Goal: Task Accomplishment & Management: Use online tool/utility

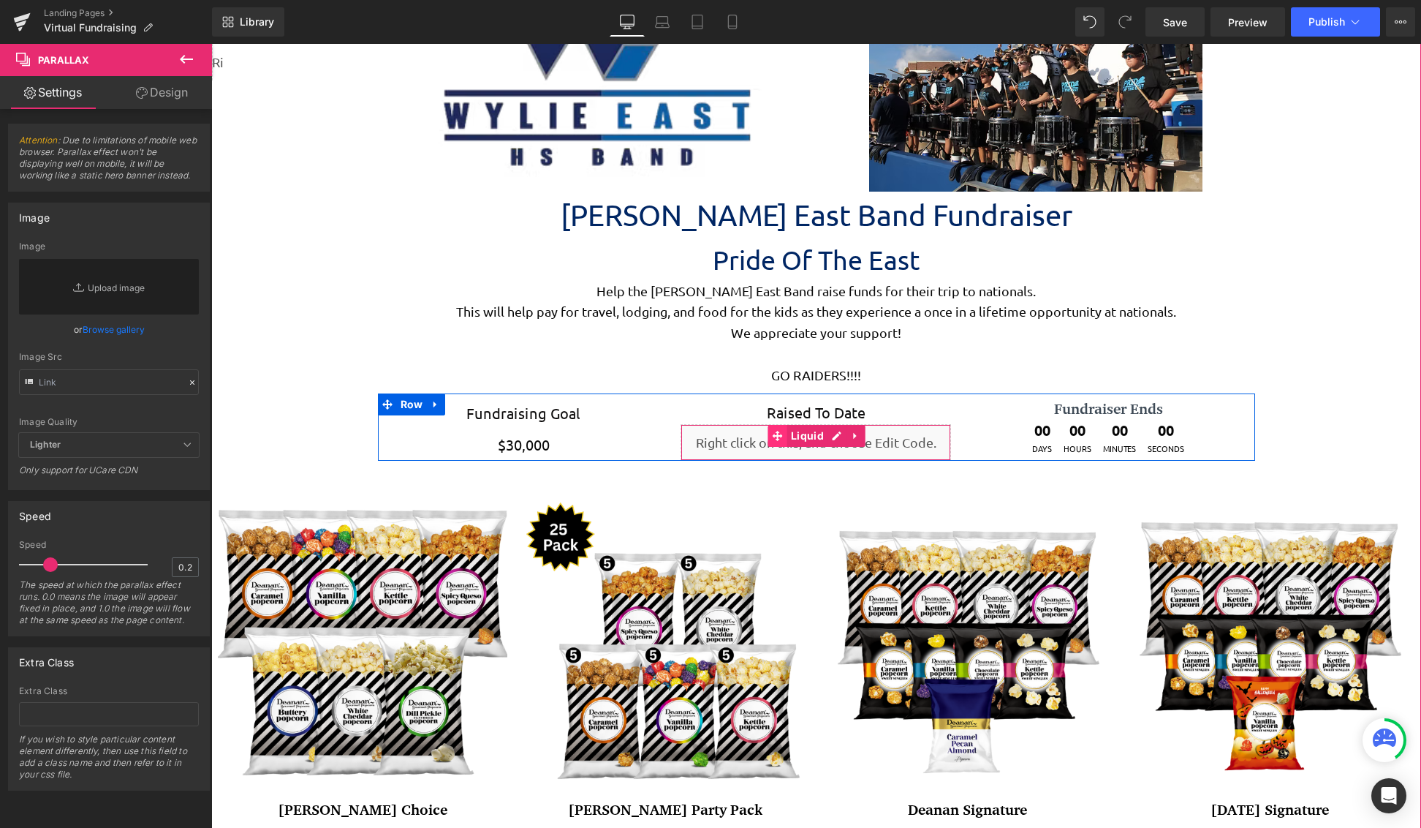
scroll to position [3874, 1199]
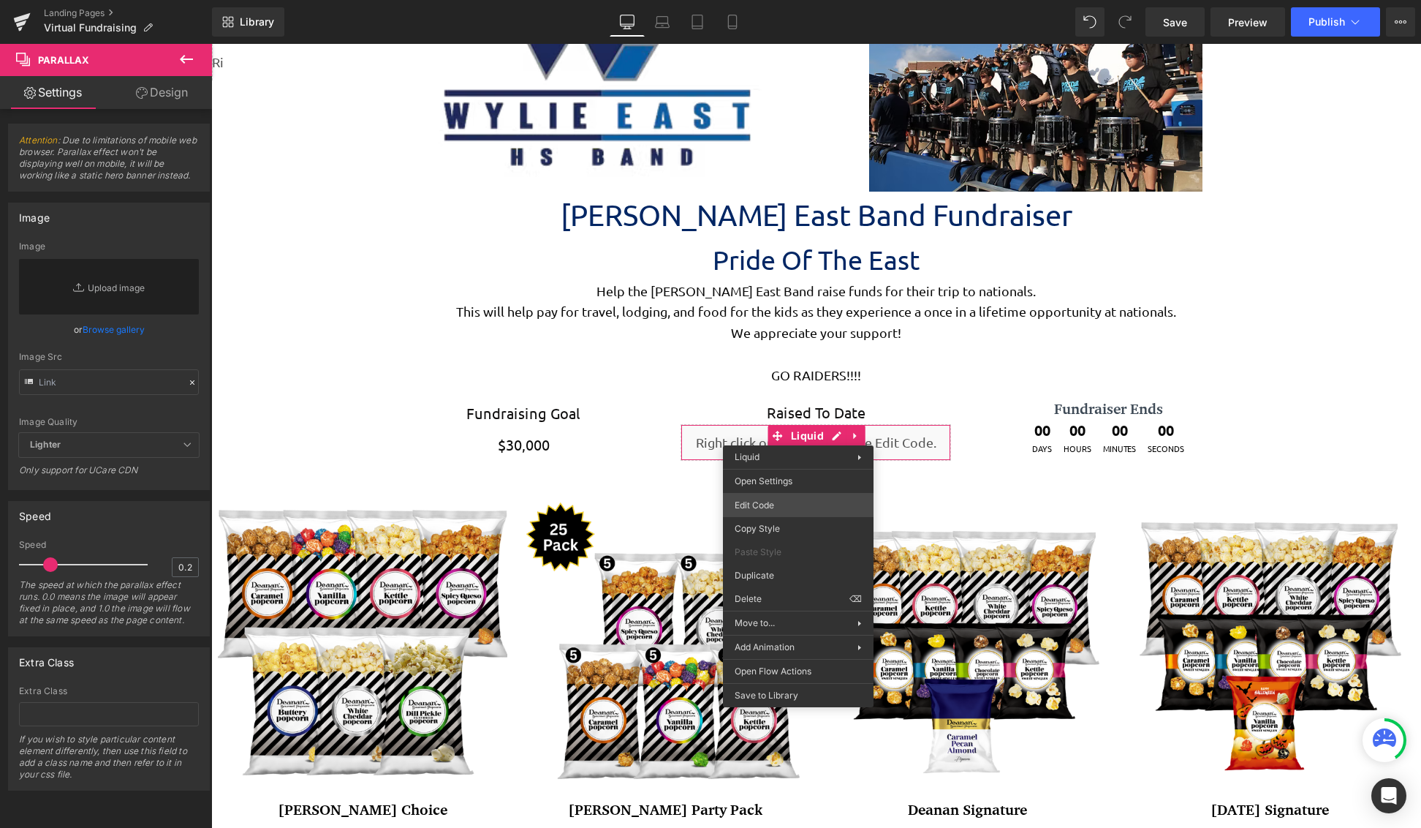
click at [809, 0] on div "You are previewing how the will restyle your page. You can not edit Elements in…" at bounding box center [710, 0] width 1421 height 0
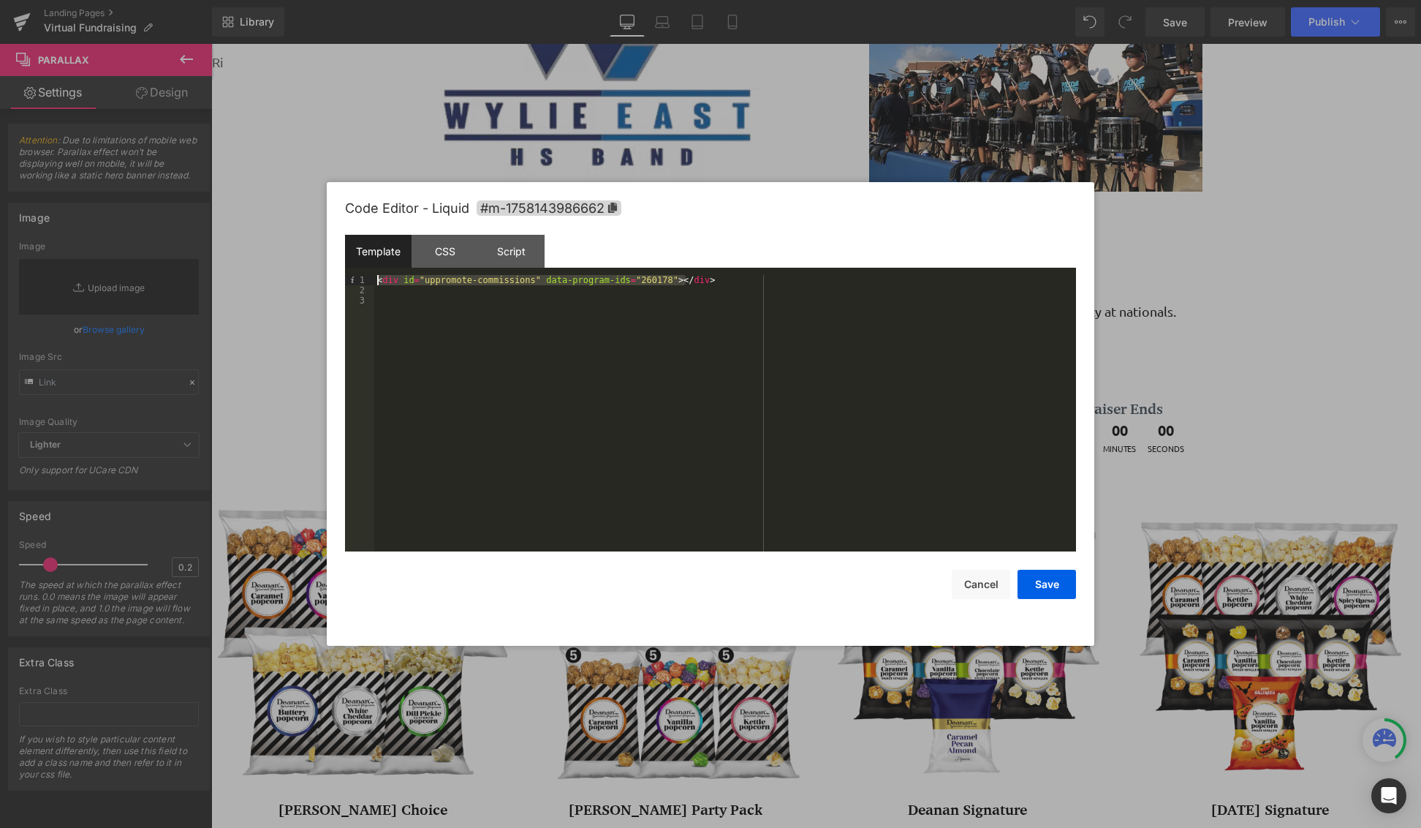
drag, startPoint x: 719, startPoint y: 282, endPoint x: 275, endPoint y: 281, distance: 443.7
click at [275, 281] on body "You are previewing how the will restyle your page. You can not edit Elements in…" at bounding box center [710, 414] width 1421 height 828
click at [683, 281] on div "< div id = "uppromote-commissions" data-program-ids = "260178,260200" > </ div >" at bounding box center [725, 423] width 702 height 297
click at [1057, 591] on button "Save" at bounding box center [1047, 583] width 58 height 29
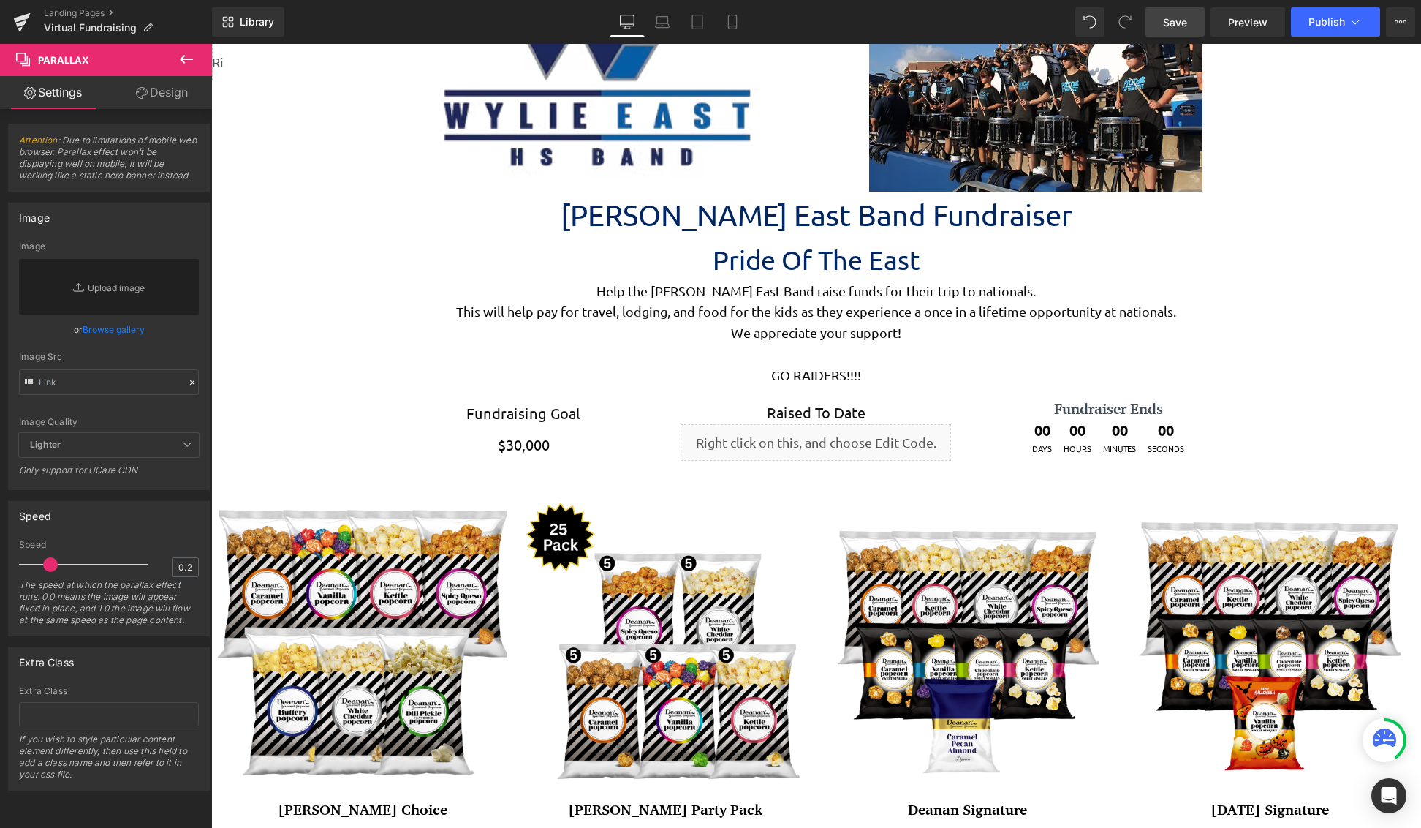
click at [1167, 29] on span "Save" at bounding box center [1175, 22] width 24 height 15
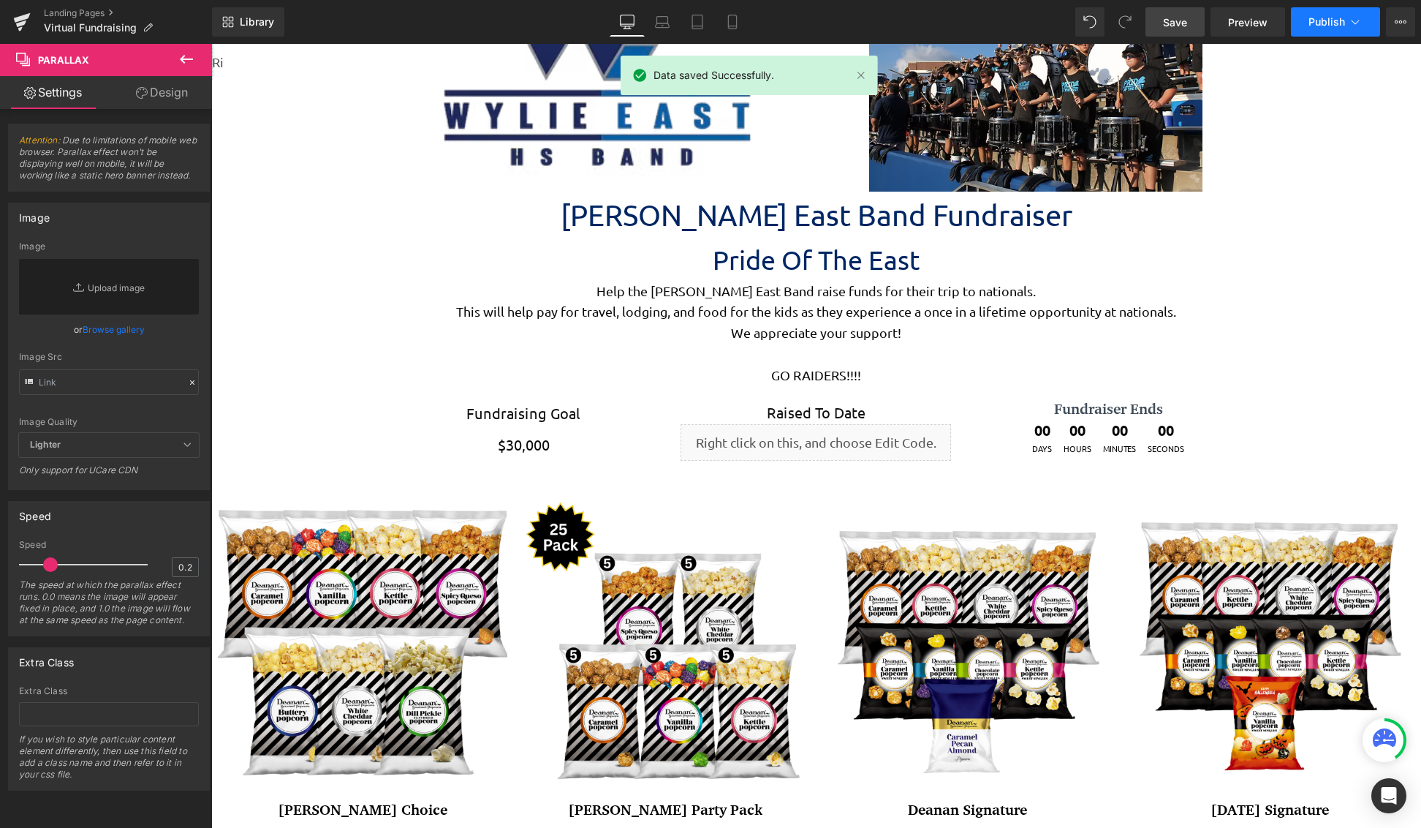
click at [1336, 26] on span "Publish" at bounding box center [1327, 22] width 37 height 12
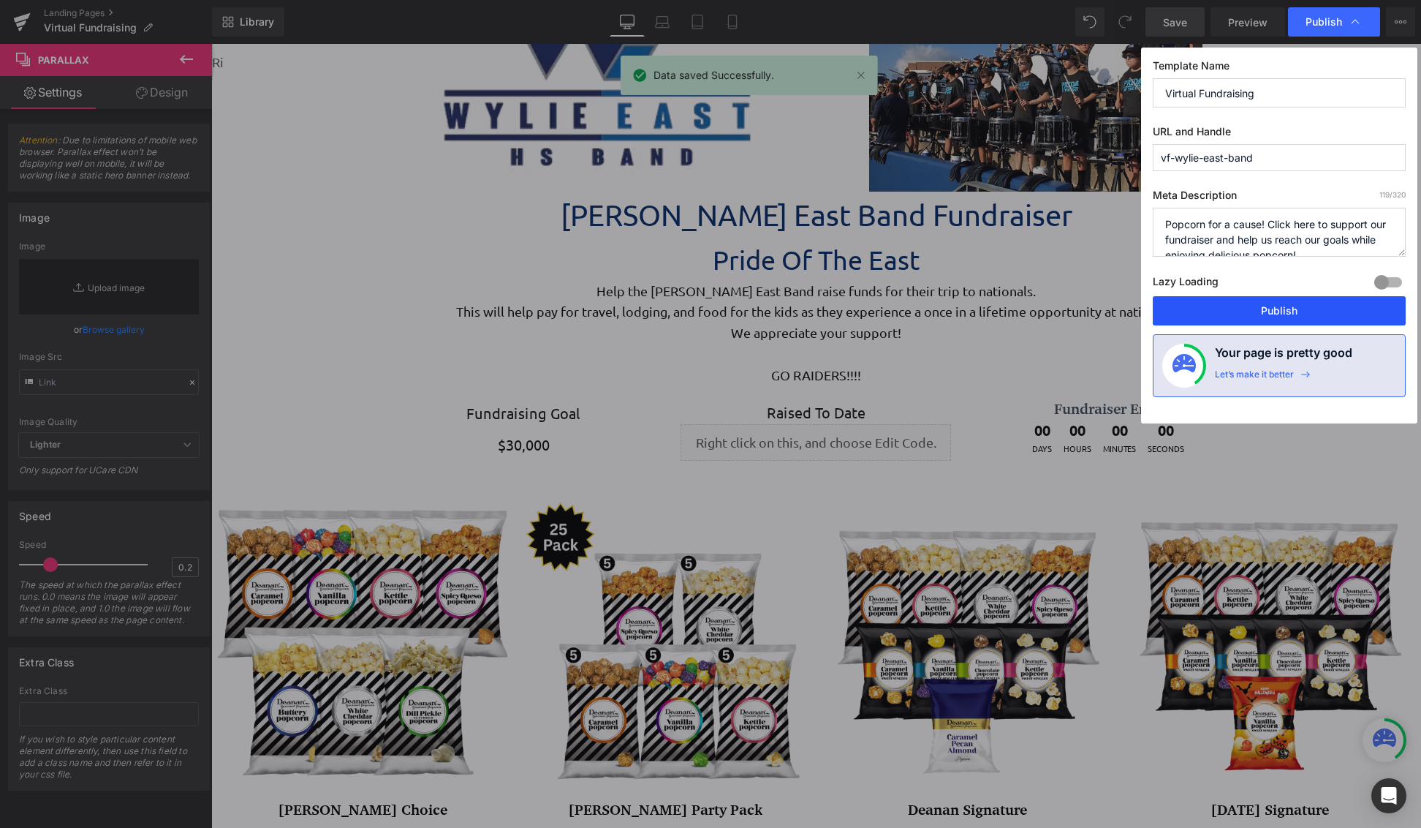
click at [1306, 310] on button "Publish" at bounding box center [1279, 310] width 253 height 29
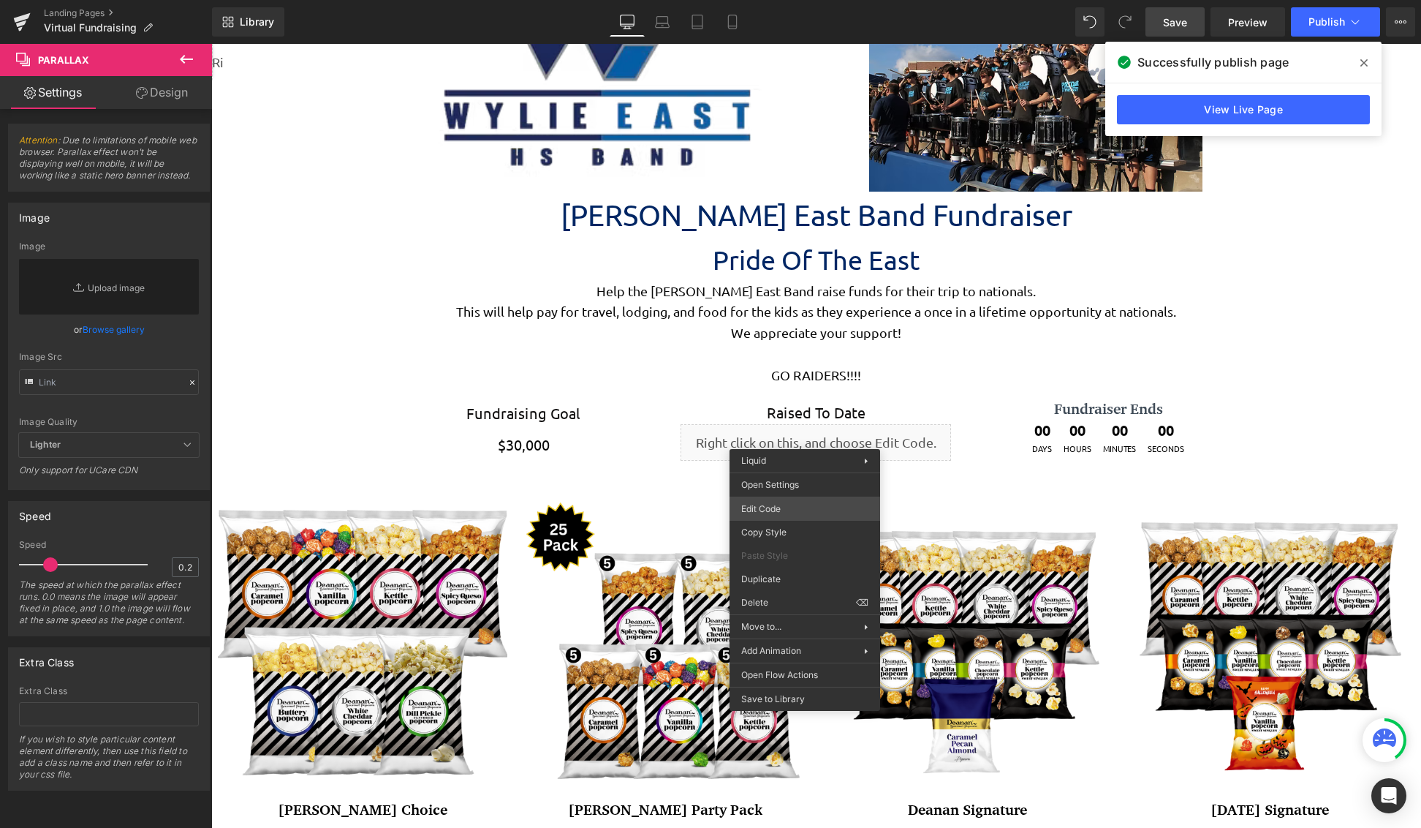
click at [806, 0] on div "You are previewing how the will restyle your page. You can not edit Elements in…" at bounding box center [710, 0] width 1421 height 0
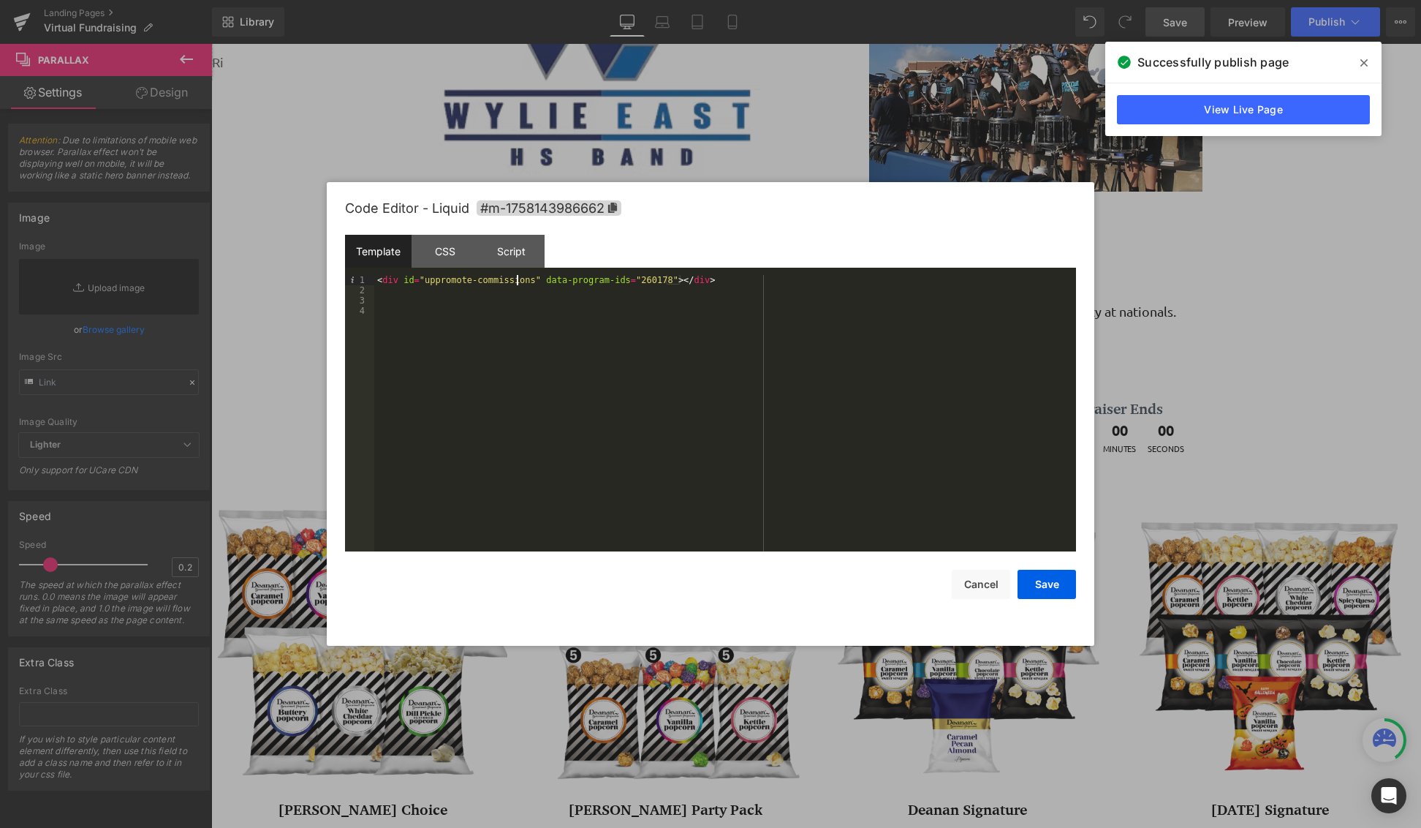
click at [519, 279] on div "< div id = "uppromote-commissions" data-program-ids = "260178" > </ div >" at bounding box center [725, 423] width 702 height 297
click at [523, 278] on div "< div id = "uppromote-commissions" data-program-ids = "260178" > </ div >" at bounding box center [725, 423] width 702 height 297
click at [1040, 578] on button "Save" at bounding box center [1047, 583] width 58 height 29
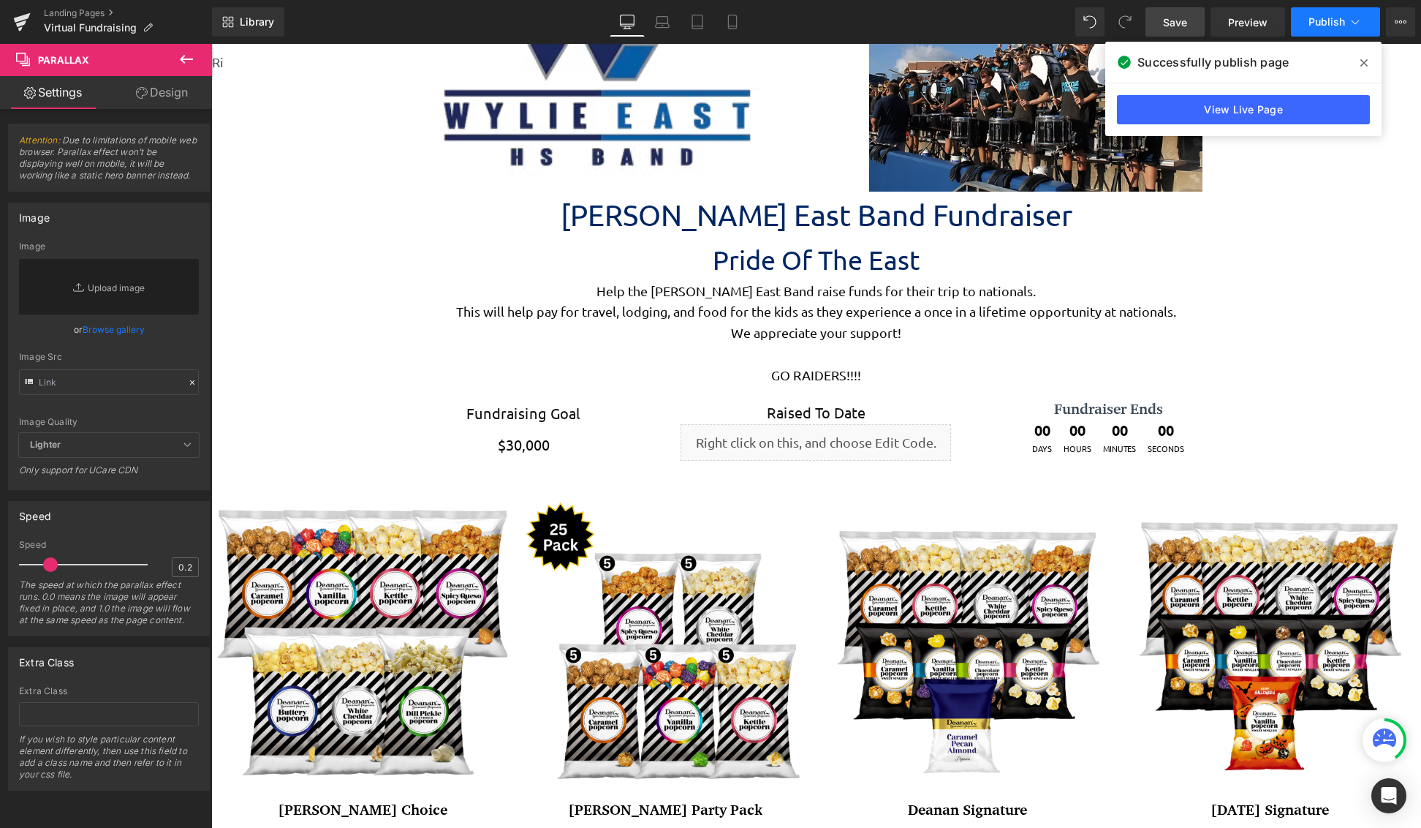
click at [1333, 26] on span "Publish" at bounding box center [1327, 22] width 37 height 12
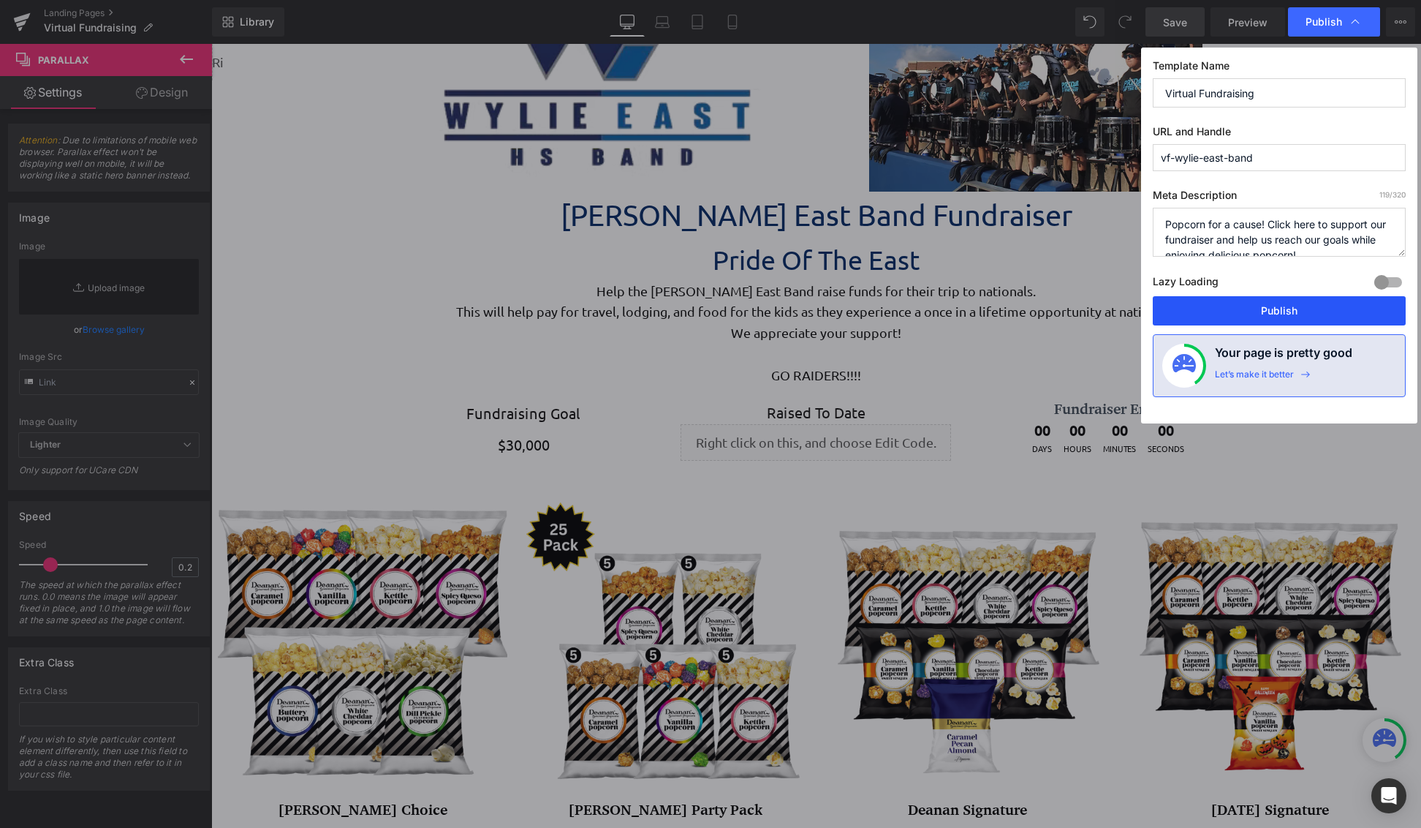
click at [1299, 306] on button "Publish" at bounding box center [1279, 310] width 253 height 29
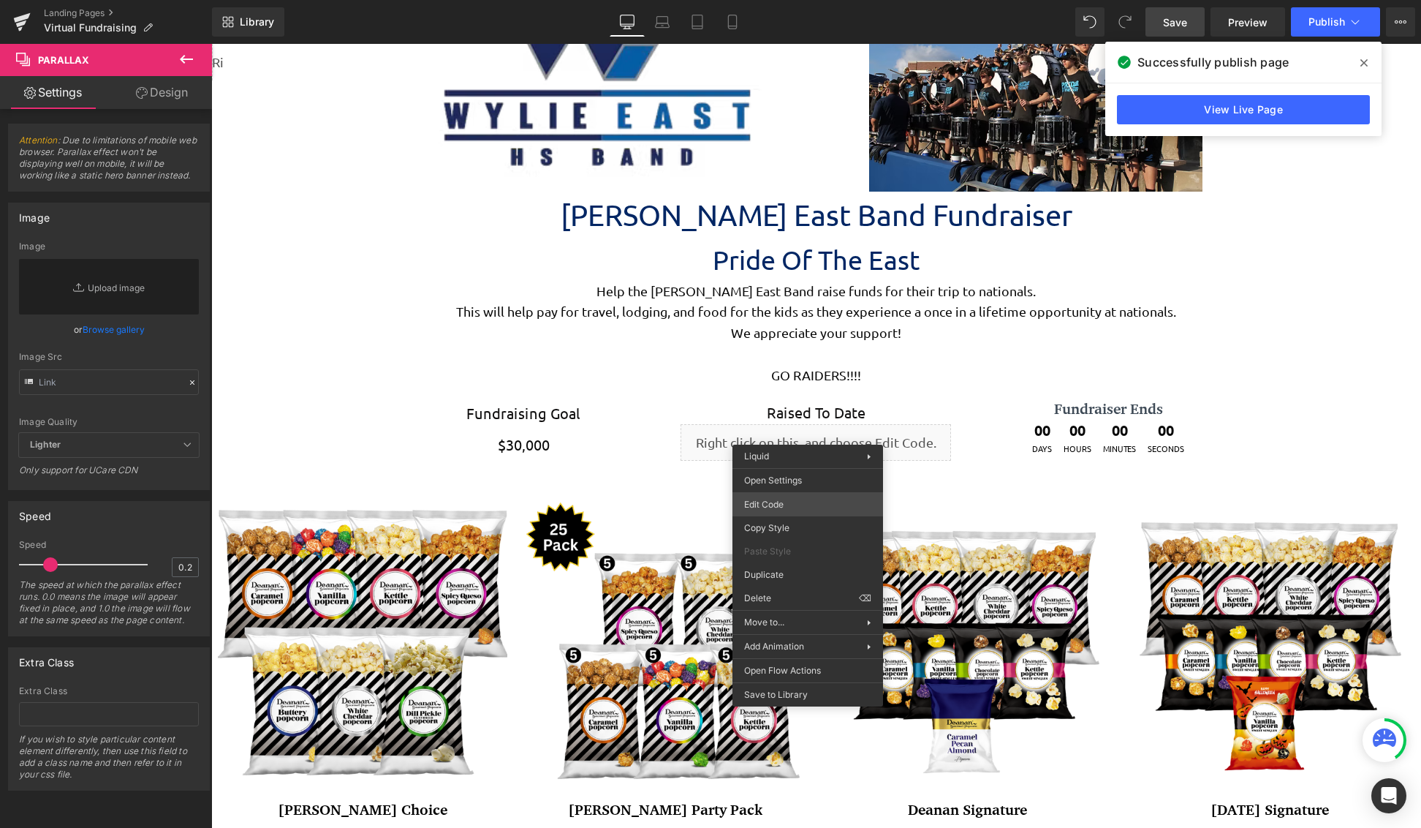
click at [814, 0] on div "You are previewing how the will restyle your page. You can not edit Elements in…" at bounding box center [710, 0] width 1421 height 0
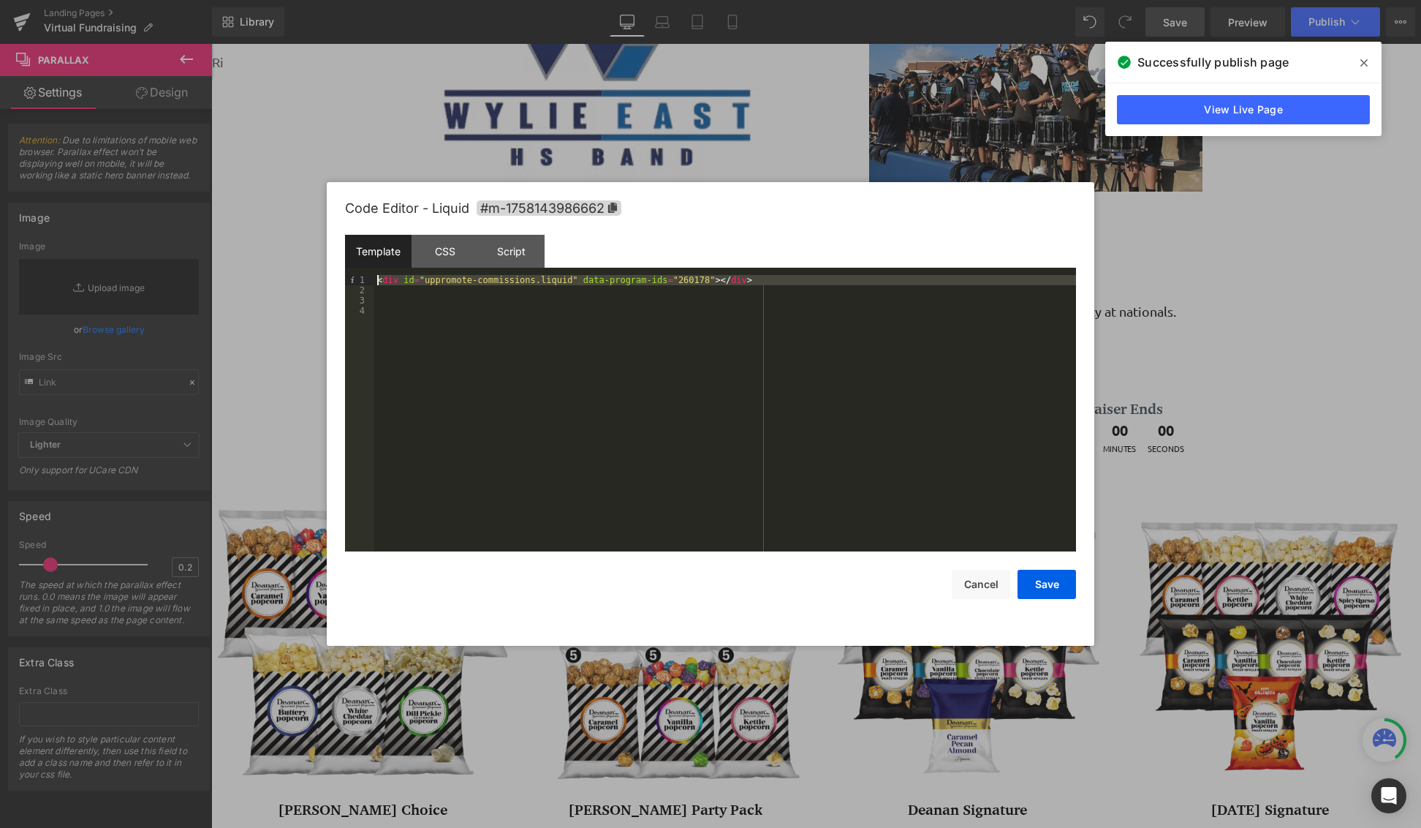
drag, startPoint x: 746, startPoint y: 285, endPoint x: 341, endPoint y: 273, distance: 405.9
click at [341, 273] on div "Code Editor - Liquid #m-1758143986662 Template CSS Script Data 1 2 3 4 < div id…" at bounding box center [711, 413] width 768 height 463
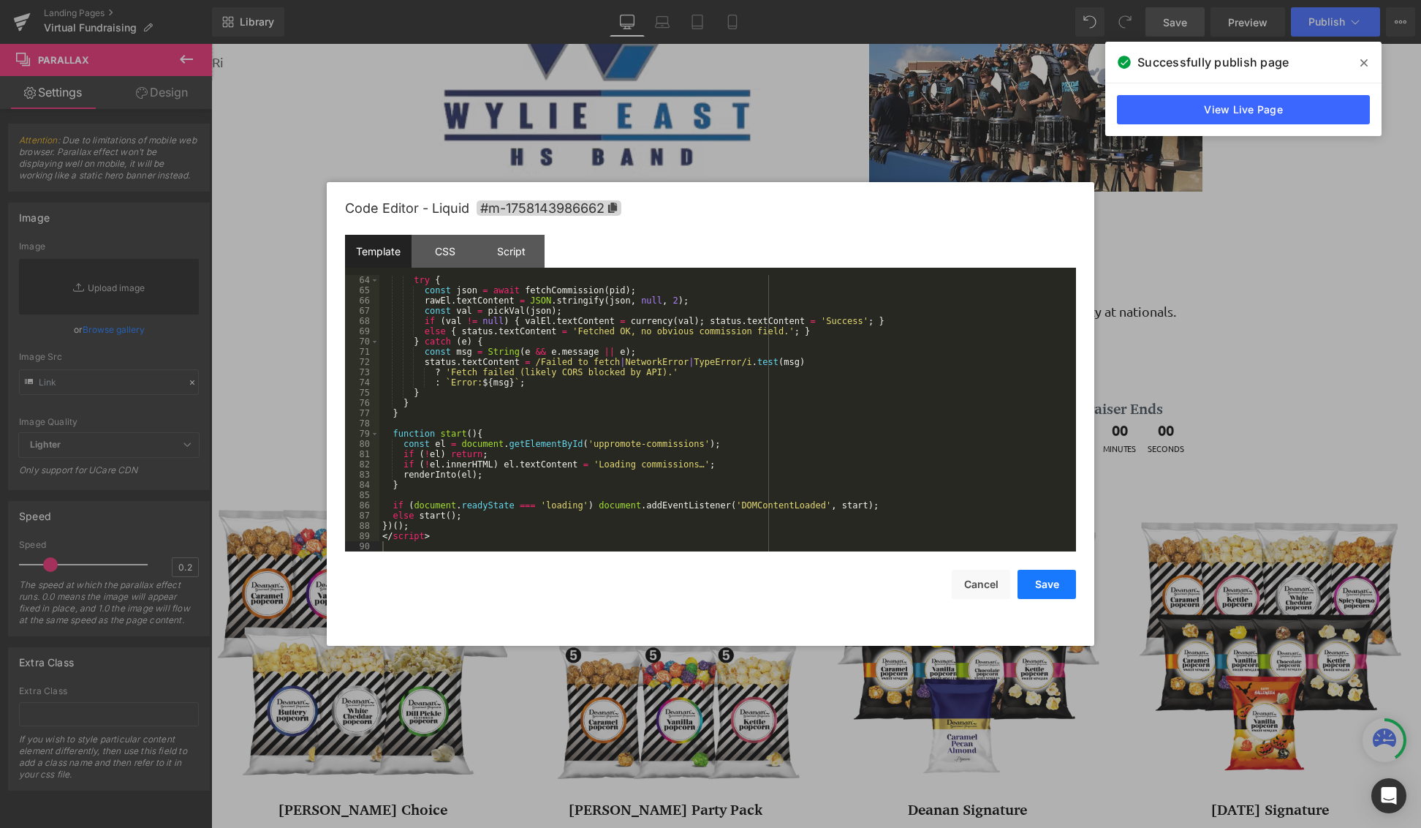
click at [1052, 589] on button "Save" at bounding box center [1047, 583] width 58 height 29
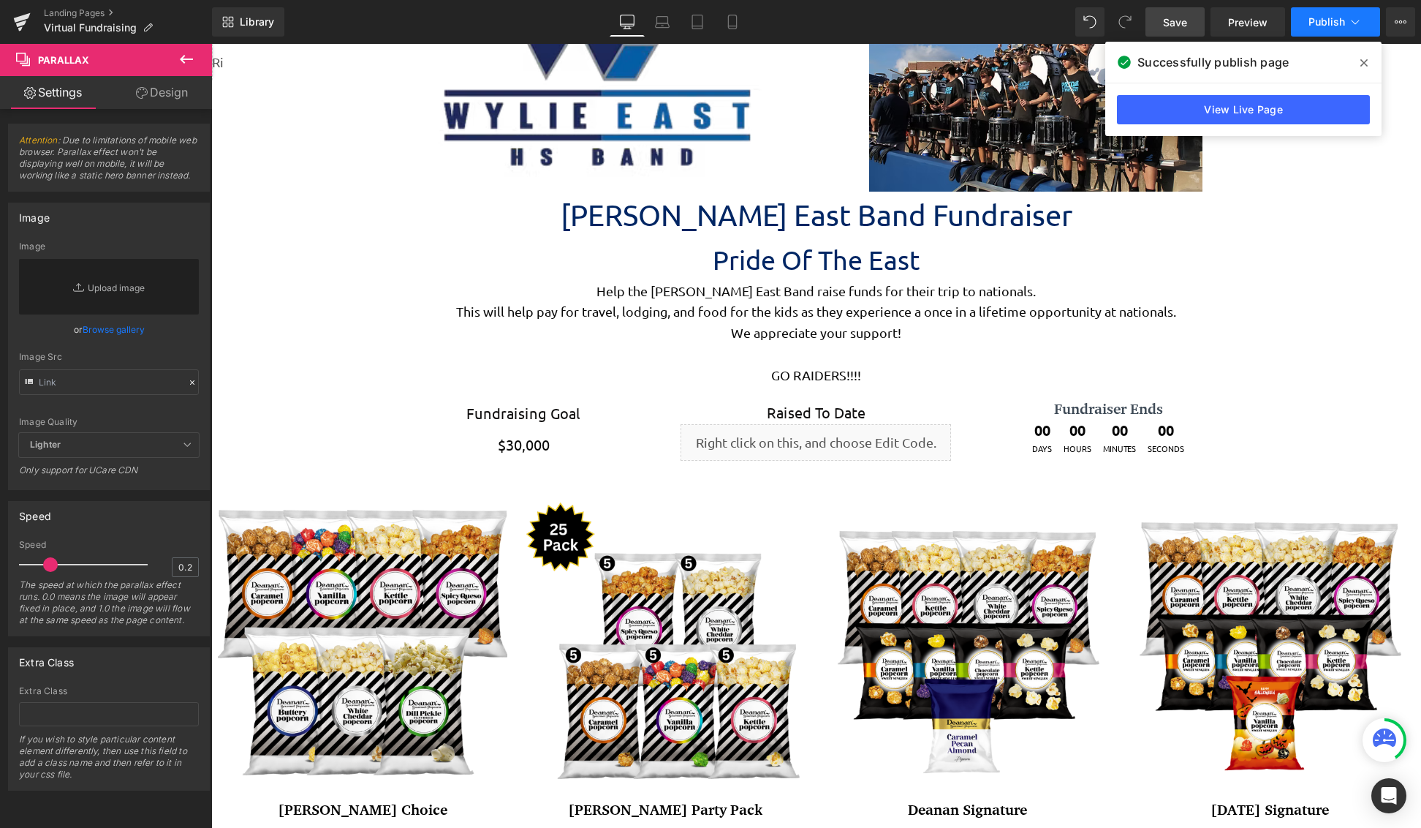
click at [1320, 20] on span "Publish" at bounding box center [1327, 22] width 37 height 12
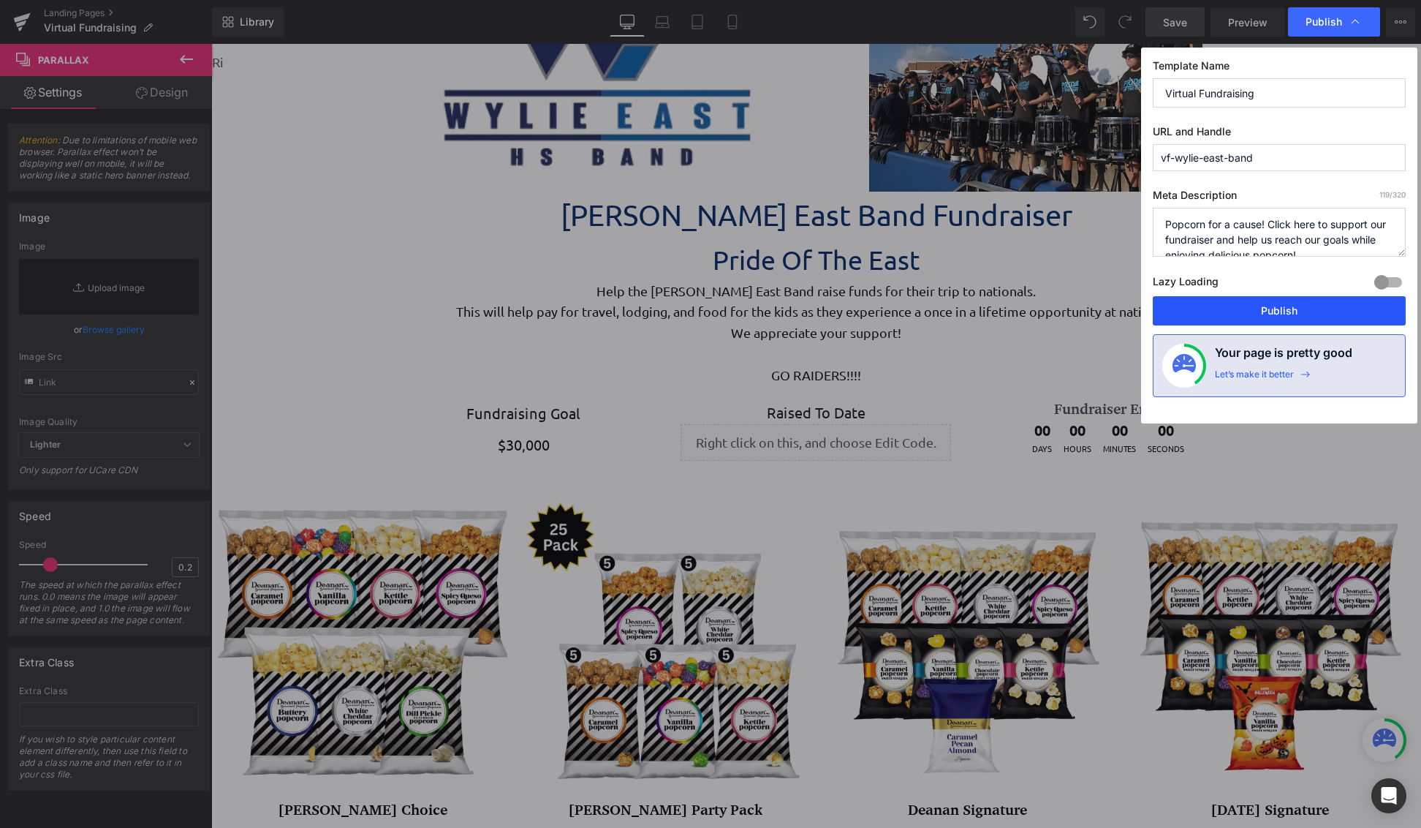
drag, startPoint x: 1298, startPoint y: 319, endPoint x: 863, endPoint y: 305, distance: 435.2
click at [1298, 319] on button "Publish" at bounding box center [1279, 310] width 253 height 29
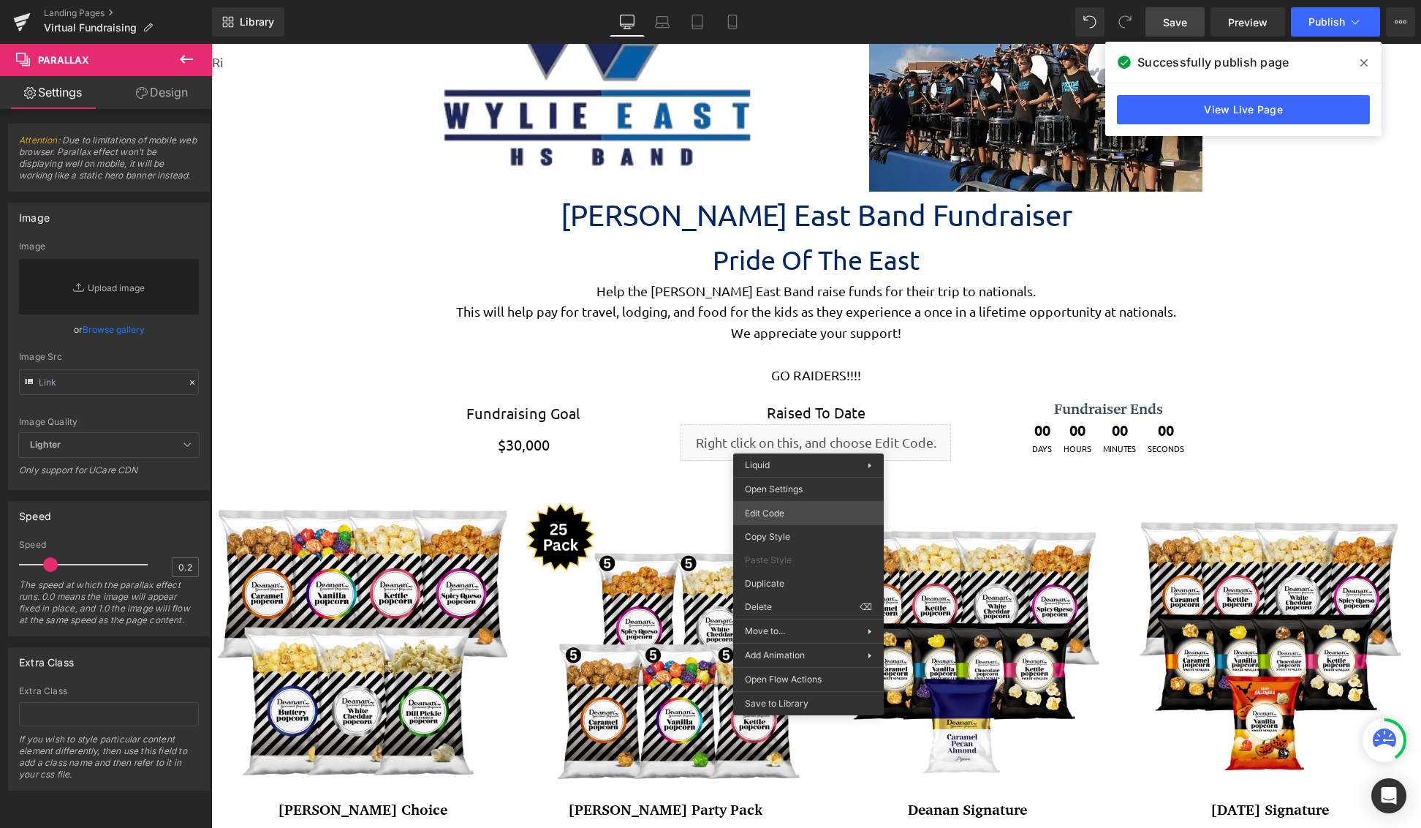
click at [797, 0] on div "You are previewing how the will restyle your page. You can not edit Elements in…" at bounding box center [710, 0] width 1421 height 0
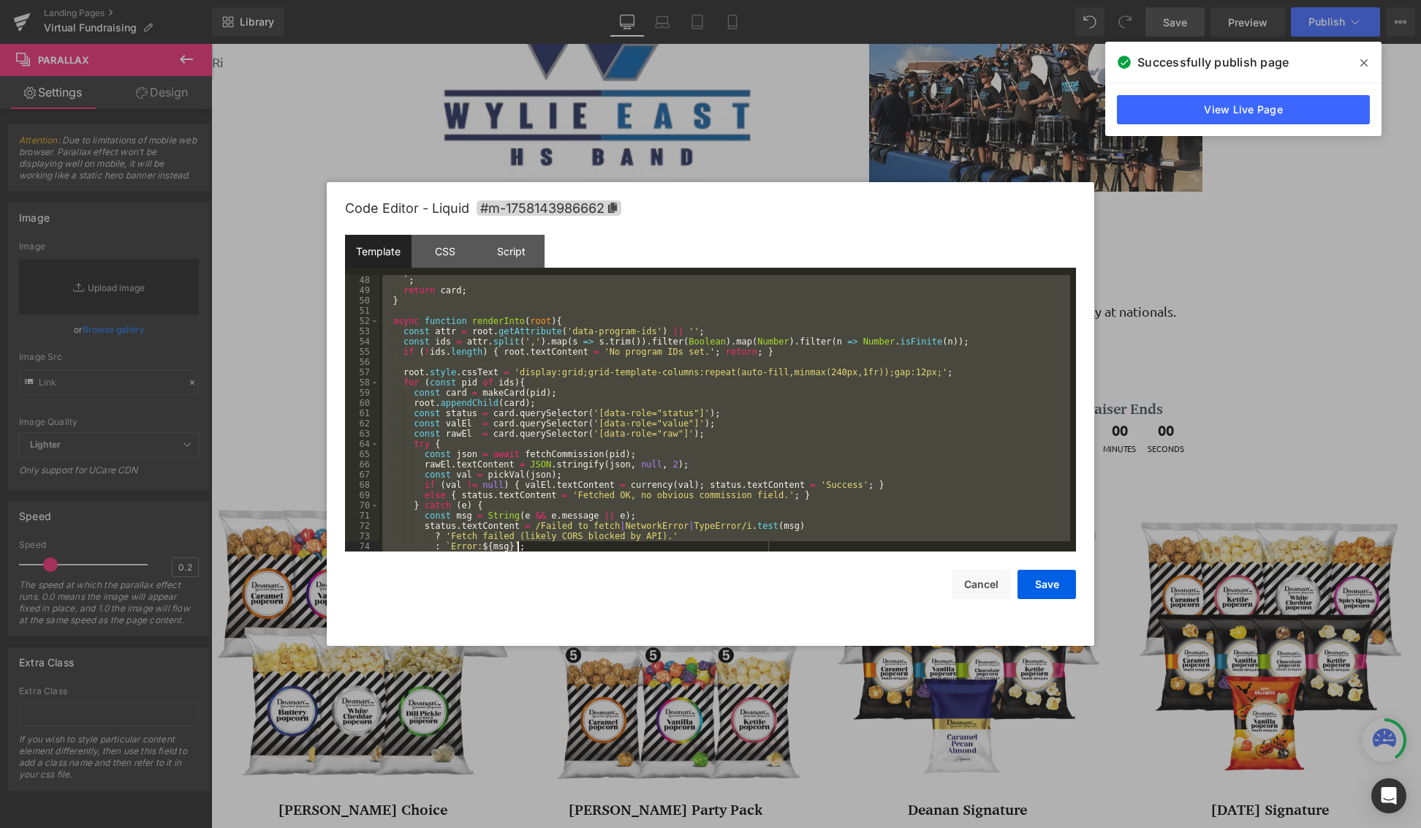
scroll to position [696, 0]
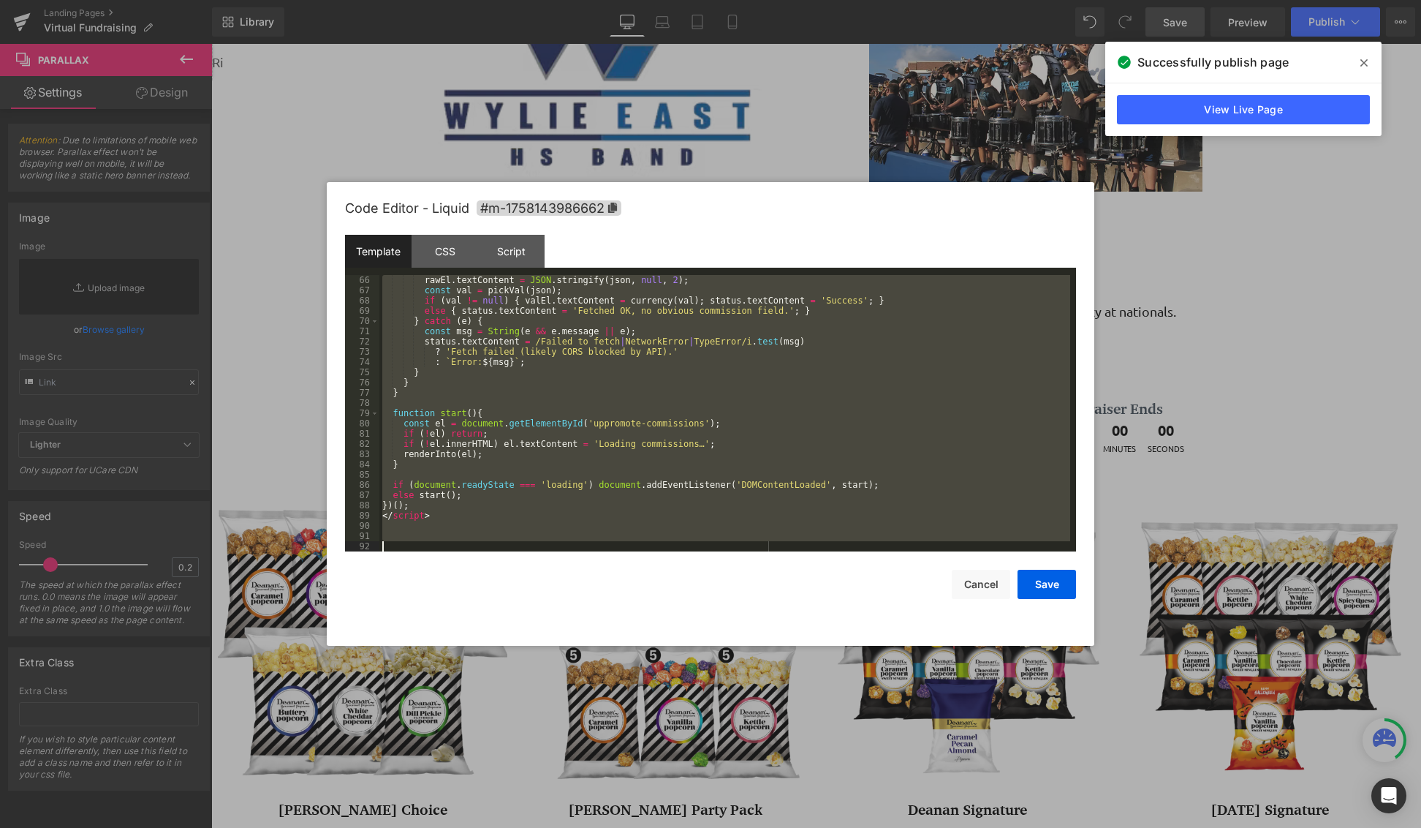
drag, startPoint x: 382, startPoint y: 280, endPoint x: 668, endPoint y: 572, distance: 409.4
click at [960, 730] on body "You are previewing how the will restyle your page. You can not edit Elements in…" at bounding box center [710, 414] width 1421 height 828
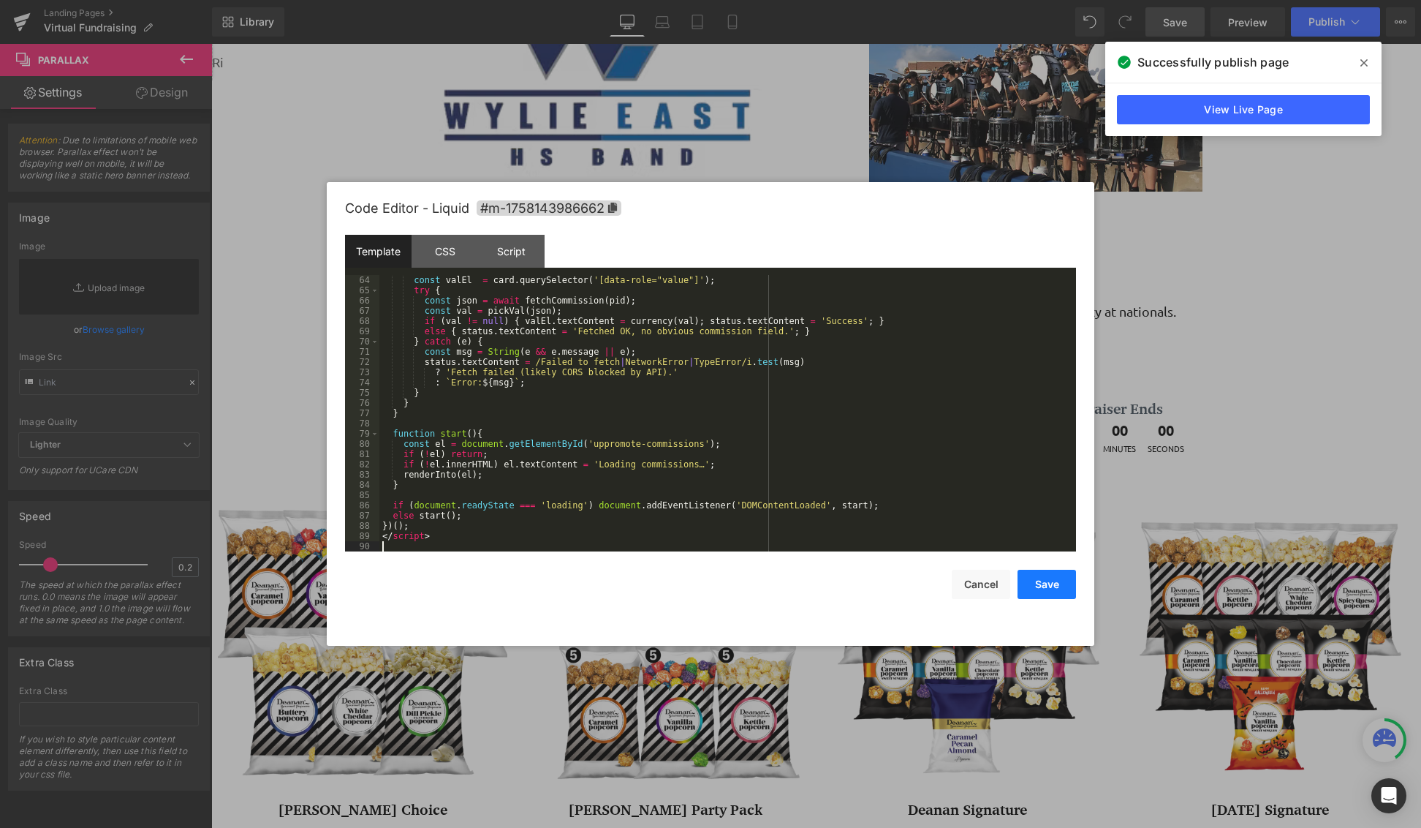
click at [1048, 586] on button "Save" at bounding box center [1047, 583] width 58 height 29
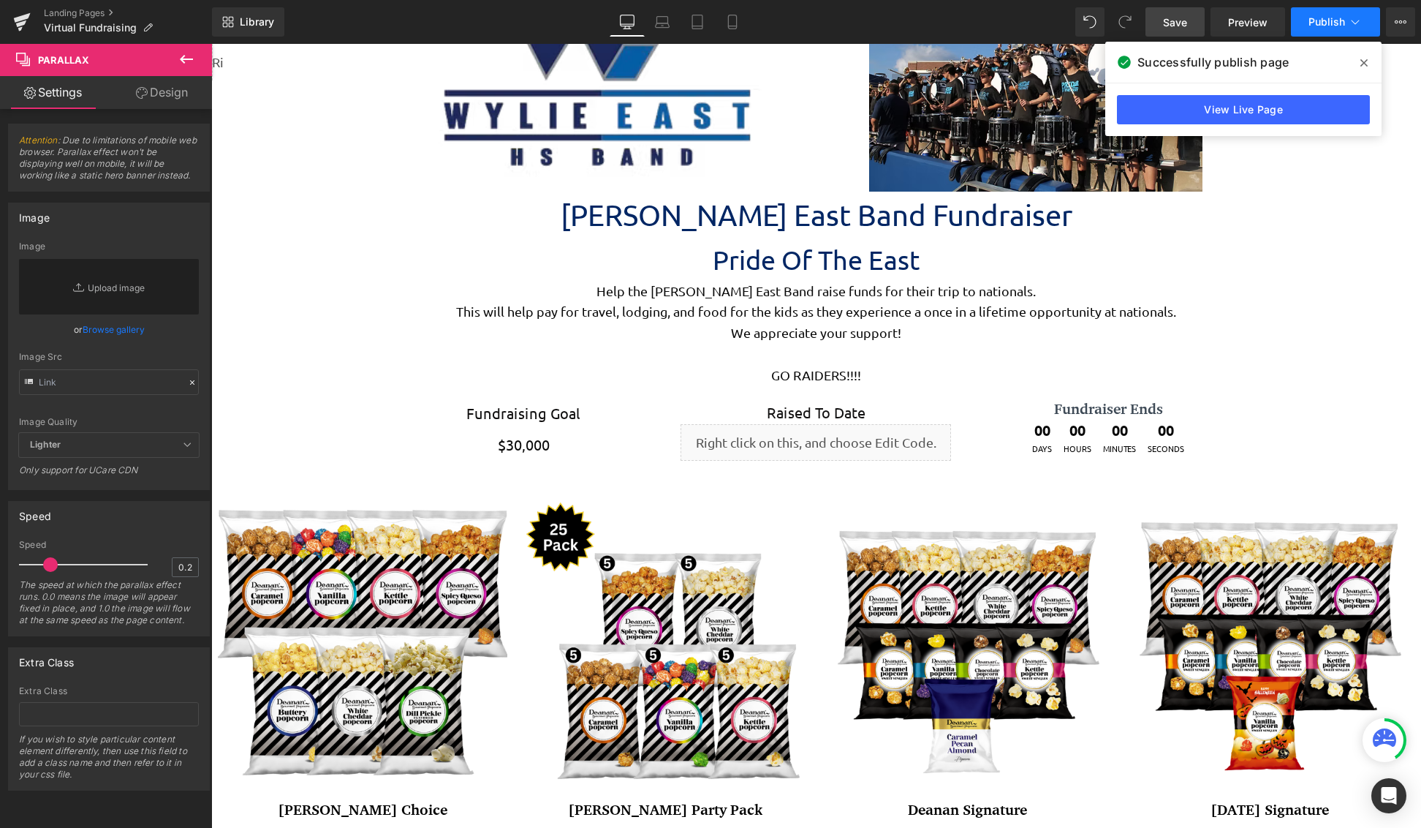
click at [1314, 13] on button "Publish" at bounding box center [1335, 21] width 89 height 29
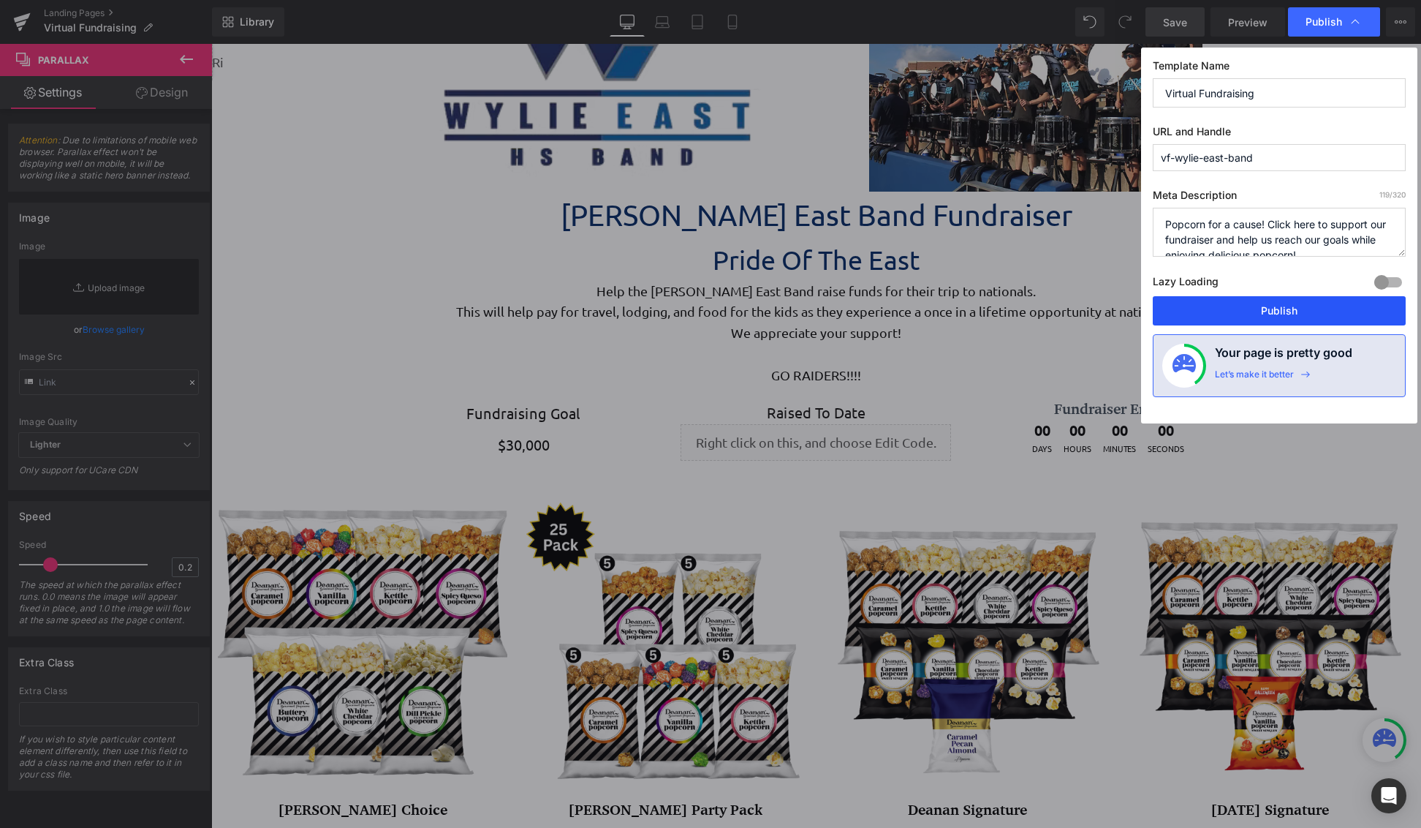
click at [1314, 320] on button "Publish" at bounding box center [1279, 310] width 253 height 29
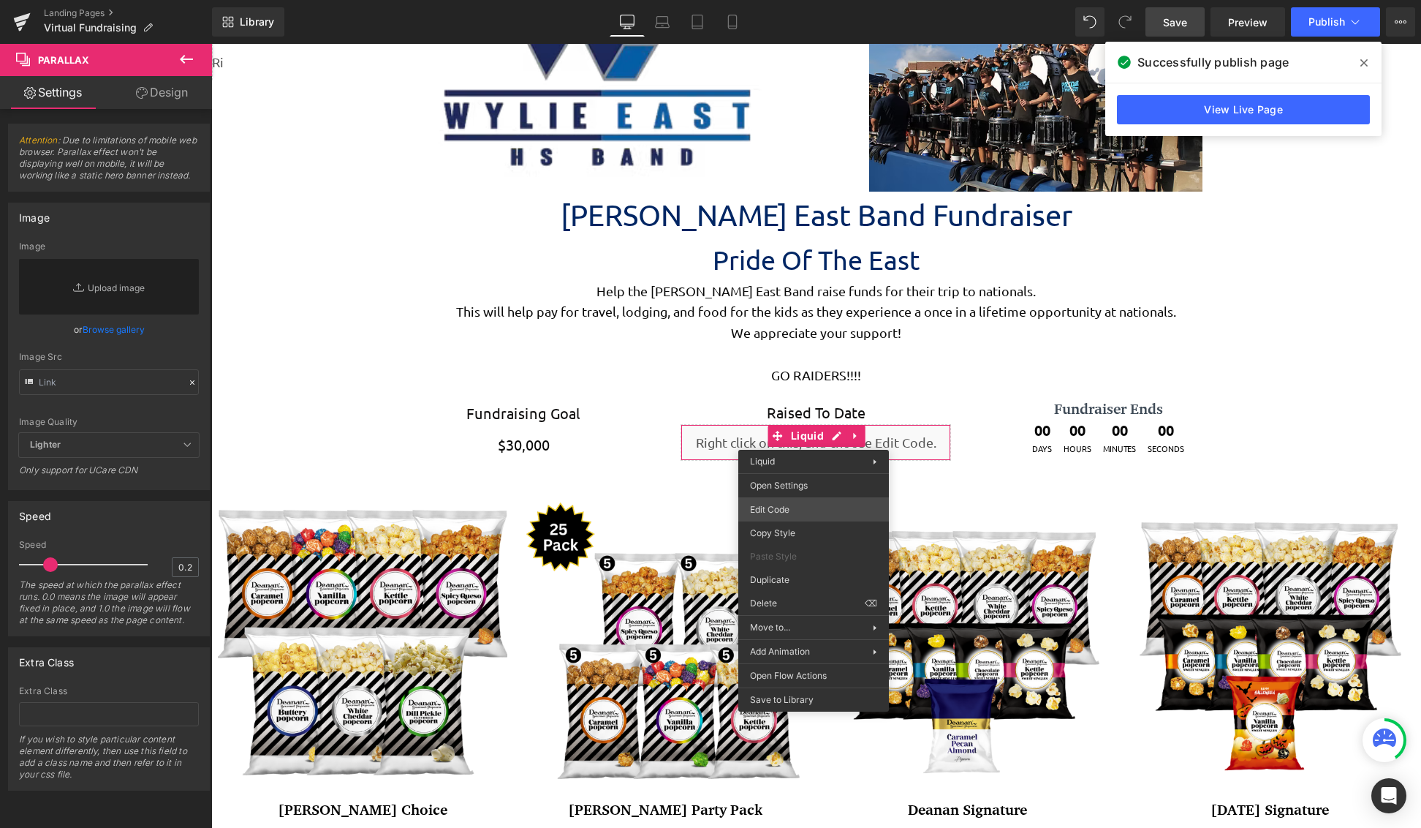
click at [800, 0] on div "You are previewing how the will restyle your page. You can not edit Elements in…" at bounding box center [710, 0] width 1421 height 0
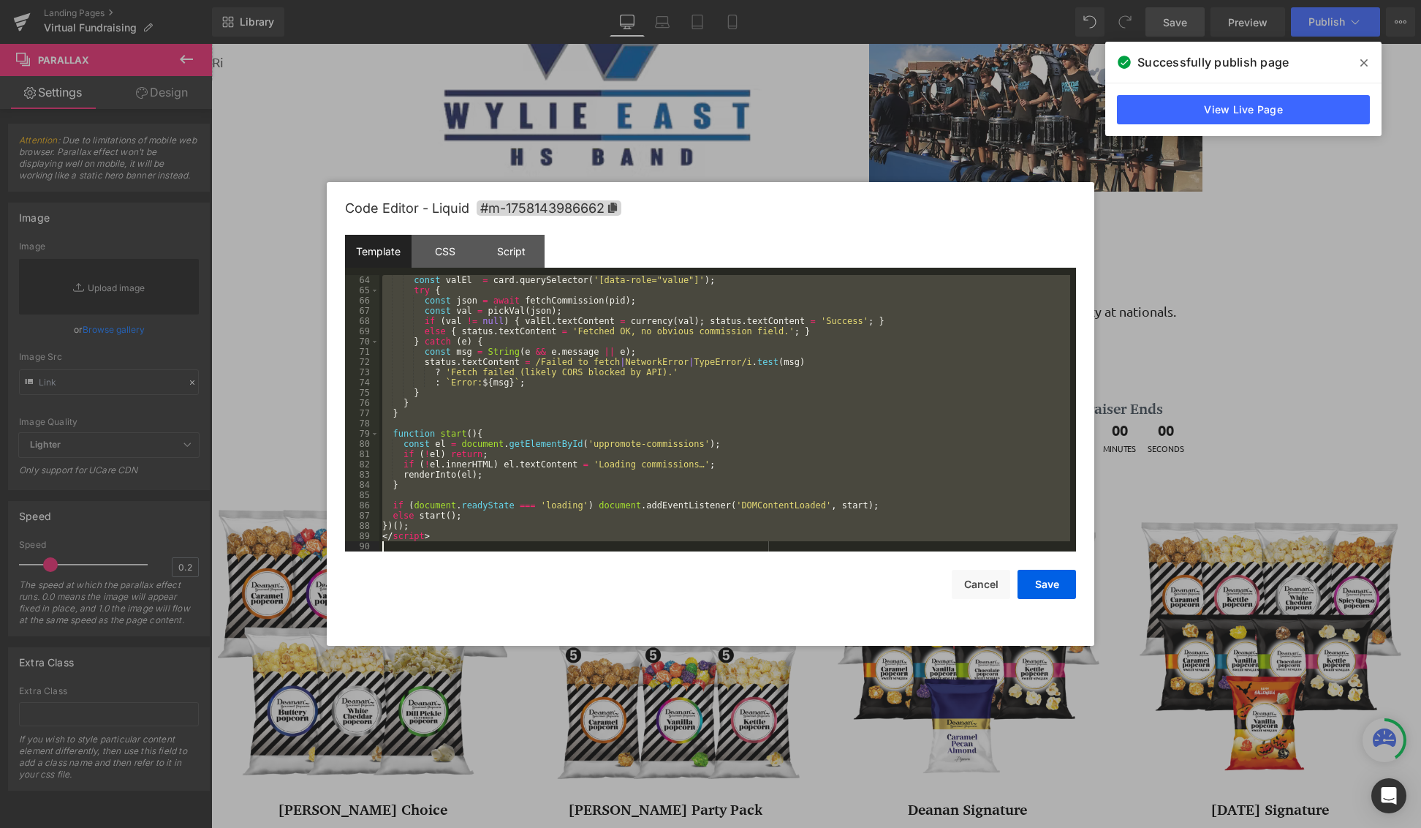
drag, startPoint x: 383, startPoint y: 279, endPoint x: 940, endPoint y: 915, distance: 845.5
click at [940, 827] on html "You are previewing how the will restyle your page. You can not edit Elements in…" at bounding box center [710, 414] width 1421 height 828
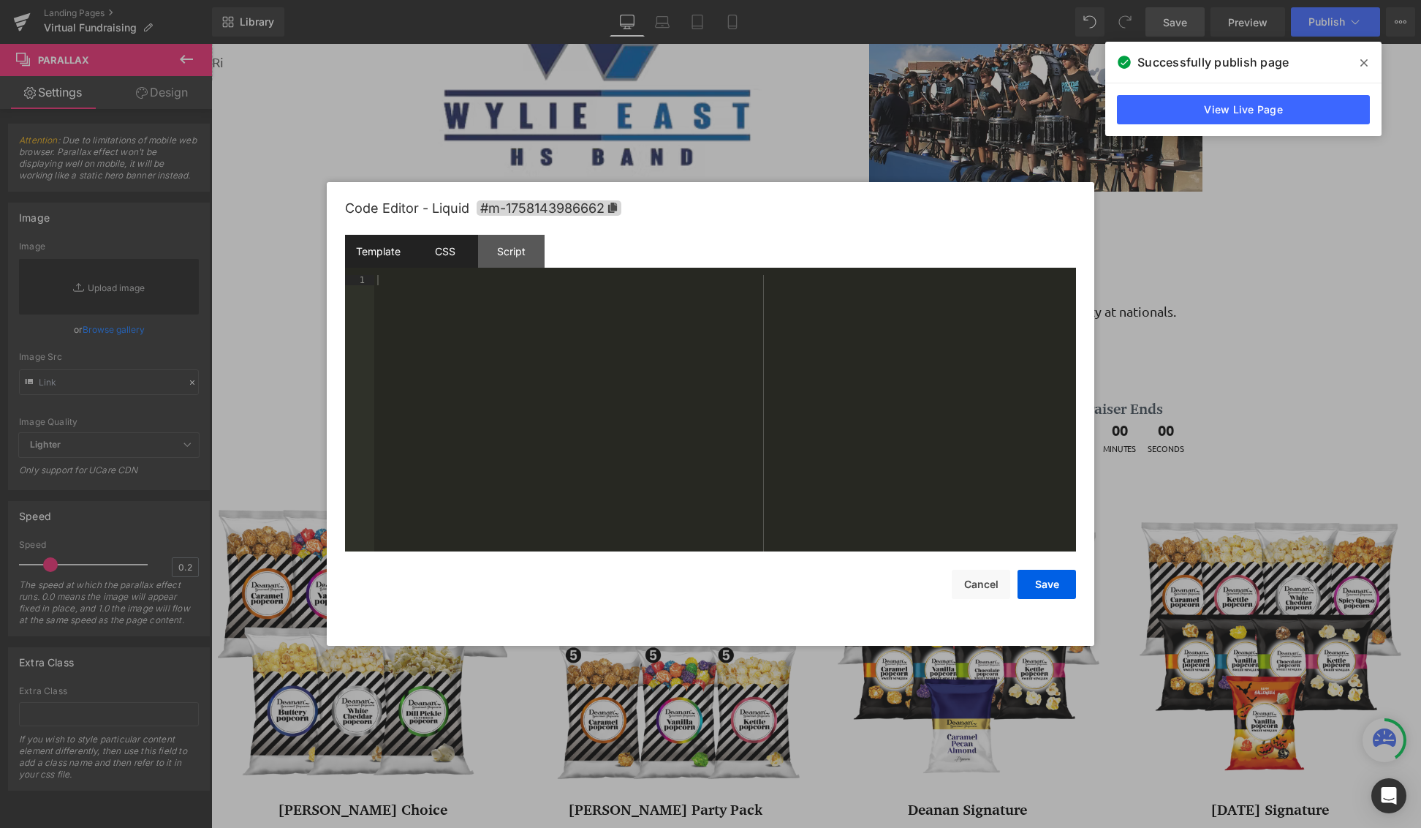
click at [434, 262] on div "CSS" at bounding box center [445, 251] width 67 height 33
click at [509, 255] on div "Script" at bounding box center [511, 251] width 67 height 33
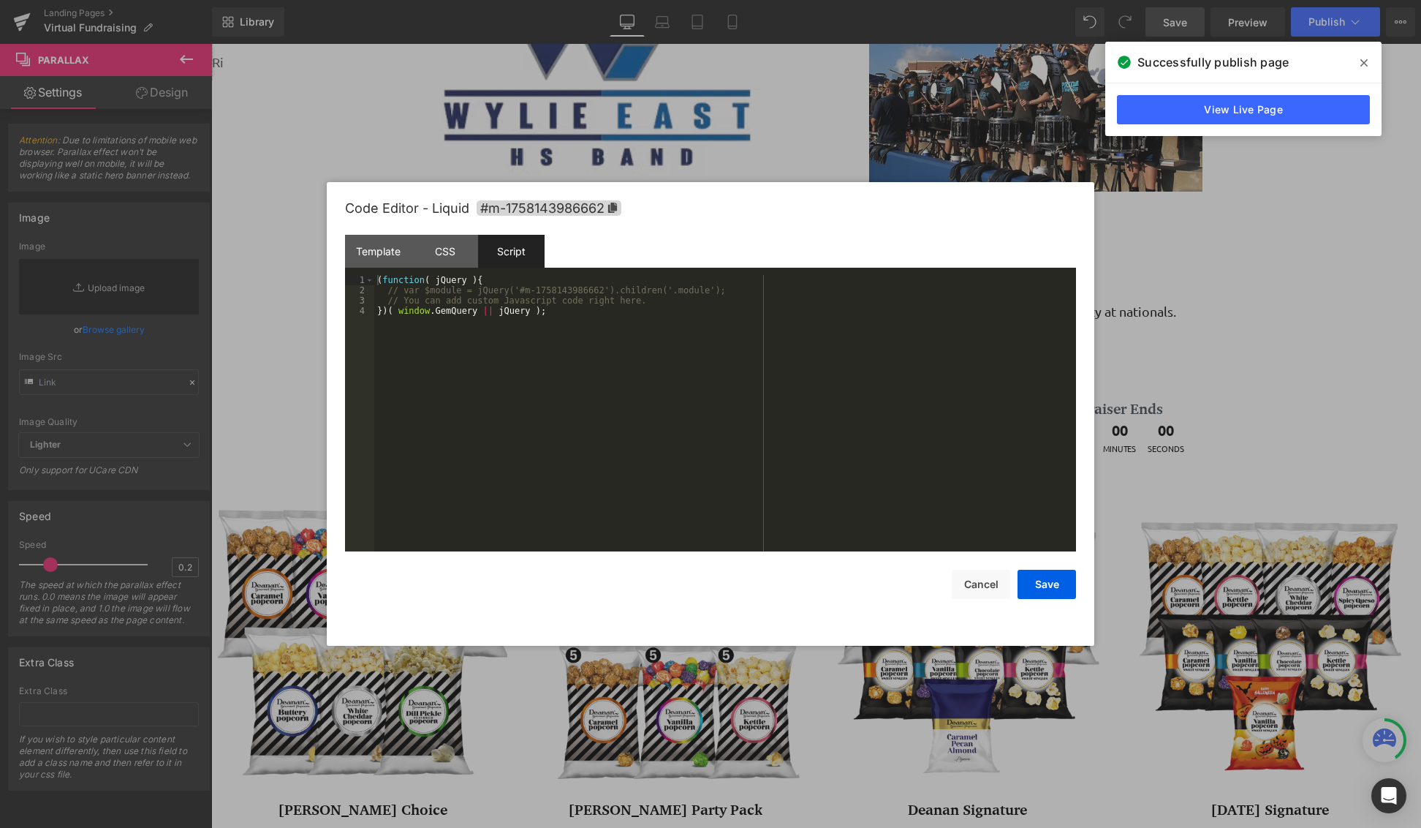
click at [486, 344] on div "( function ( jQuery ) { // var $module = jQuery('#m-1758143986662').children('.…" at bounding box center [725, 423] width 702 height 297
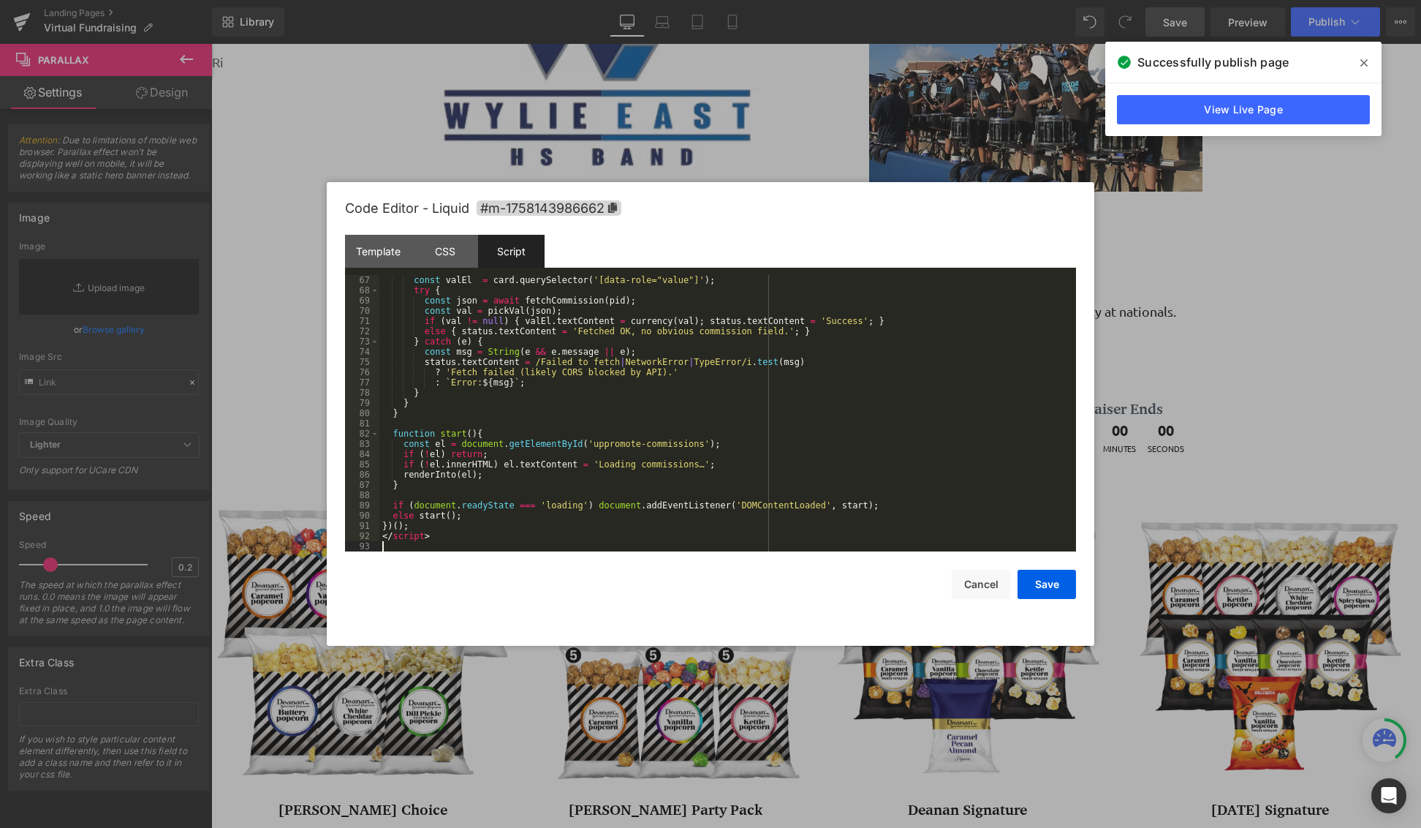
scroll to position [696, 0]
click at [1056, 578] on button "Save" at bounding box center [1047, 583] width 58 height 29
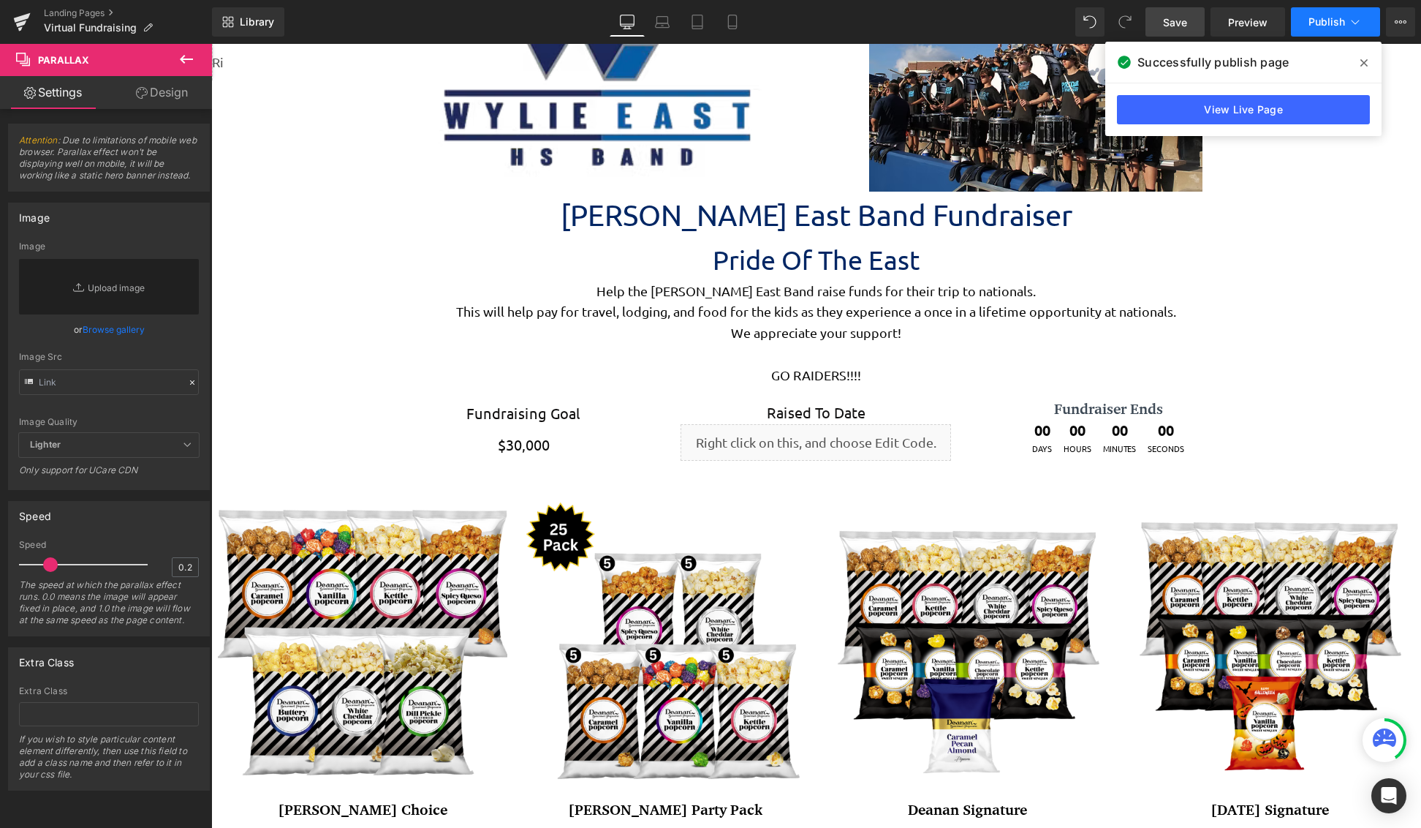
click at [1324, 36] on button "Publish" at bounding box center [1335, 21] width 89 height 29
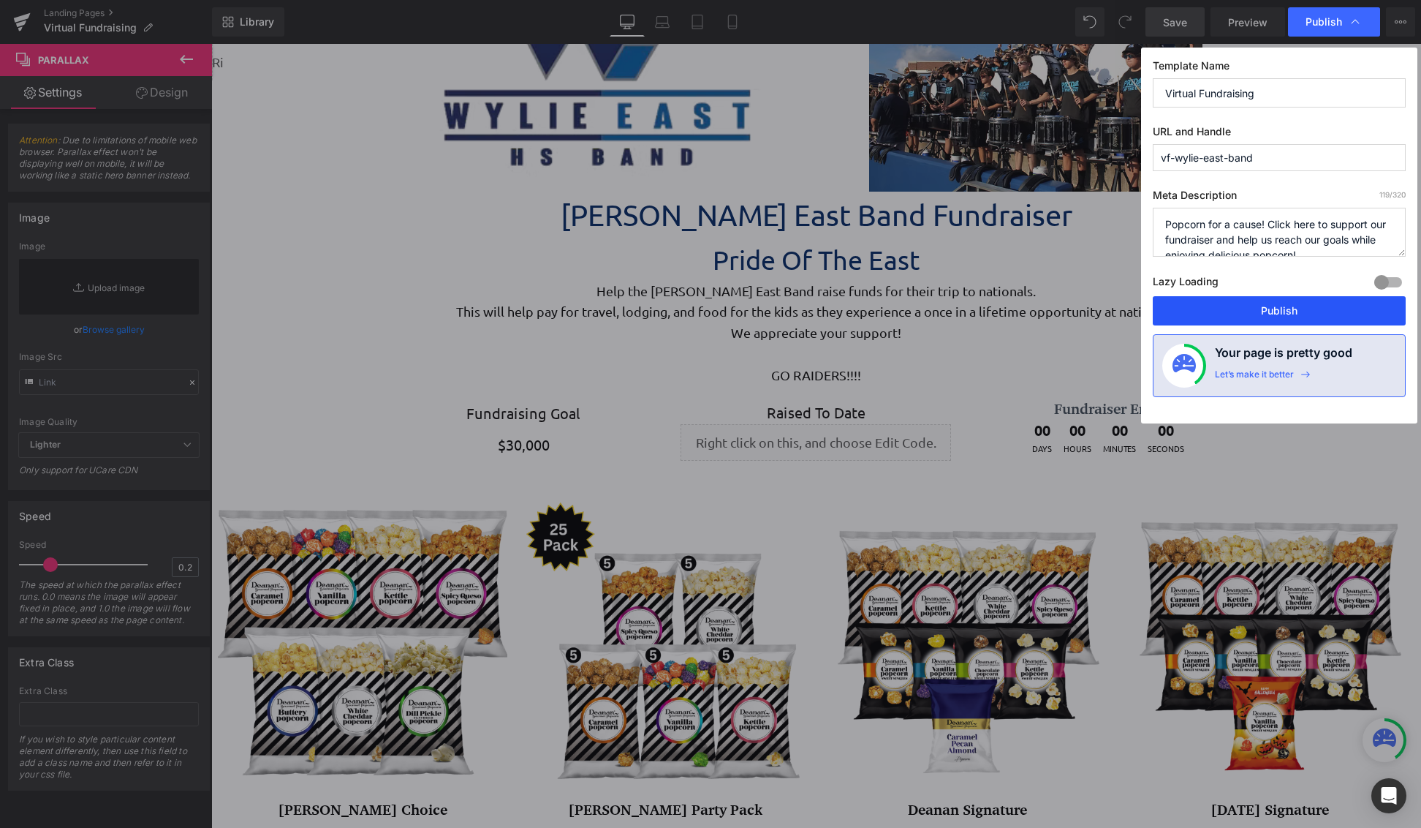
click at [1300, 311] on button "Publish" at bounding box center [1279, 310] width 253 height 29
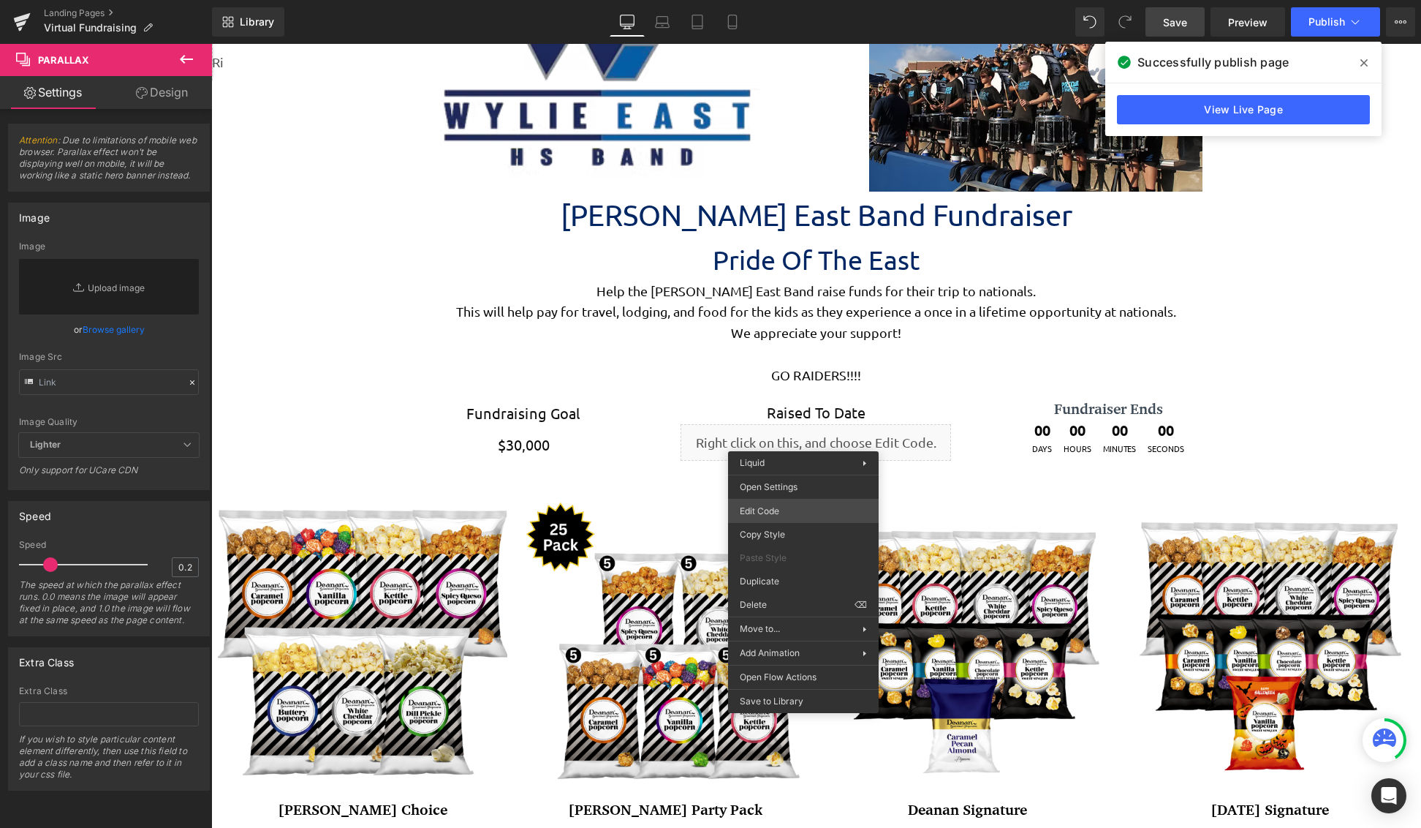
click at [806, 0] on div "You are previewing how the will restyle your page. You can not edit Elements in…" at bounding box center [710, 0] width 1421 height 0
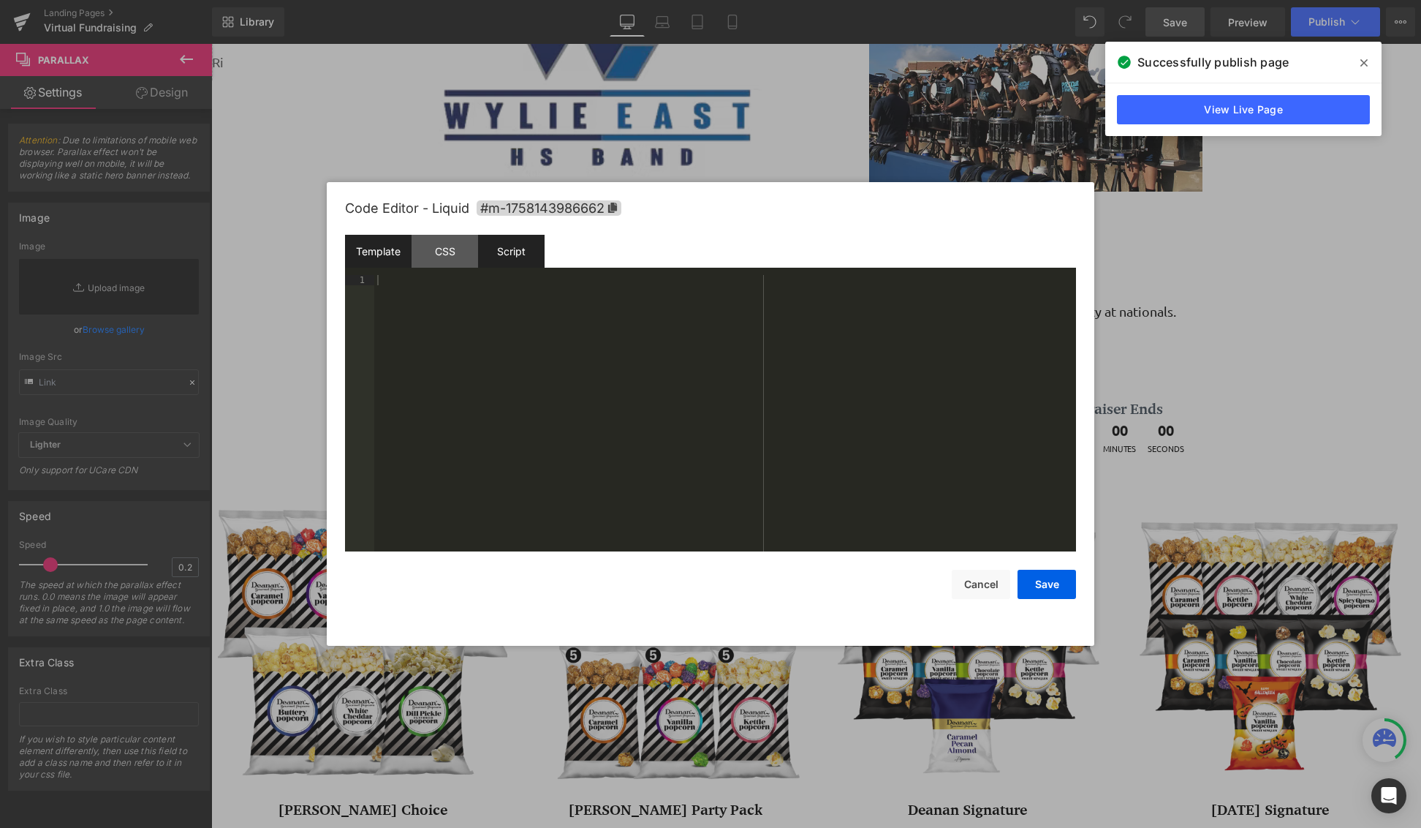
click at [514, 252] on div "Script" at bounding box center [511, 251] width 67 height 33
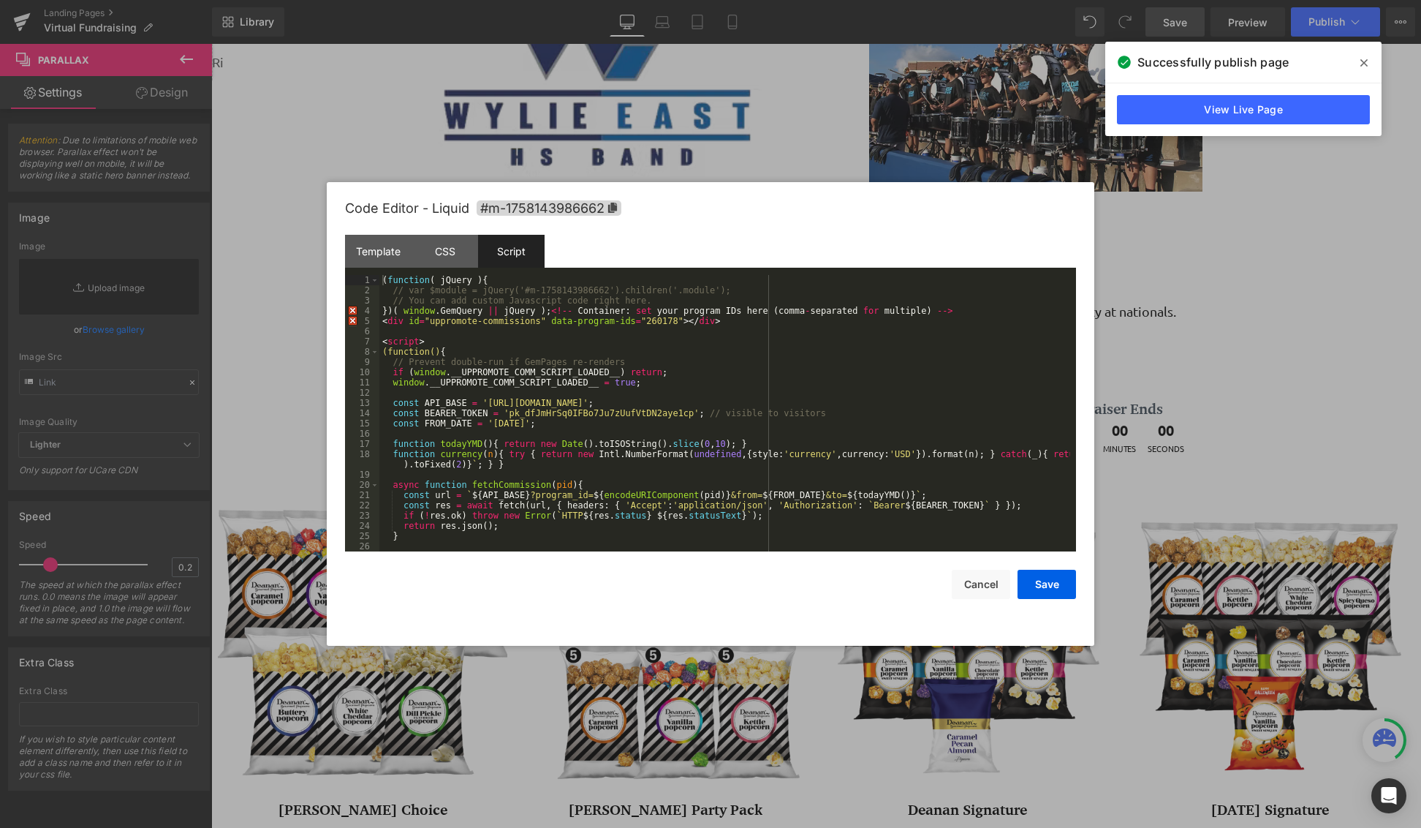
click at [1088, 23] on div at bounding box center [710, 414] width 1421 height 828
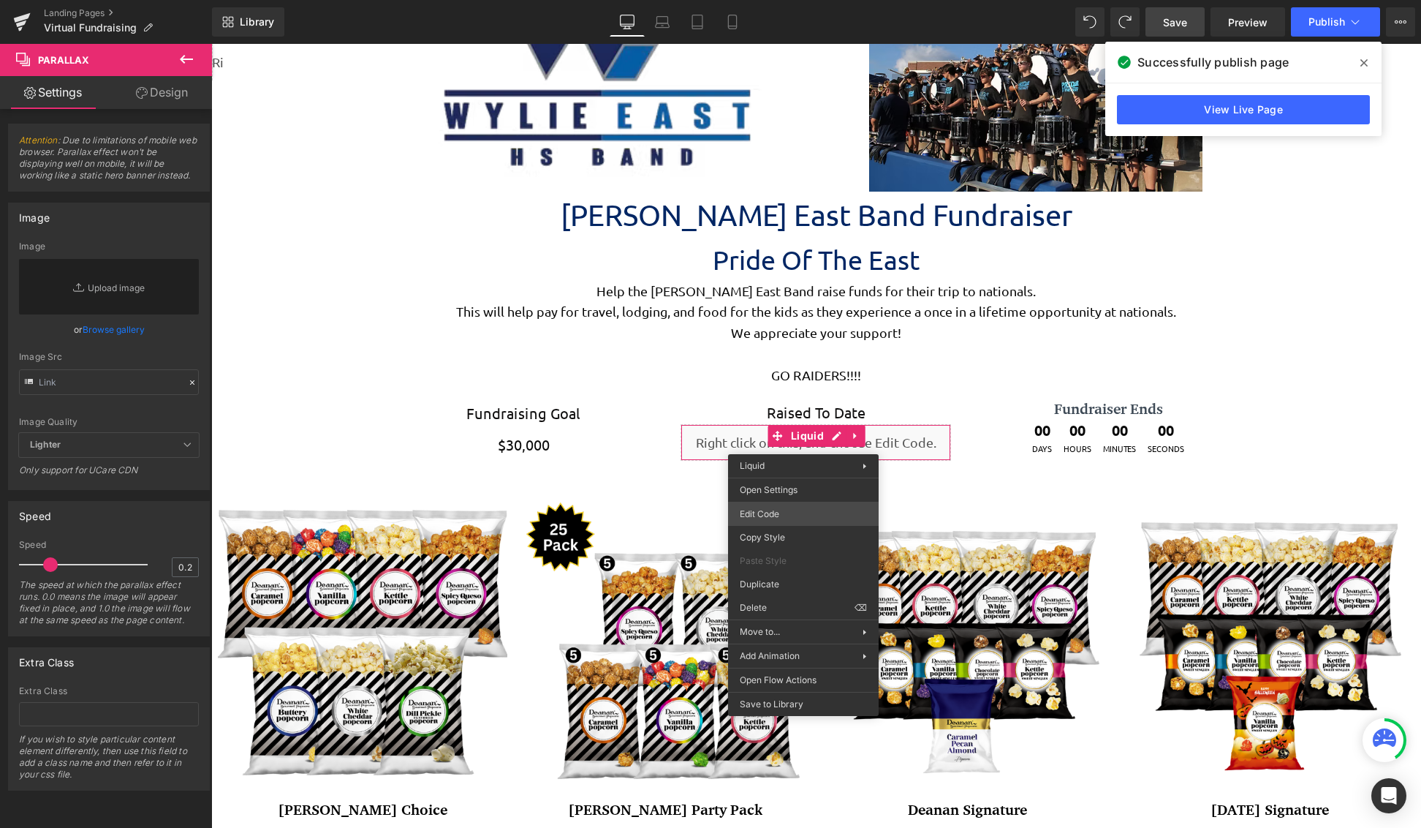
click at [801, 0] on div "You are previewing how the will restyle your page. You can not edit Elements in…" at bounding box center [710, 0] width 1421 height 0
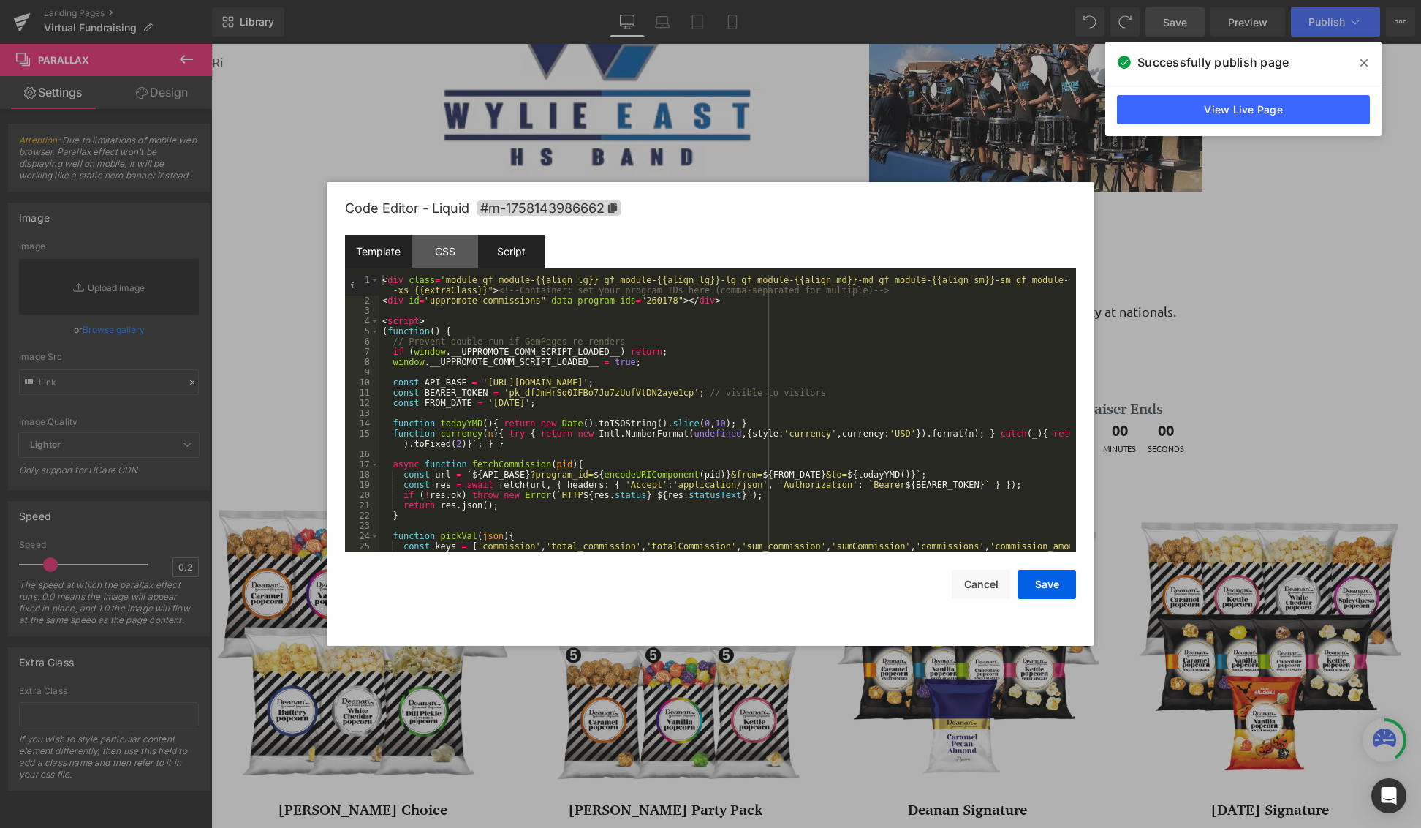
click at [526, 245] on div "Script" at bounding box center [511, 251] width 67 height 33
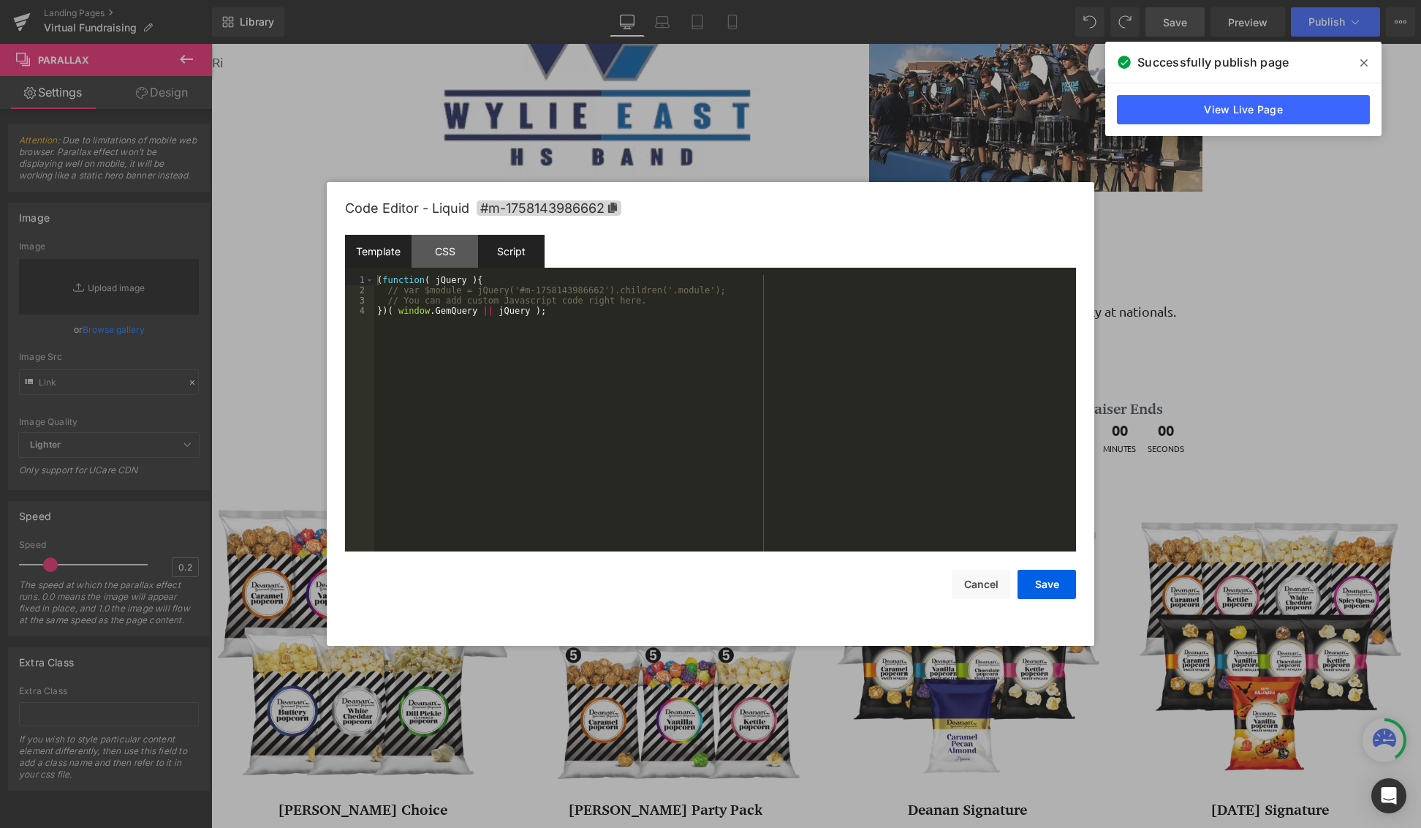
click at [398, 243] on div "Template" at bounding box center [378, 251] width 67 height 33
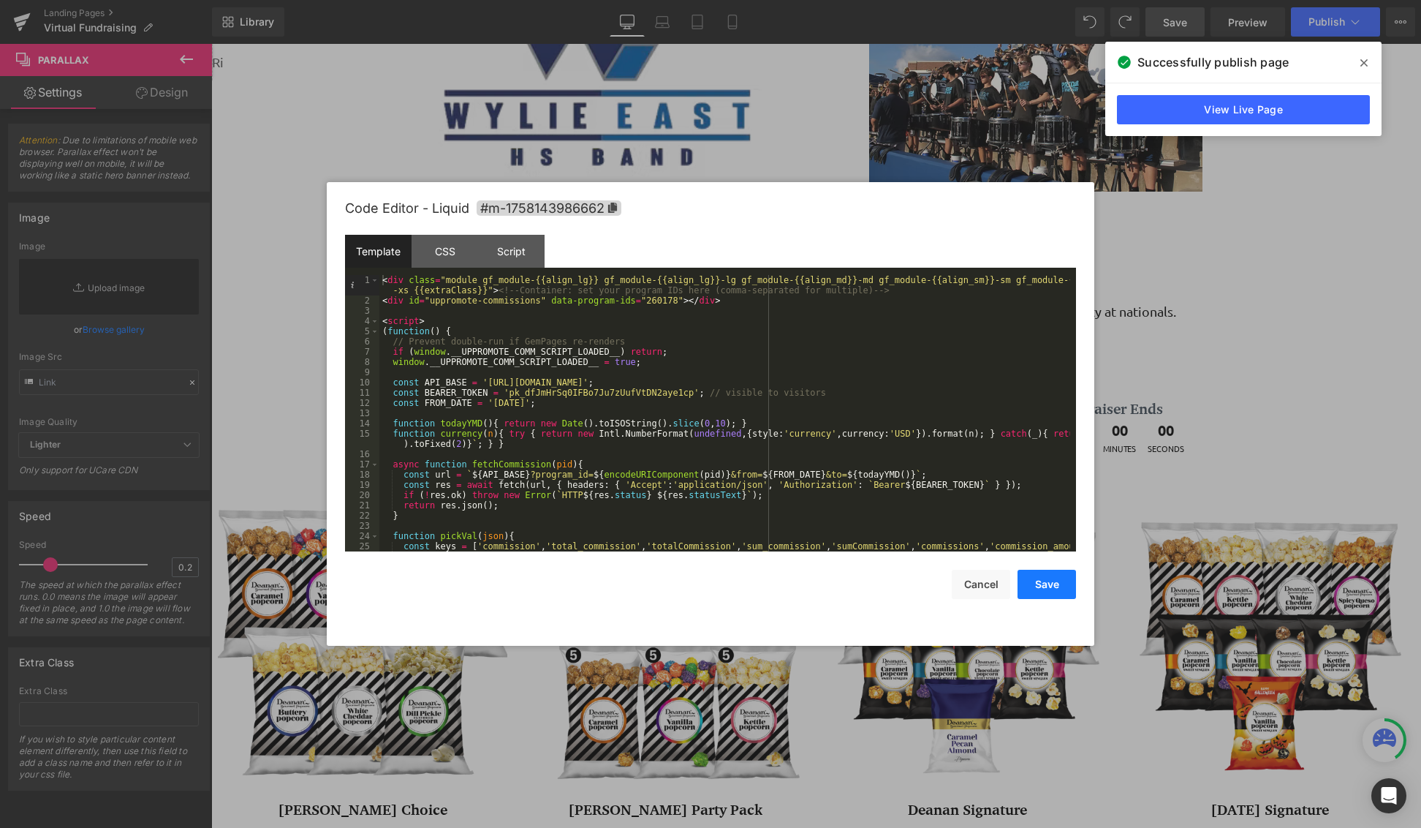
click at [1051, 589] on button "Save" at bounding box center [1047, 583] width 58 height 29
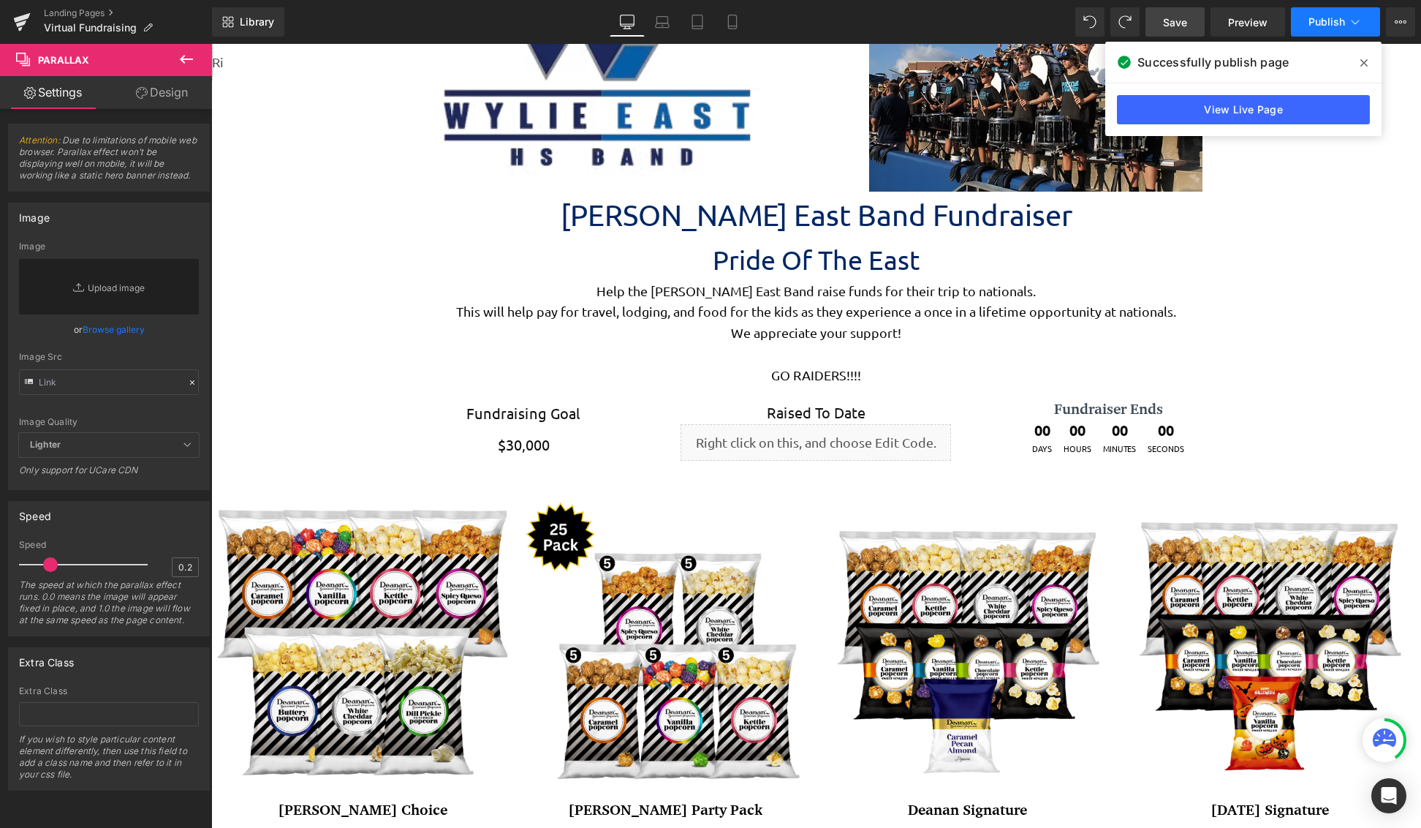
click at [1311, 30] on button "Publish" at bounding box center [1335, 21] width 89 height 29
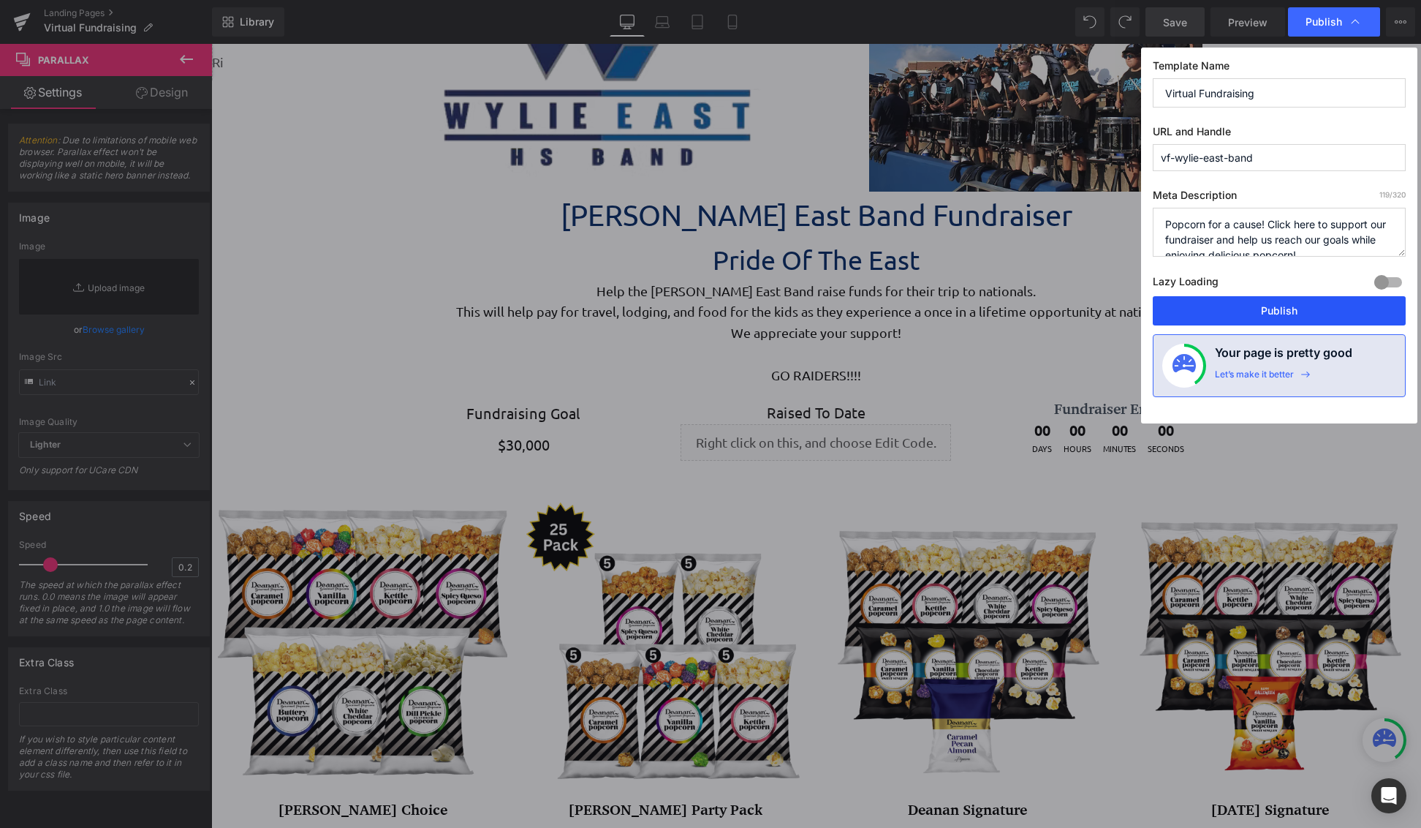
click at [1265, 321] on button "Publish" at bounding box center [1279, 310] width 253 height 29
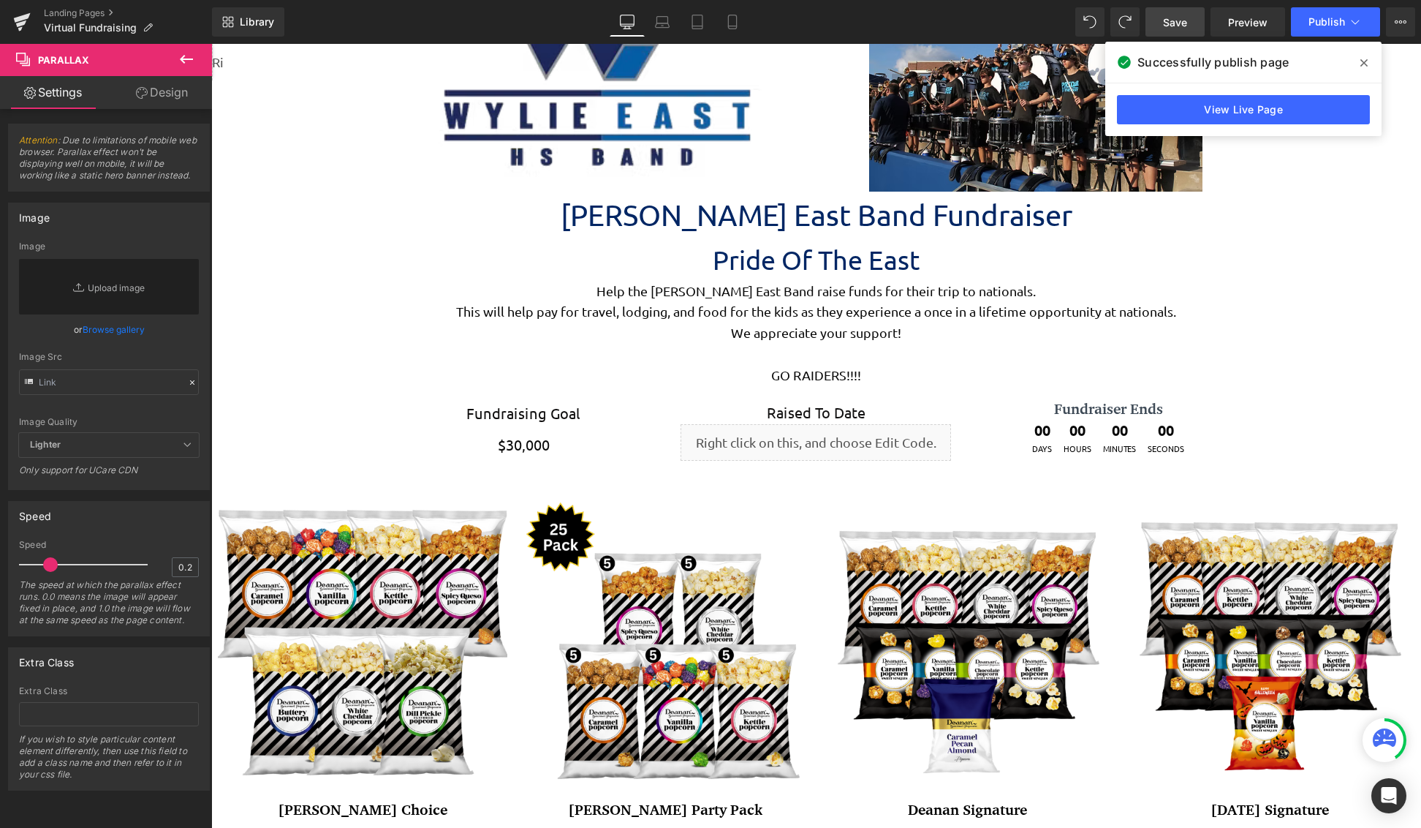
click at [187, 67] on icon at bounding box center [187, 59] width 18 height 18
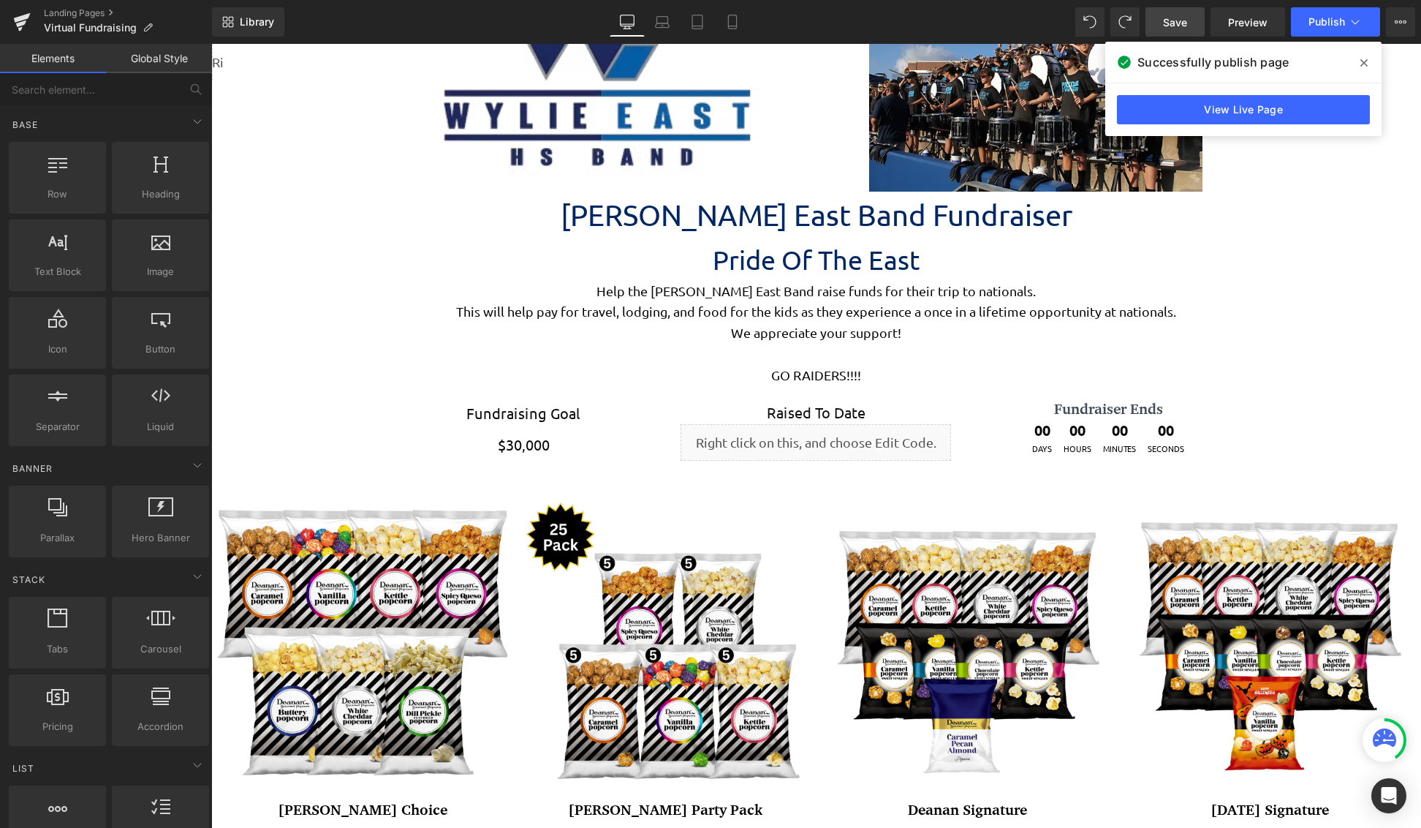
click at [1415, 29] on div "Save Preview Publish Scheduled View Live Page View with current Template Save T…" at bounding box center [1280, 21] width 281 height 29
click at [1412, 25] on button "View Live Page View with current Template Save Template to Library Schedule Pub…" at bounding box center [1400, 21] width 29 height 29
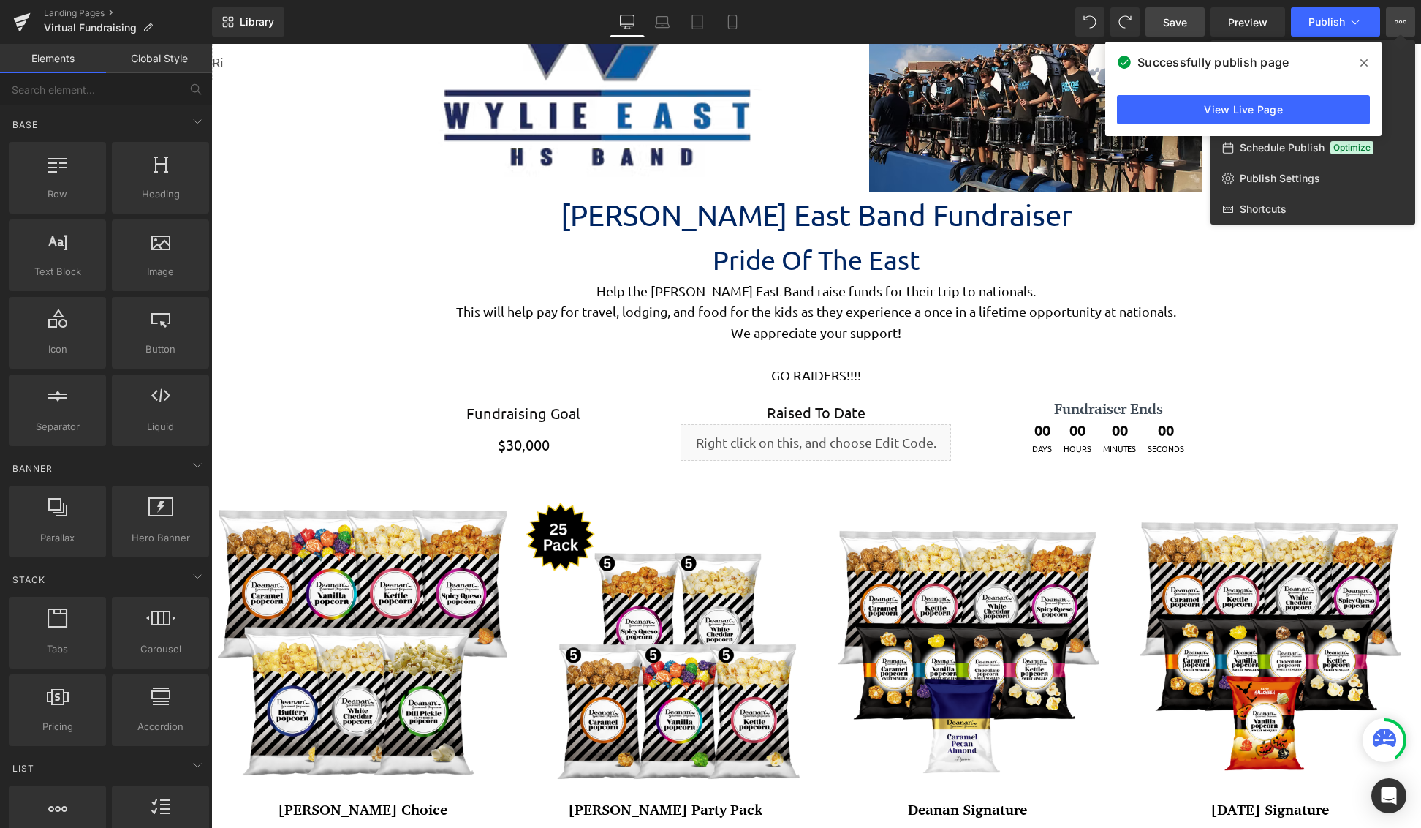
click at [1366, 55] on span at bounding box center [1363, 62] width 23 height 23
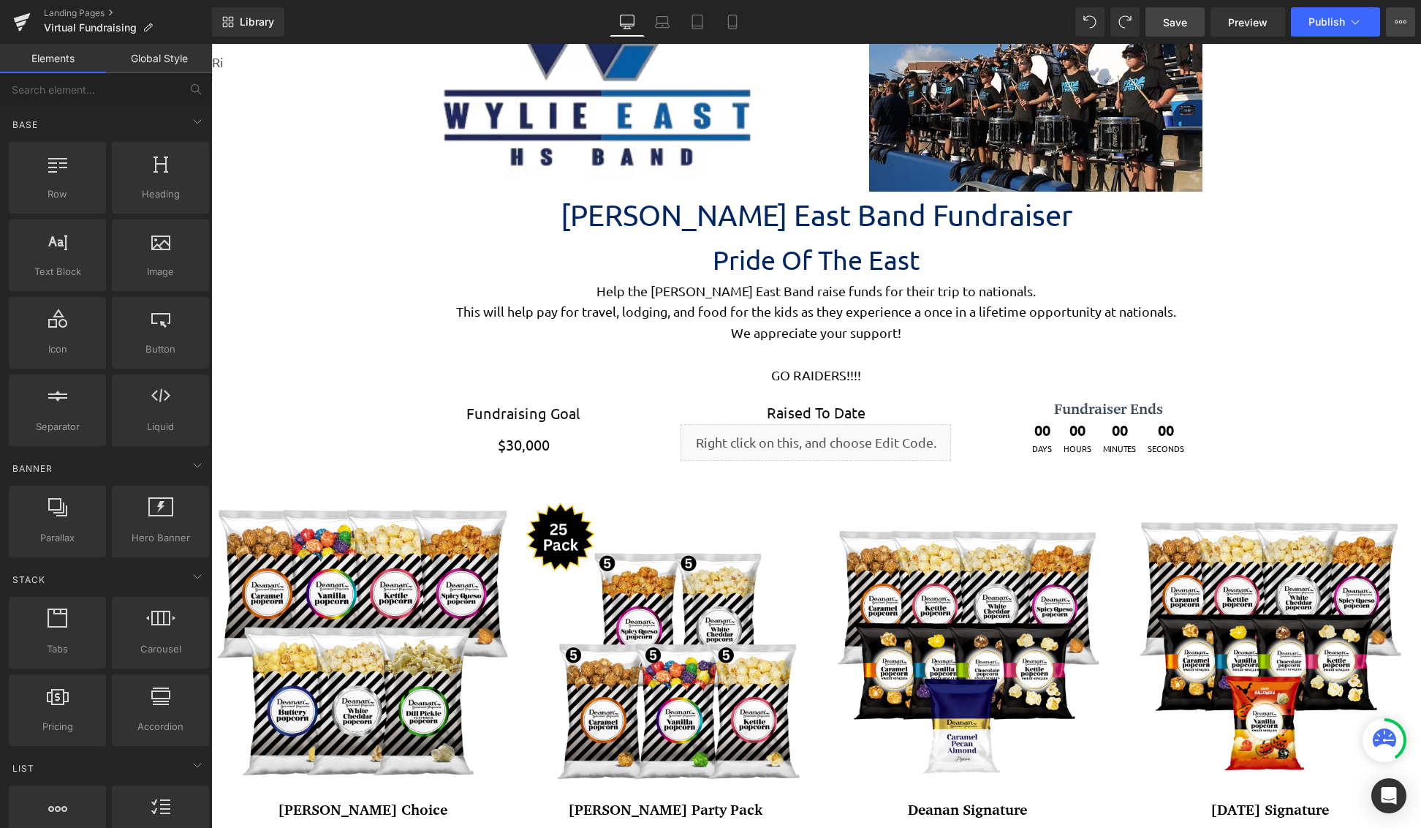
click at [1403, 28] on button "View Live Page View with current Template Save Template to Library Schedule Pub…" at bounding box center [1400, 21] width 29 height 29
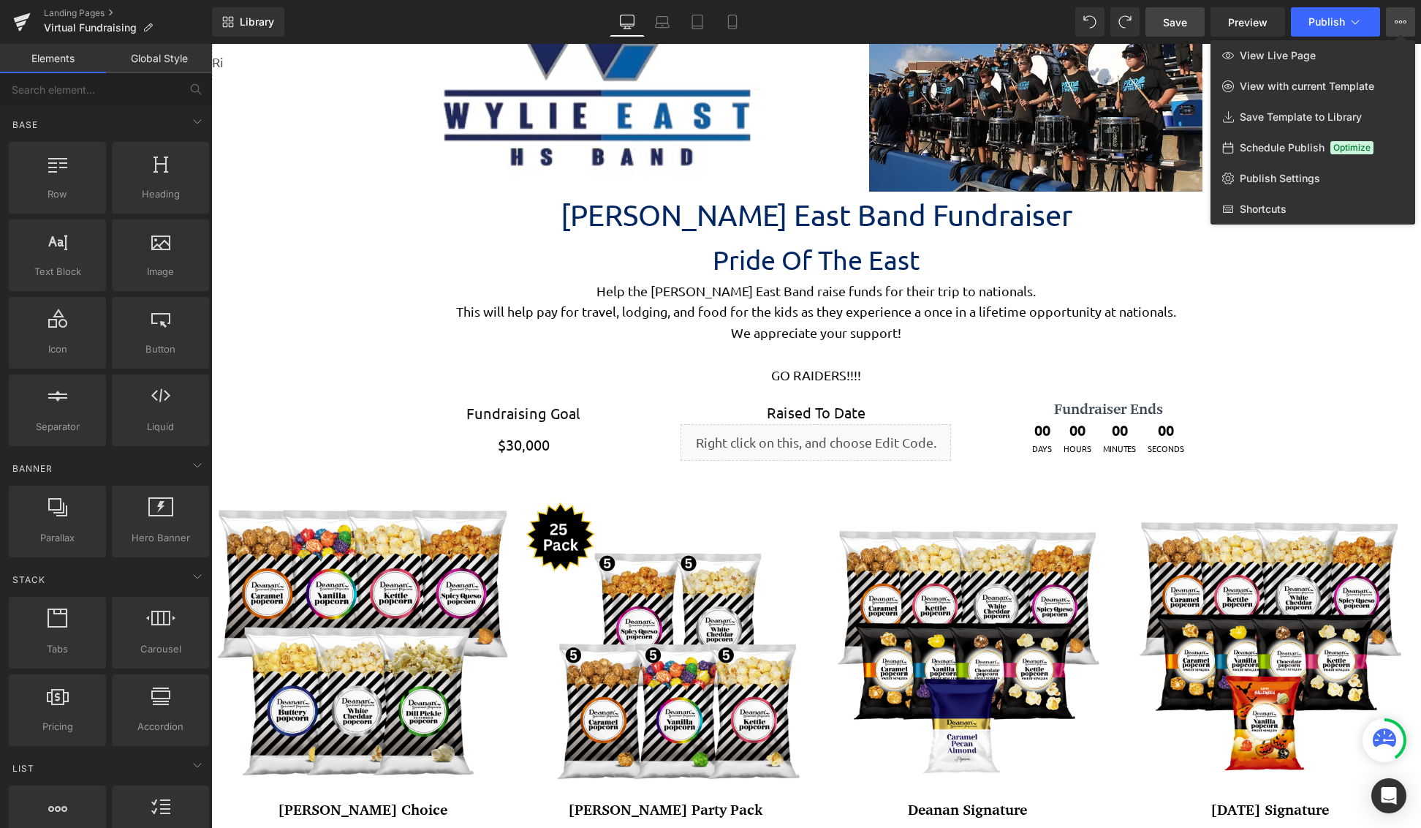
click at [792, 441] on div at bounding box center [816, 436] width 1210 height 784
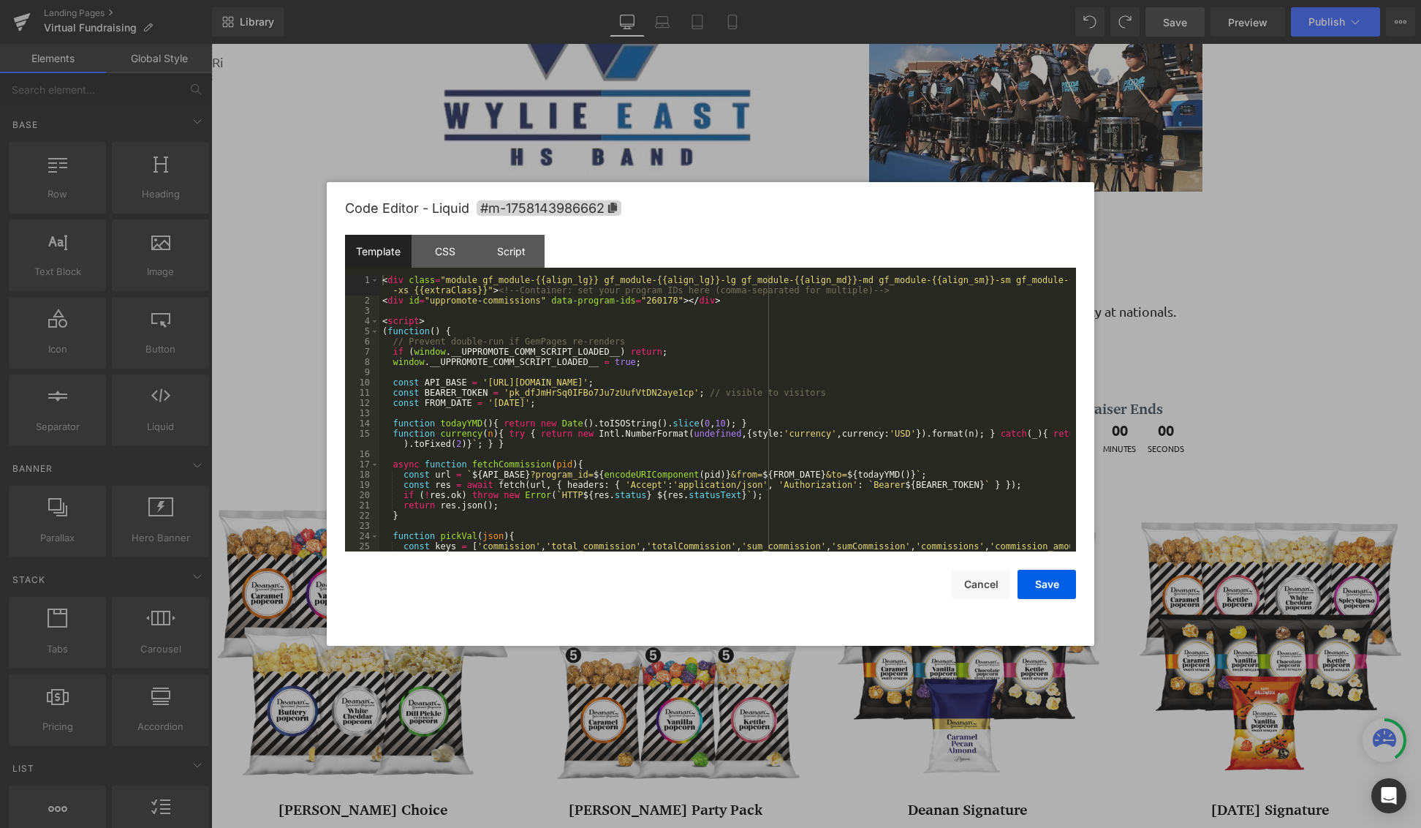
click at [788, 0] on div "You are previewing how the will restyle your page. You can not edit Elements in…" at bounding box center [710, 0] width 1421 height 0
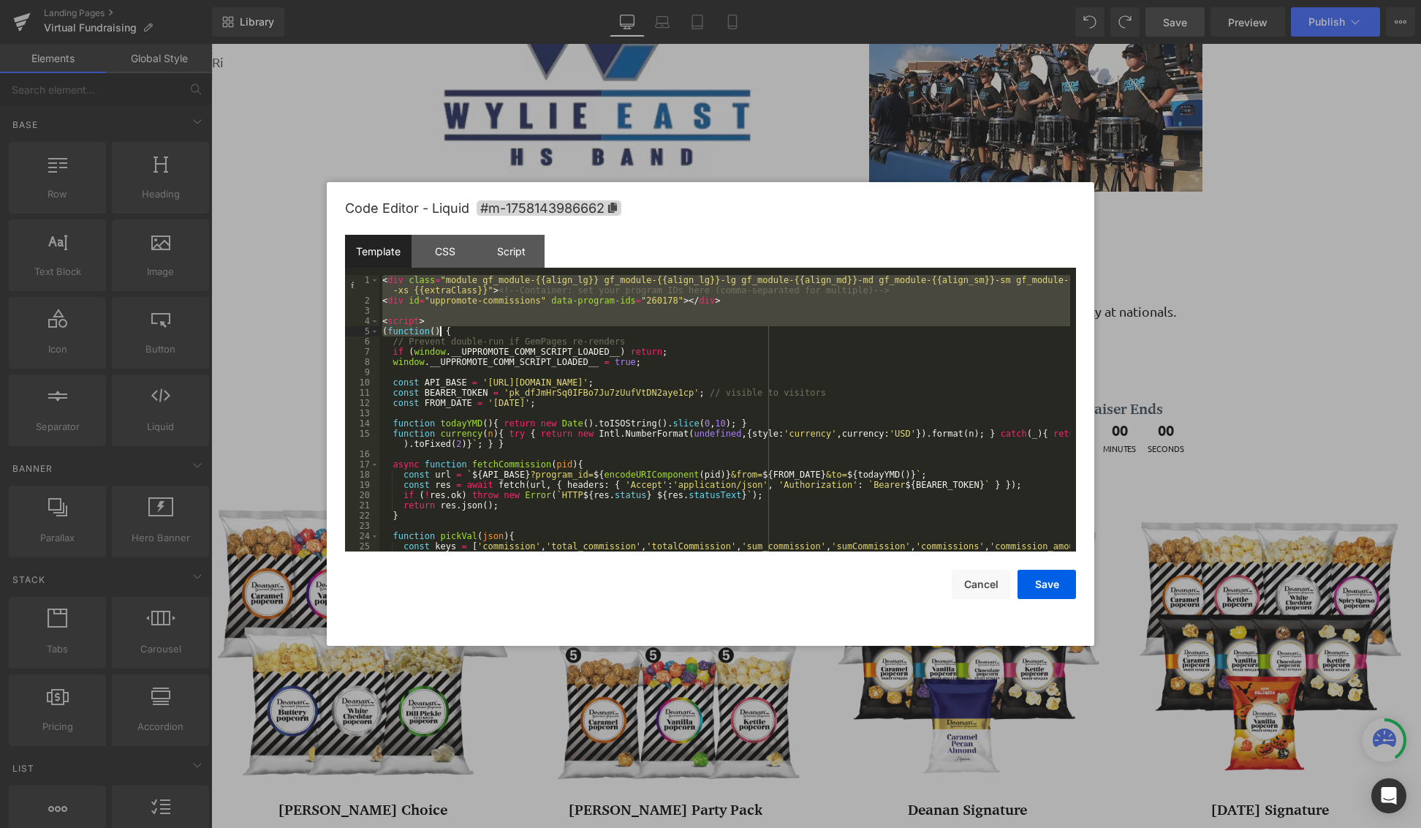
scroll to position [675, 0]
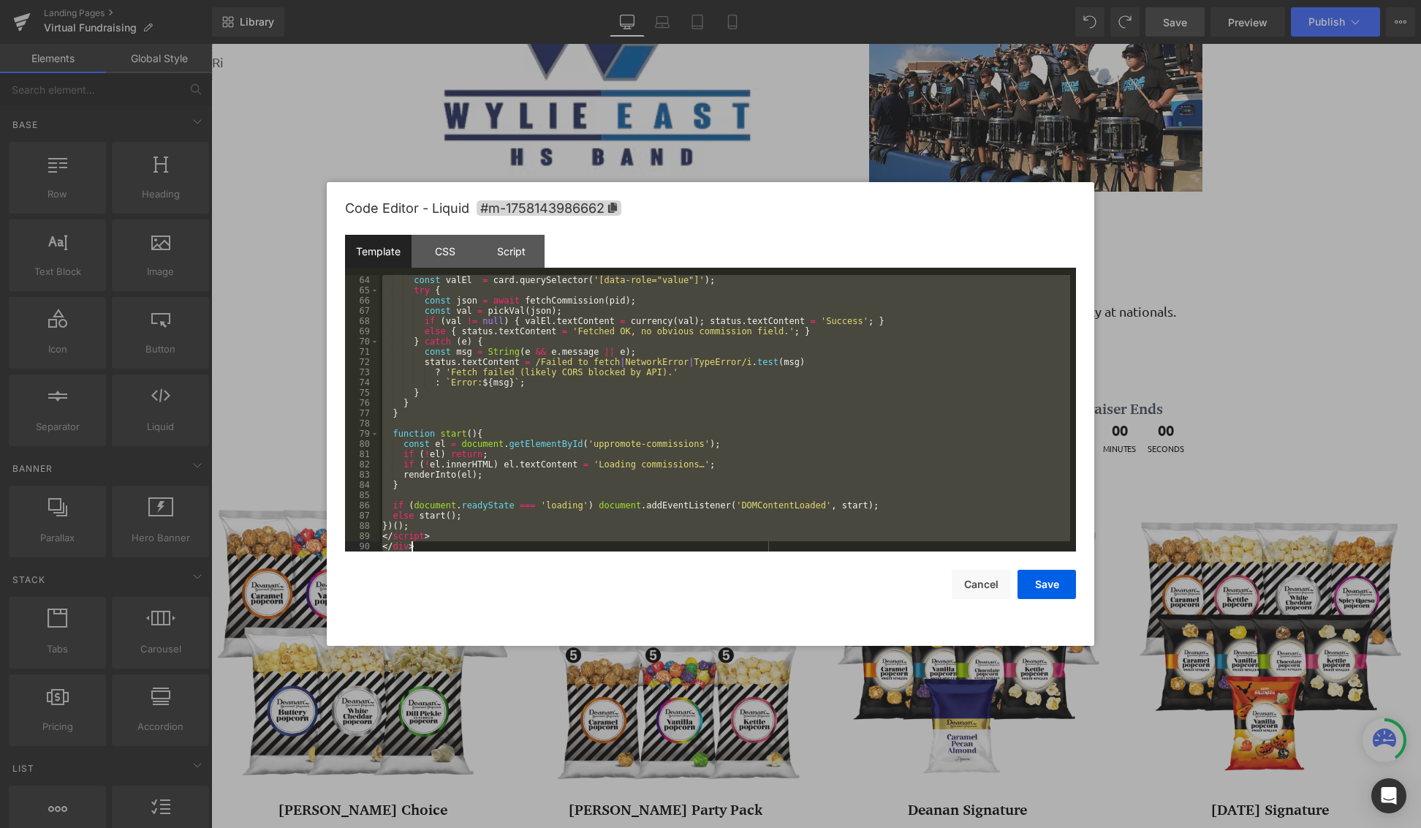
drag, startPoint x: 385, startPoint y: 281, endPoint x: 807, endPoint y: 915, distance: 761.7
click at [807, 827] on html "You are previewing how the will restyle your page. You can not edit Elements in…" at bounding box center [710, 414] width 1421 height 828
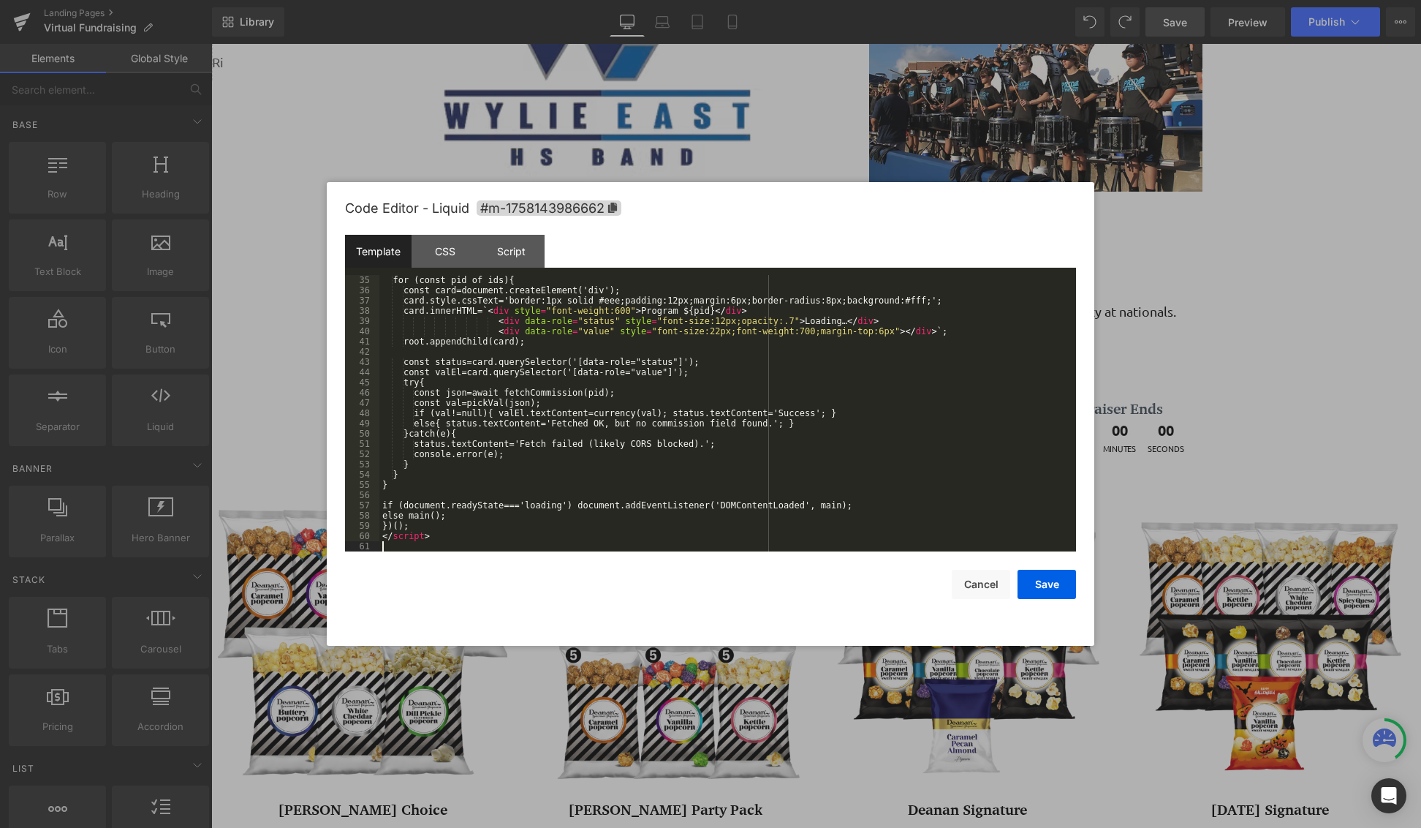
scroll to position [358, 0]
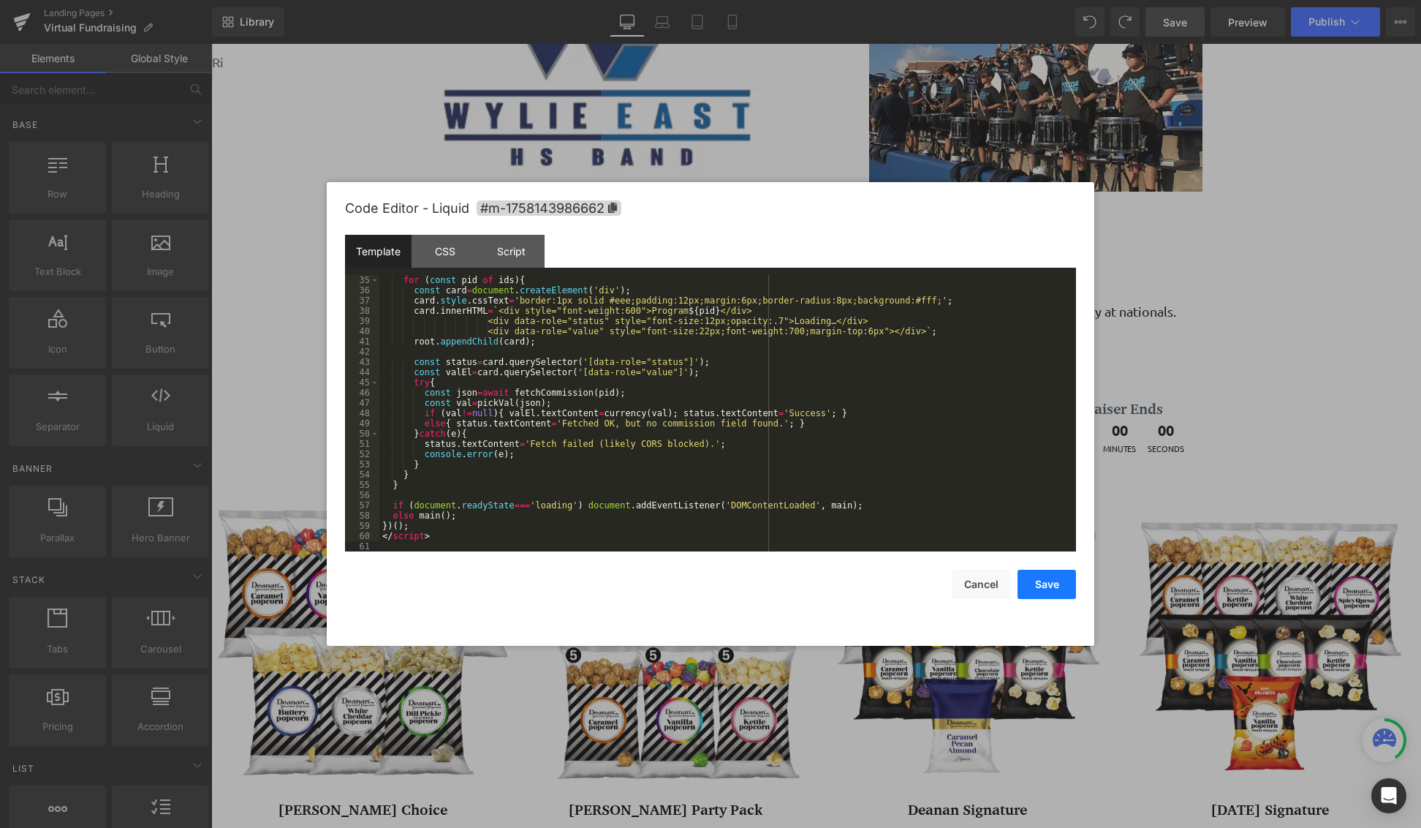
click at [1061, 589] on button "Save" at bounding box center [1047, 583] width 58 height 29
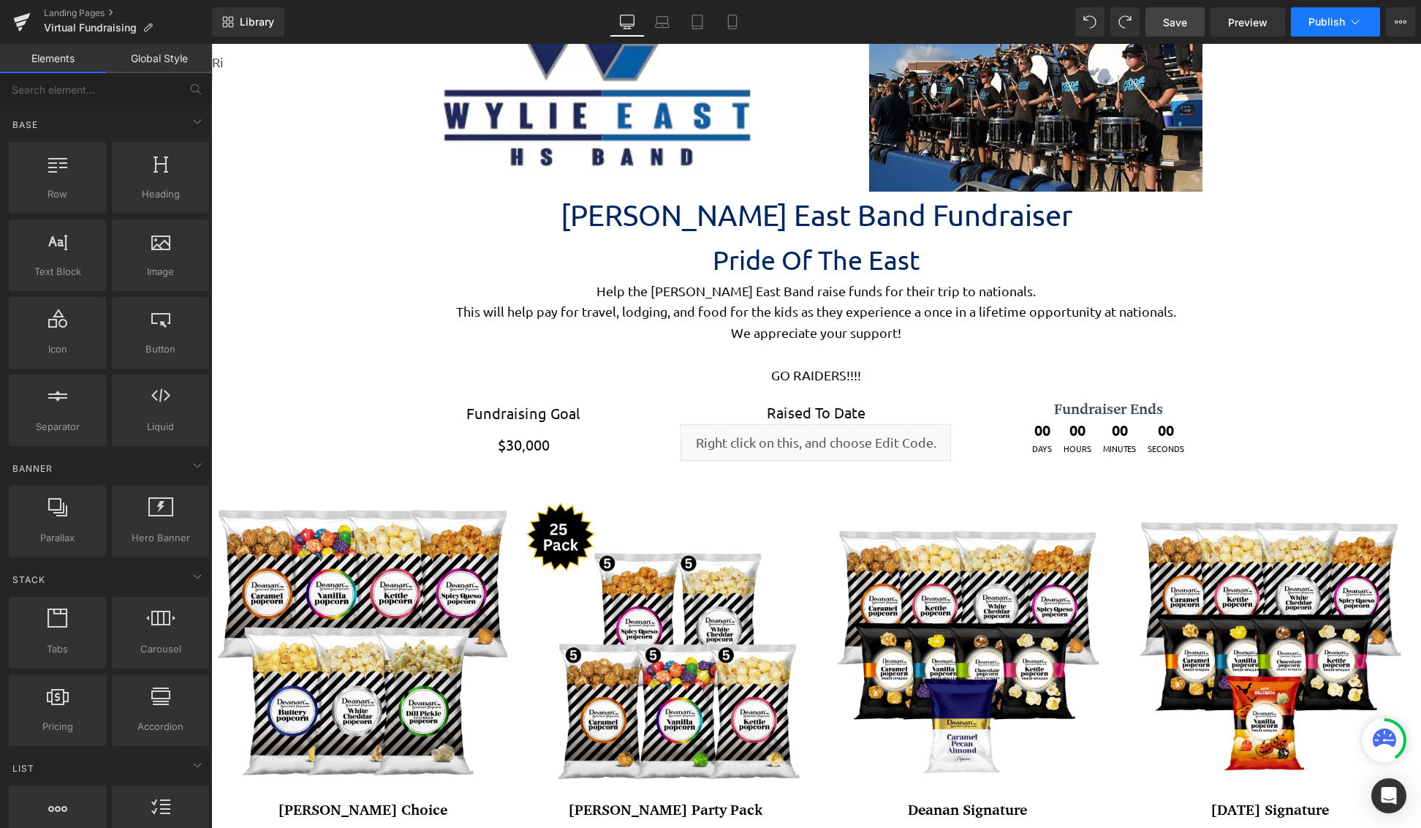
click at [1329, 24] on span "Publish" at bounding box center [1327, 22] width 37 height 12
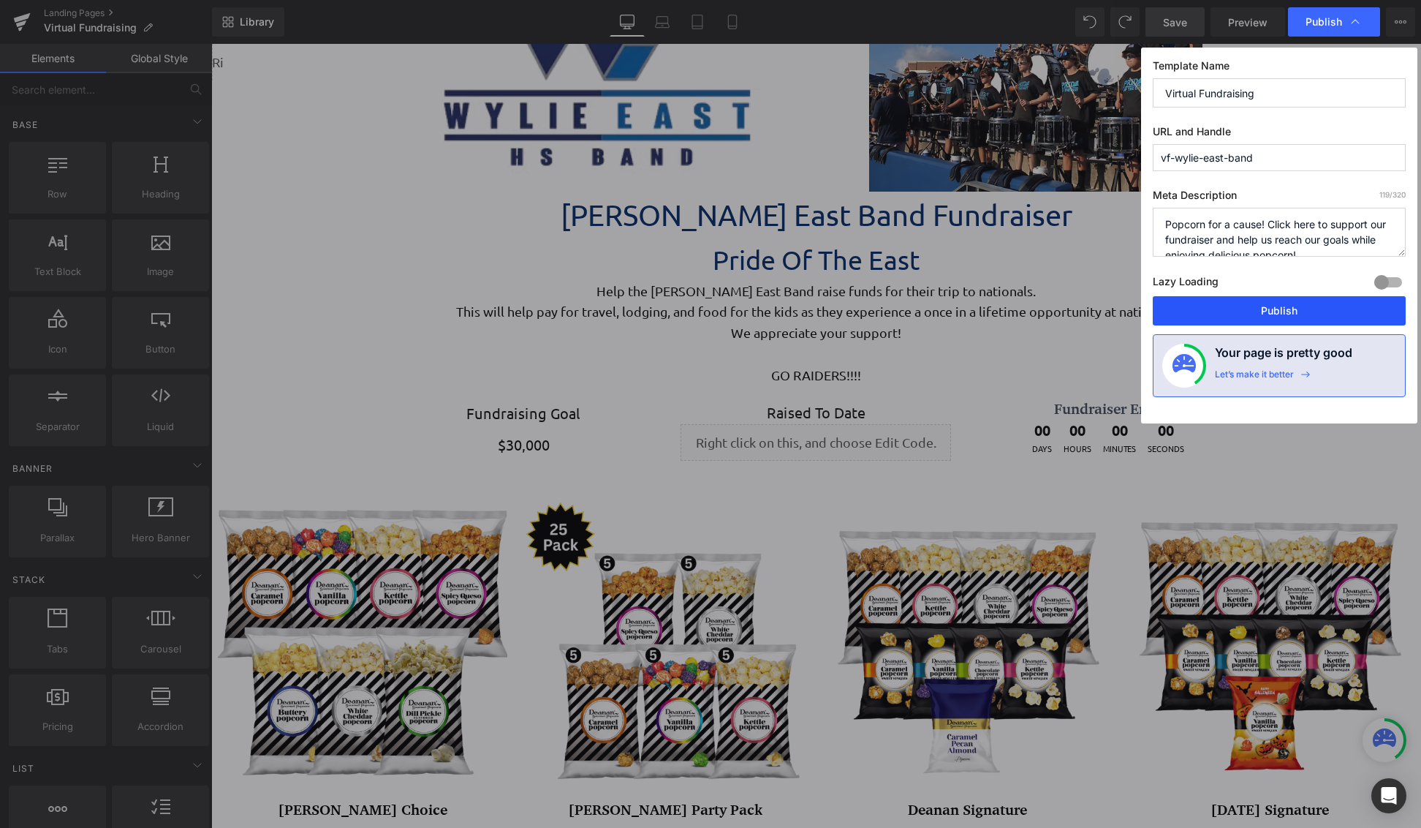
click at [1312, 314] on button "Publish" at bounding box center [1279, 310] width 253 height 29
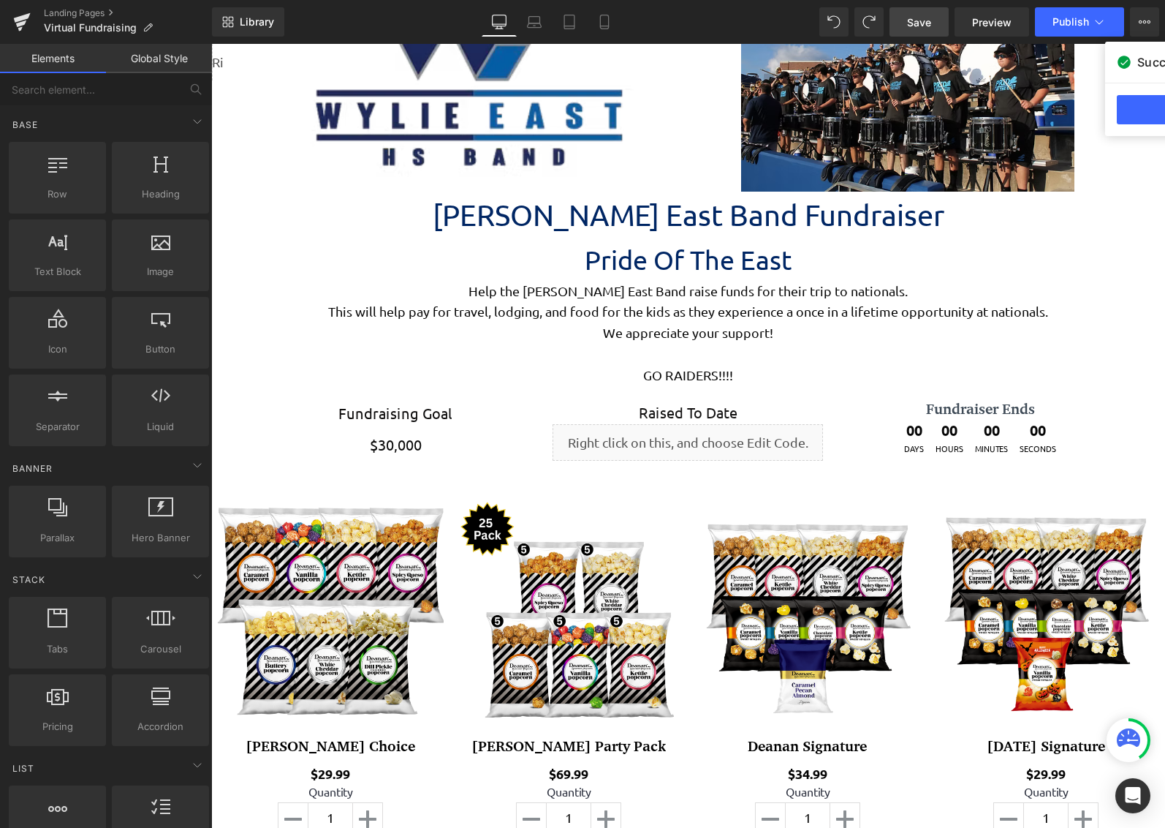
scroll to position [3619, 943]
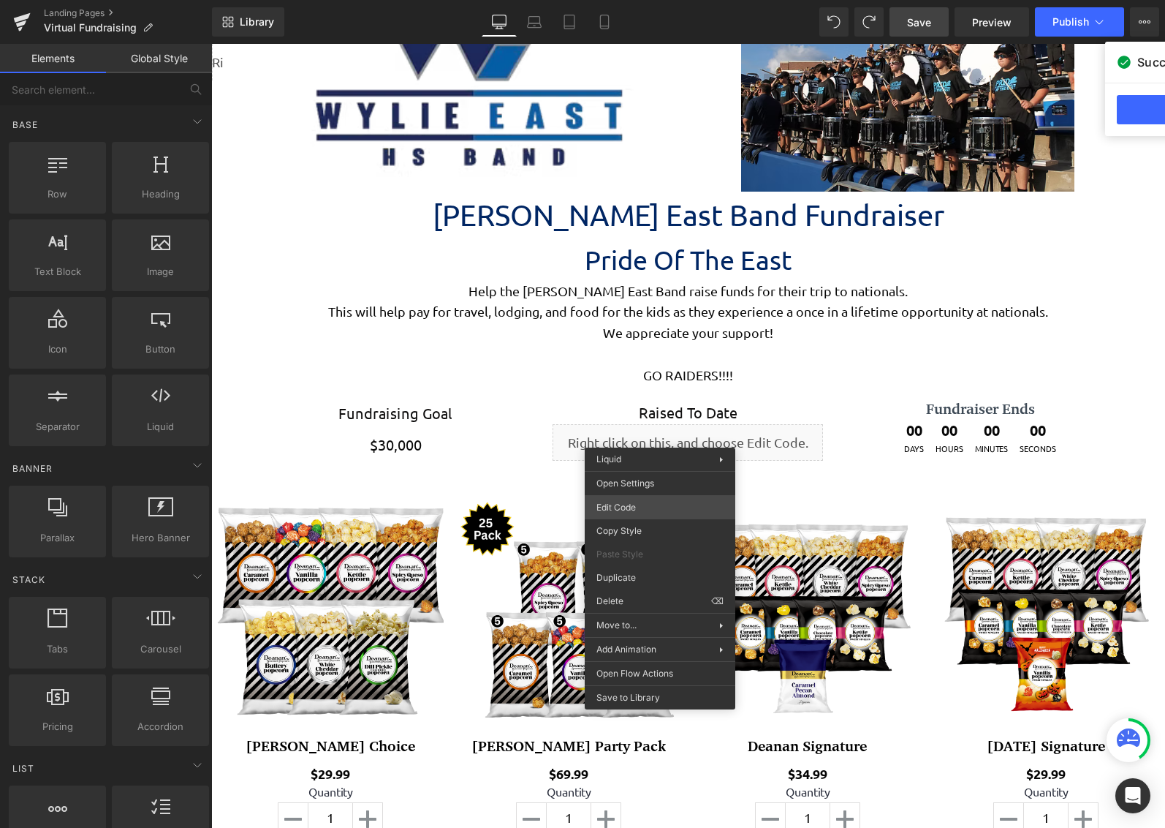
click at [651, 0] on div "You are previewing how the will restyle your page. You can not edit Elements in…" at bounding box center [582, 0] width 1165 height 0
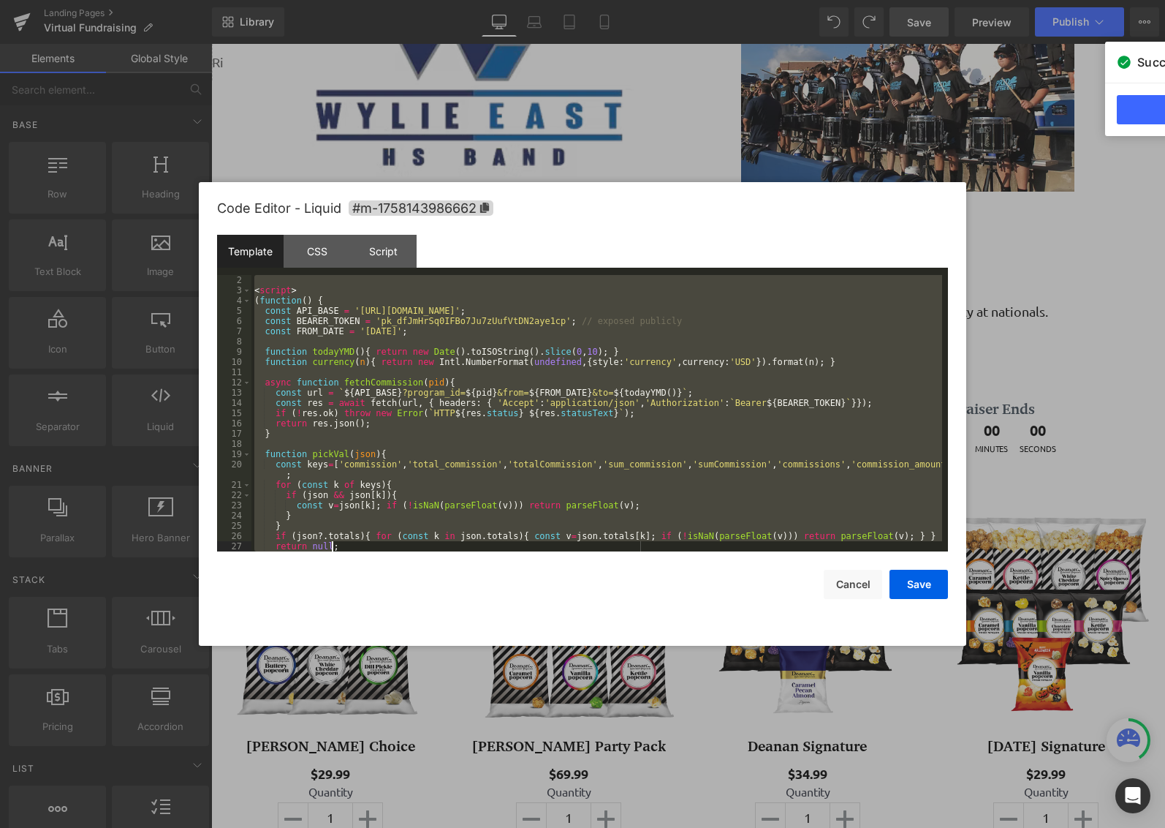
scroll to position [358, 0]
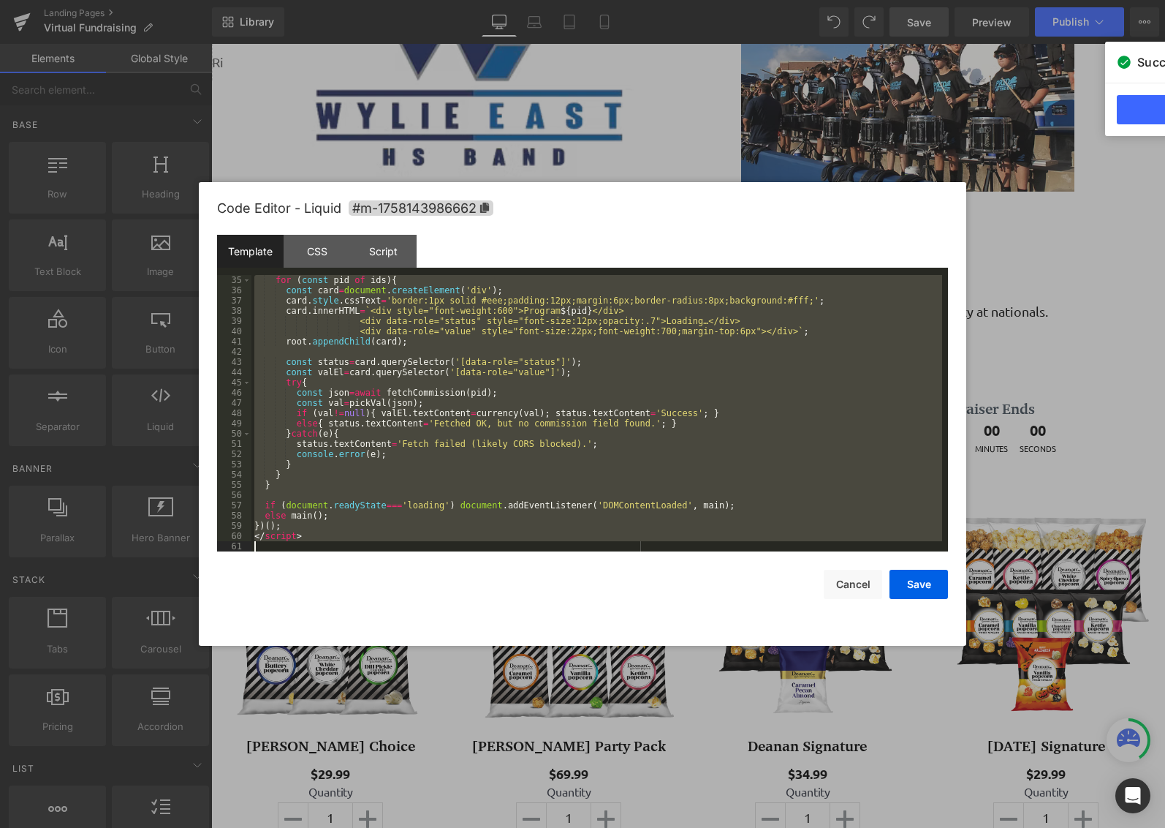
drag, startPoint x: 255, startPoint y: 281, endPoint x: 808, endPoint y: 793, distance: 753.7
click at [808, 793] on body "You are previewing how the will restyle your page. You can not edit Elements in…" at bounding box center [582, 414] width 1165 height 828
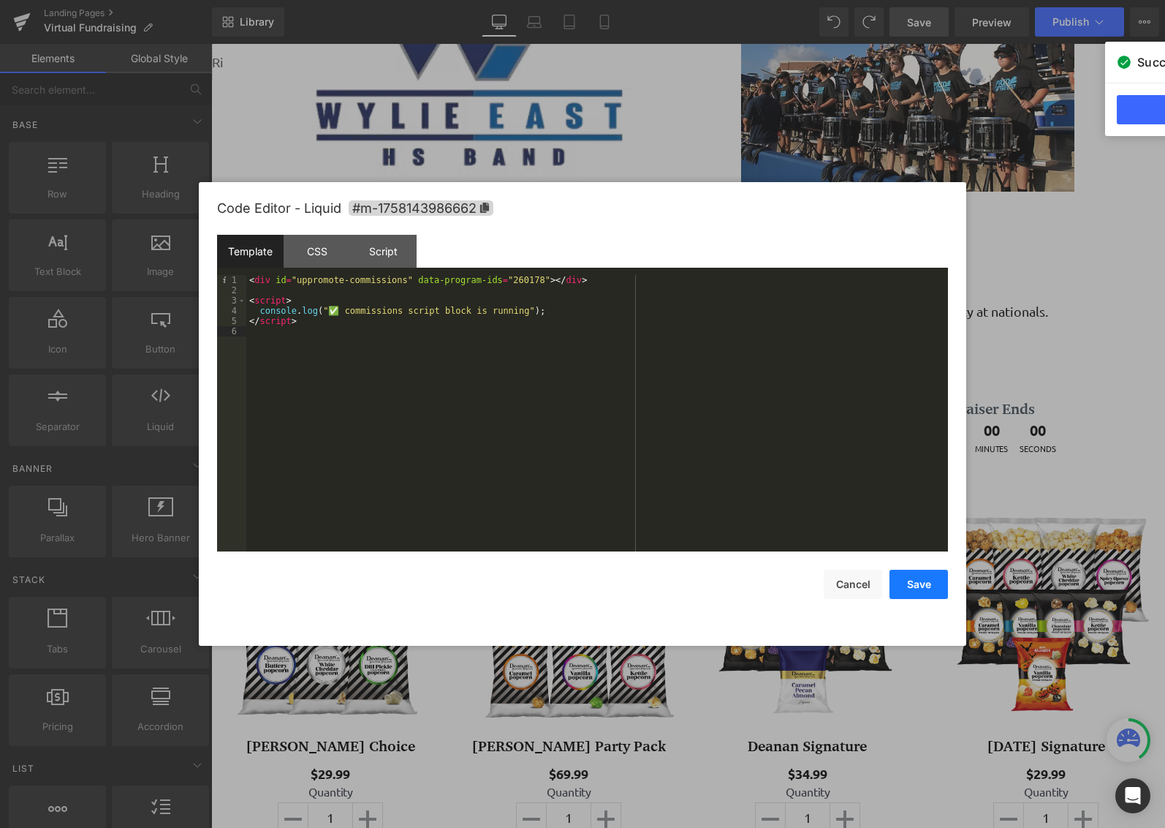
click at [934, 579] on button "Save" at bounding box center [919, 583] width 58 height 29
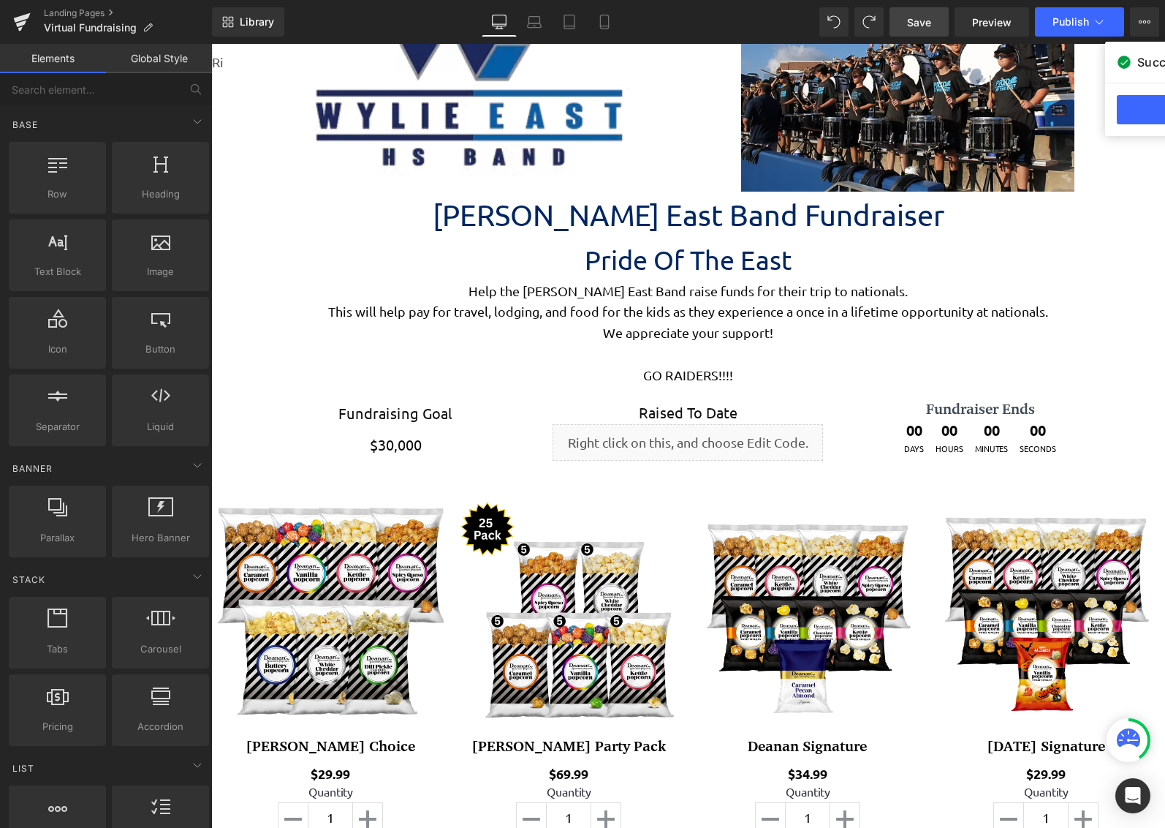
click at [907, 21] on link "Save" at bounding box center [919, 21] width 59 height 29
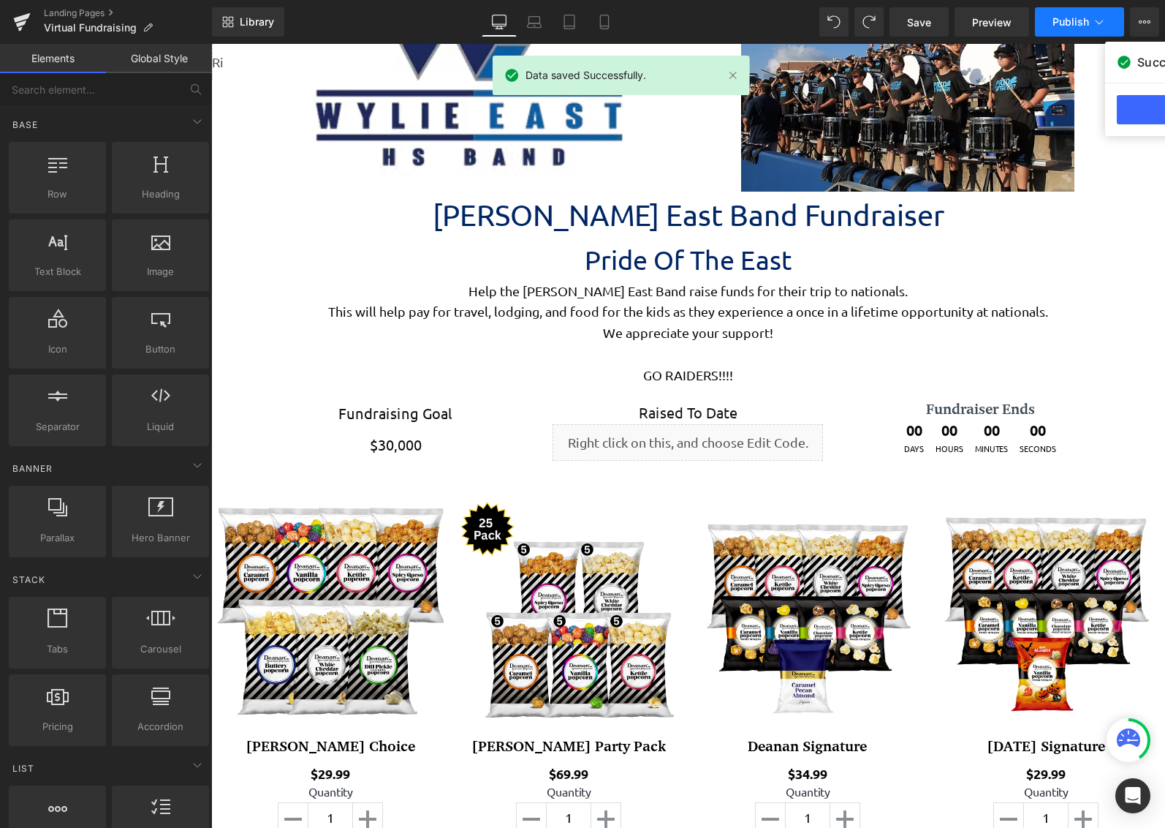
click at [1051, 17] on button "Publish" at bounding box center [1079, 21] width 89 height 29
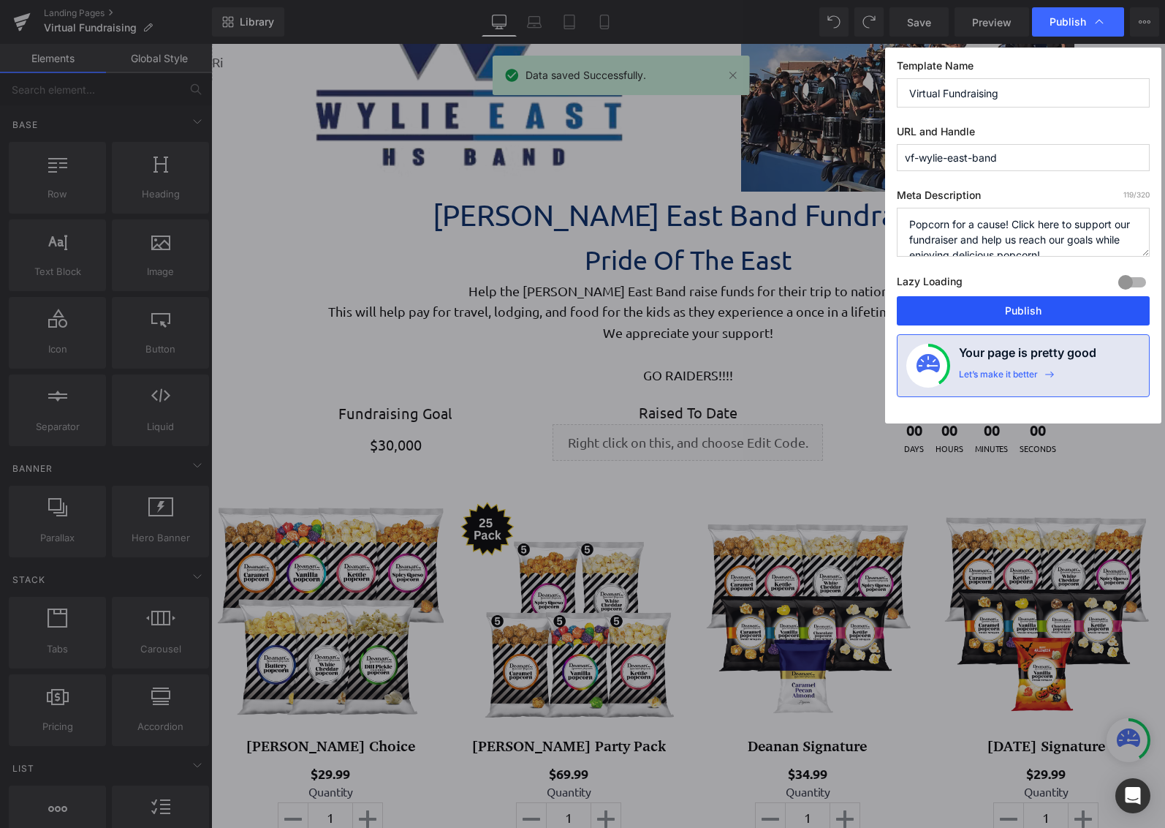
click at [1033, 315] on button "Publish" at bounding box center [1023, 310] width 253 height 29
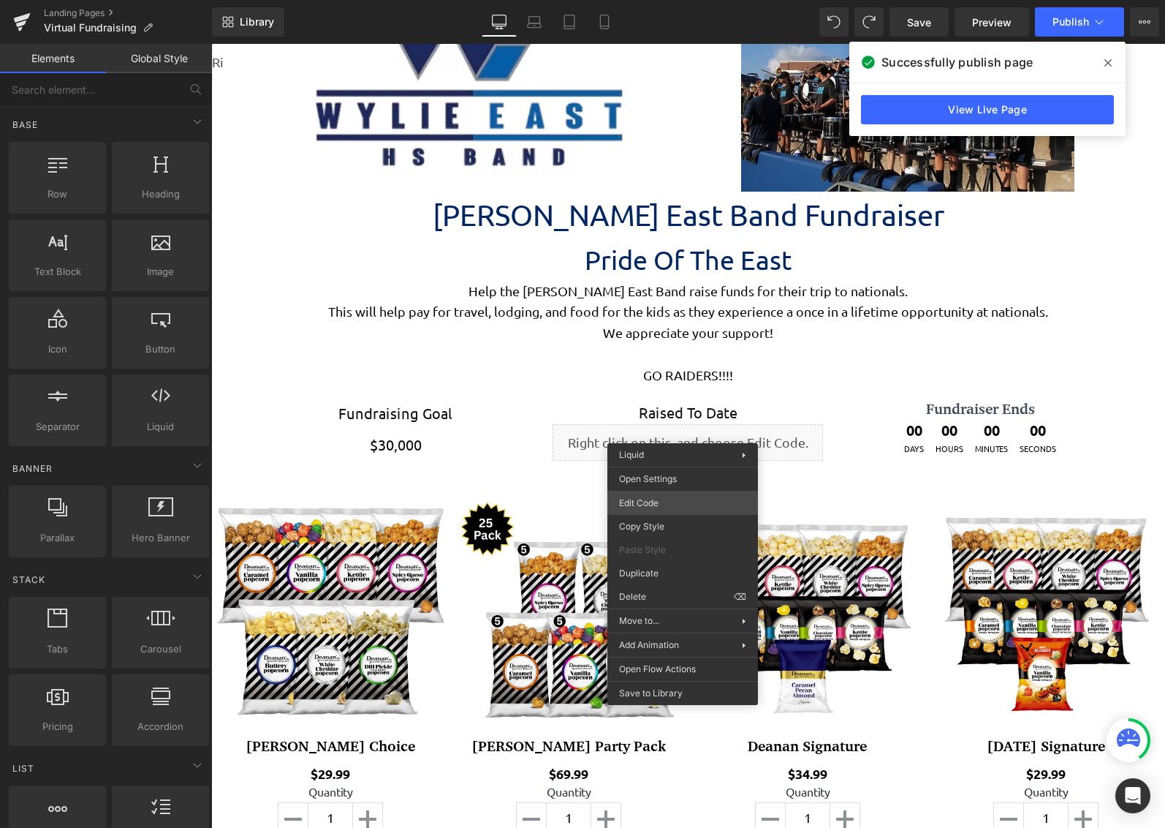
click at [666, 0] on div "You are previewing how the will restyle your page. You can not edit Elements in…" at bounding box center [582, 0] width 1165 height 0
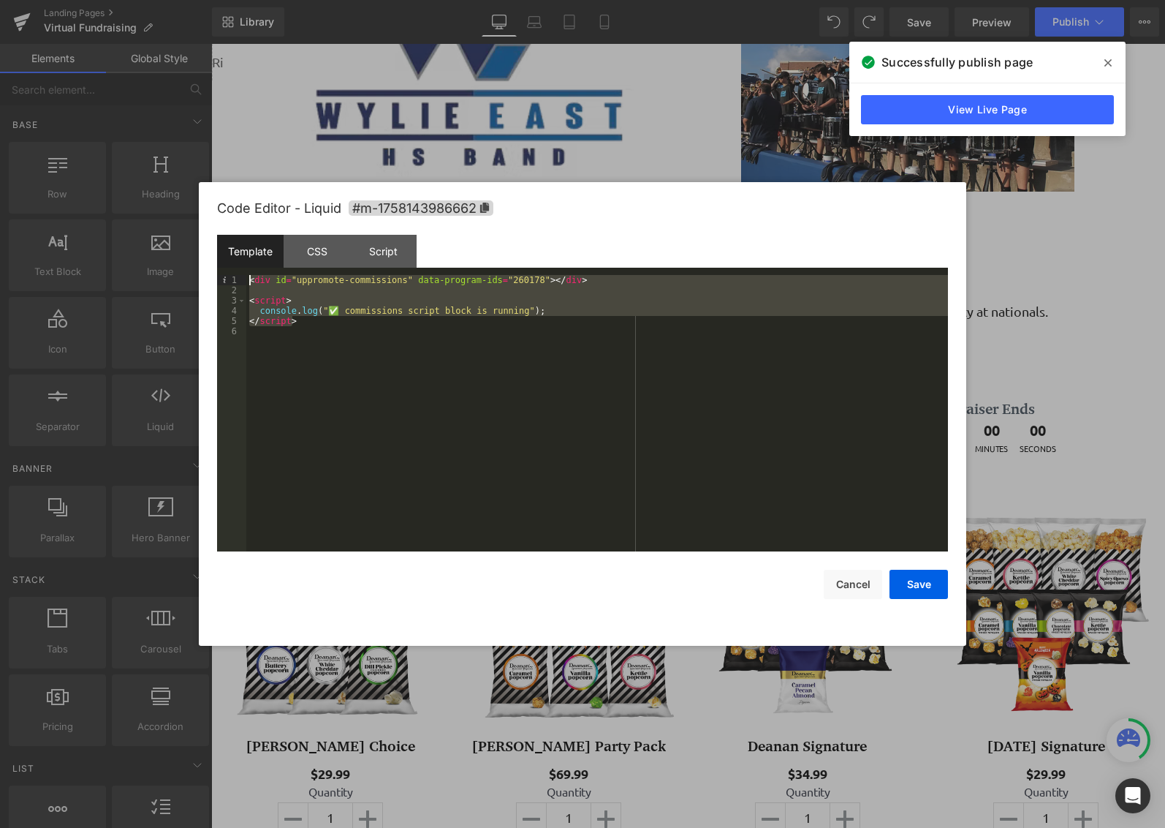
drag, startPoint x: 360, startPoint y: 324, endPoint x: 226, endPoint y: 257, distance: 149.7
click at [226, 257] on div "Template CSS Script Data 1 2 3 4 5 6 < div id = "uppromote-commissions" data-pr…" at bounding box center [582, 393] width 731 height 317
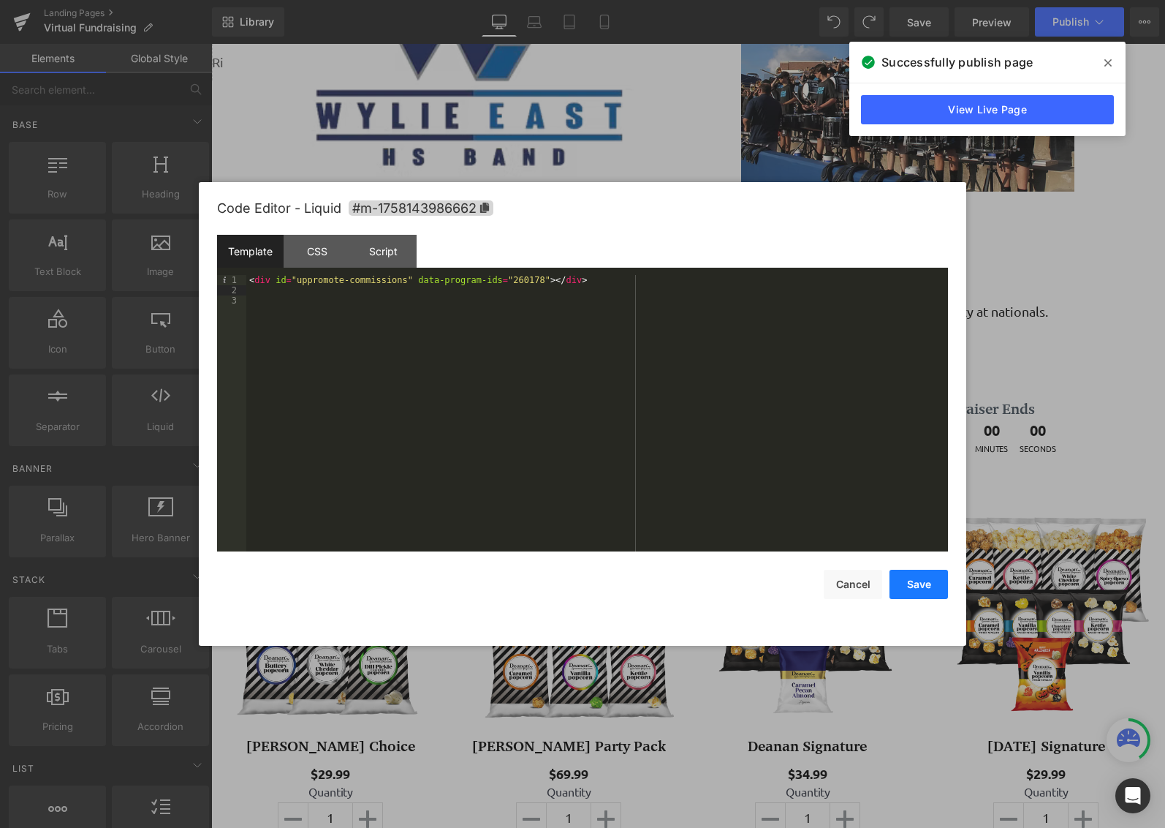
click at [928, 580] on button "Save" at bounding box center [919, 583] width 58 height 29
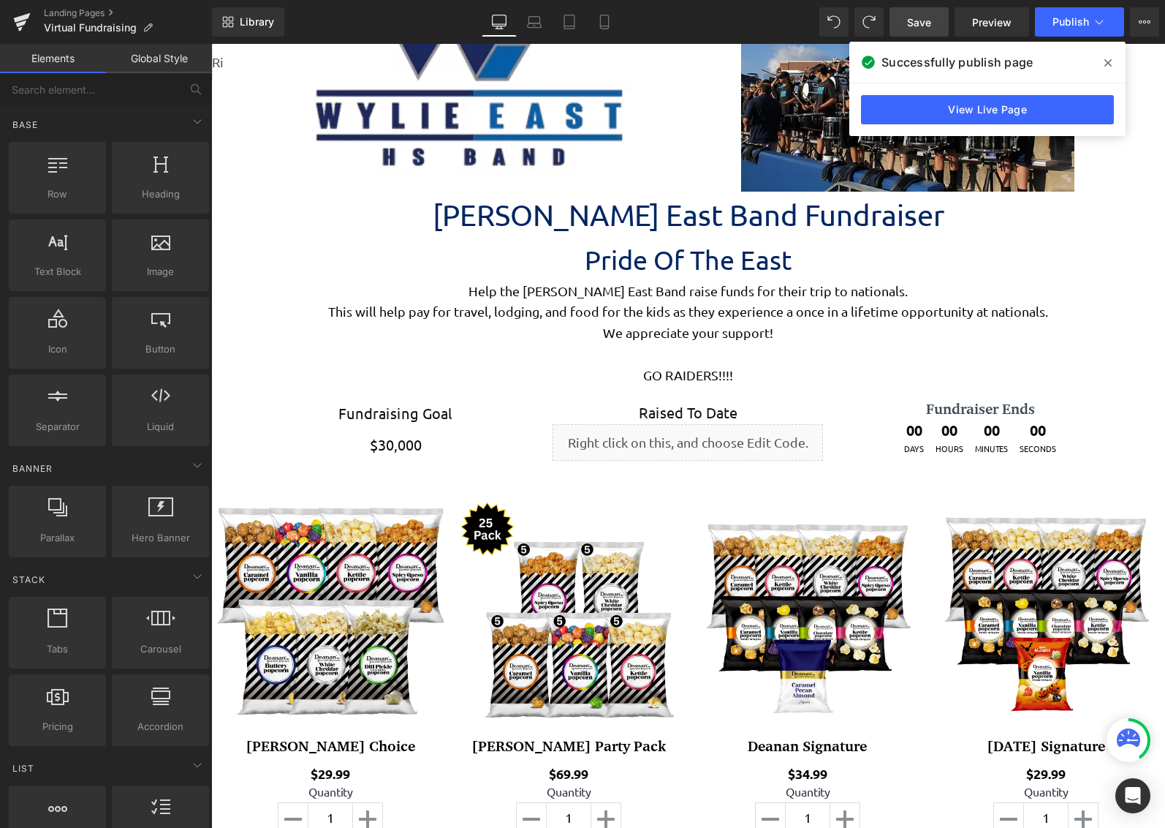
click at [911, 20] on span "Save" at bounding box center [919, 22] width 24 height 15
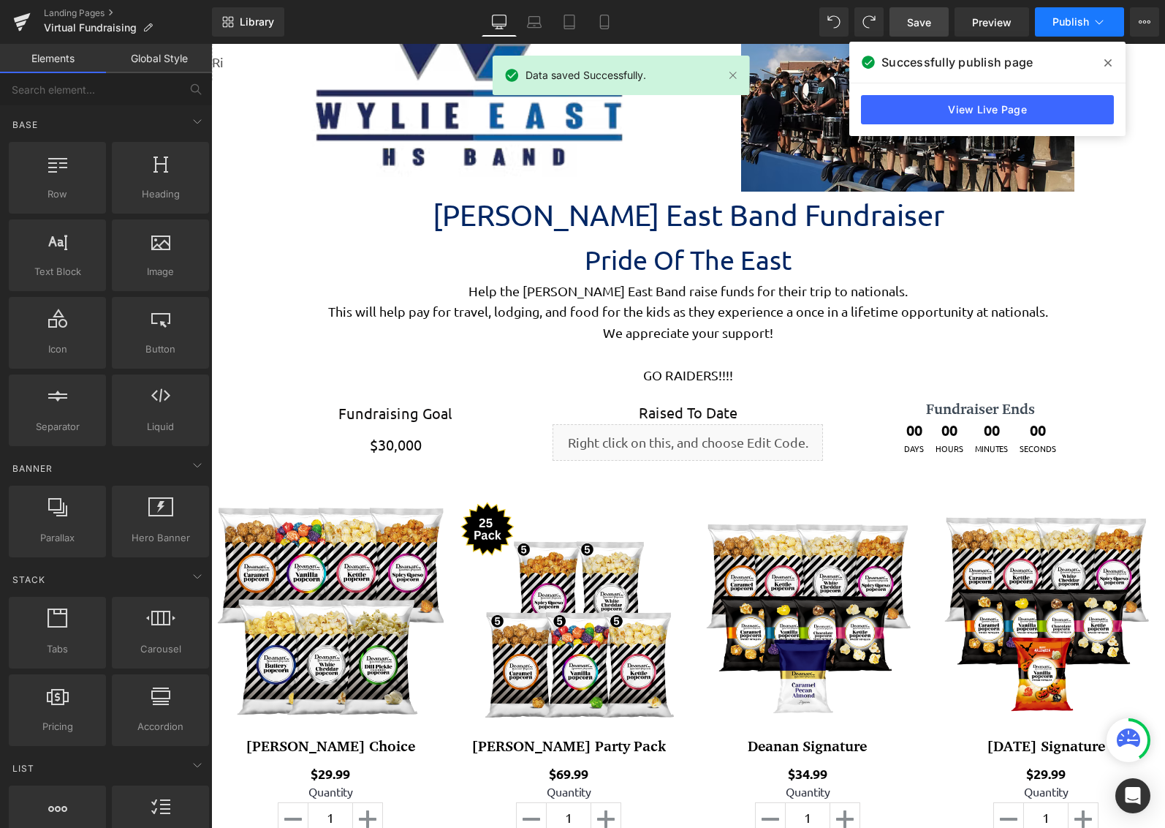
click at [1069, 26] on span "Publish" at bounding box center [1071, 22] width 37 height 12
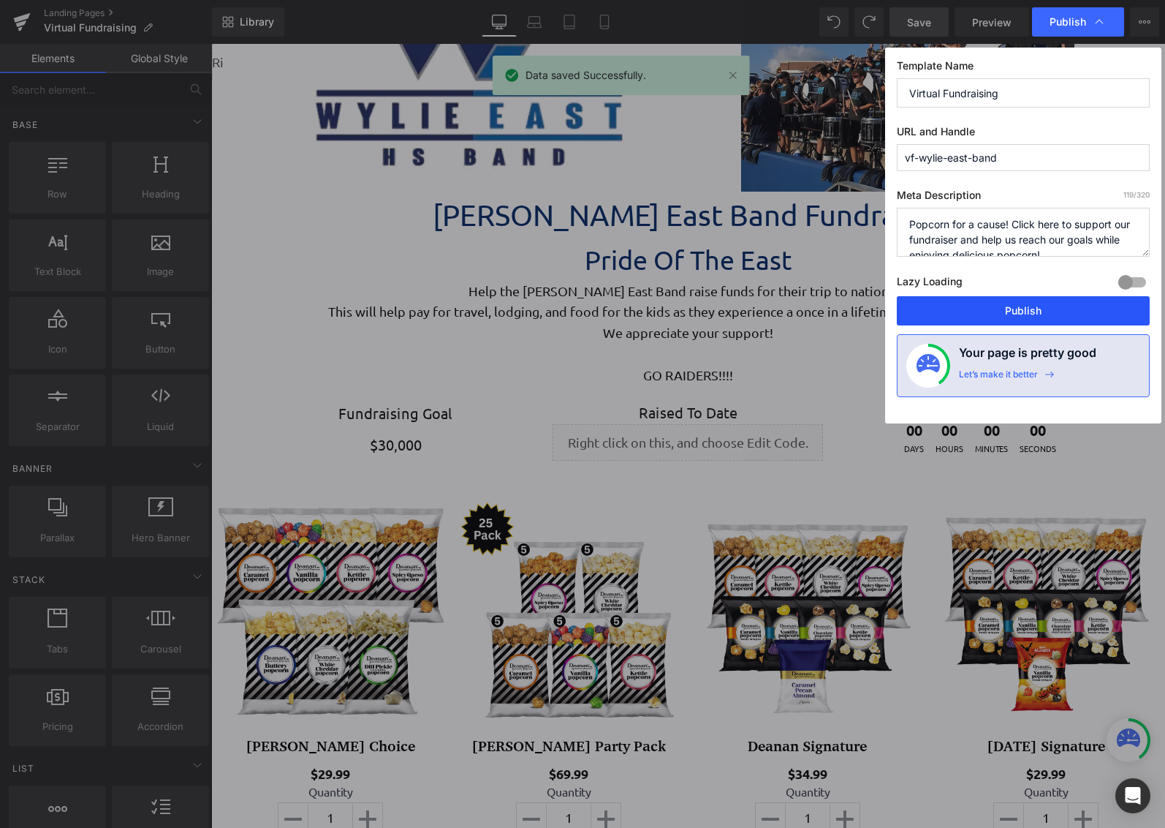
click at [1023, 316] on button "Publish" at bounding box center [1023, 310] width 253 height 29
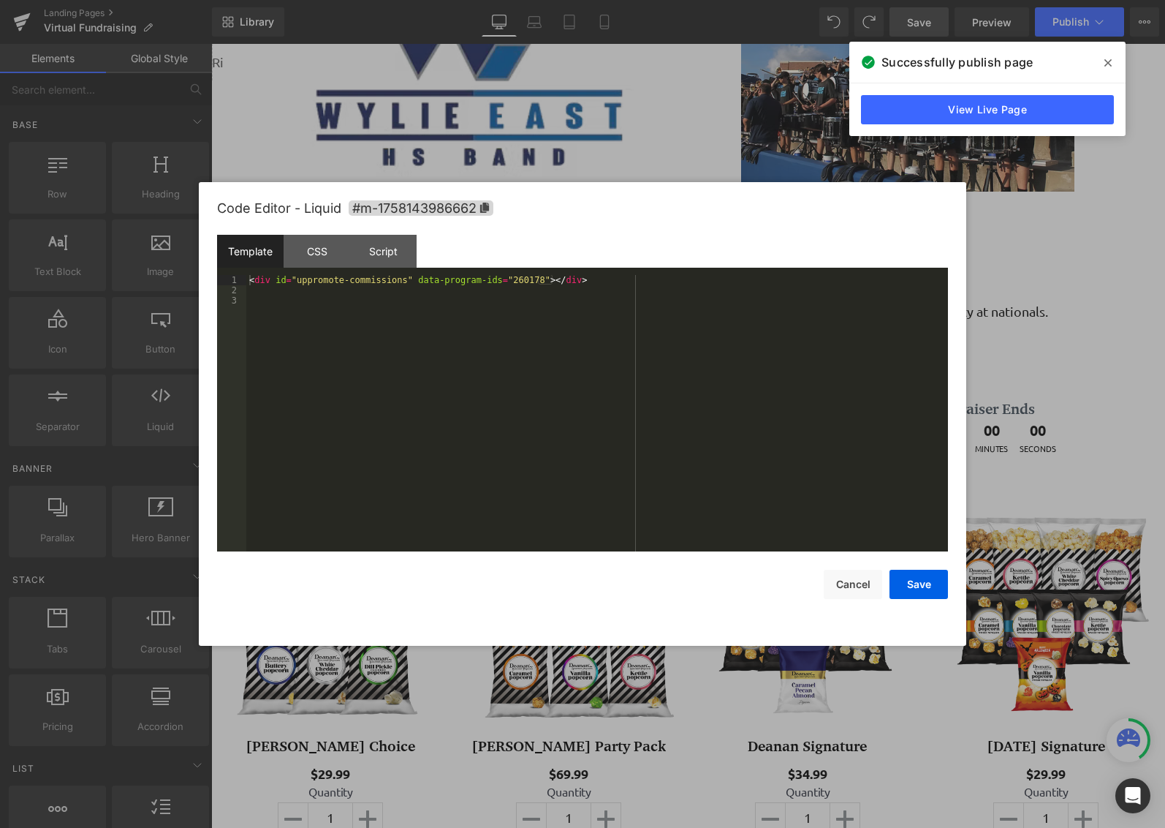
click at [681, 0] on div "You are previewing how the will restyle your page. You can not edit Elements in…" at bounding box center [582, 0] width 1165 height 0
click at [347, 280] on div "< div id = "uppromote-commissions" data-program-ids = "260178" > </ div >" at bounding box center [597, 423] width 702 height 297
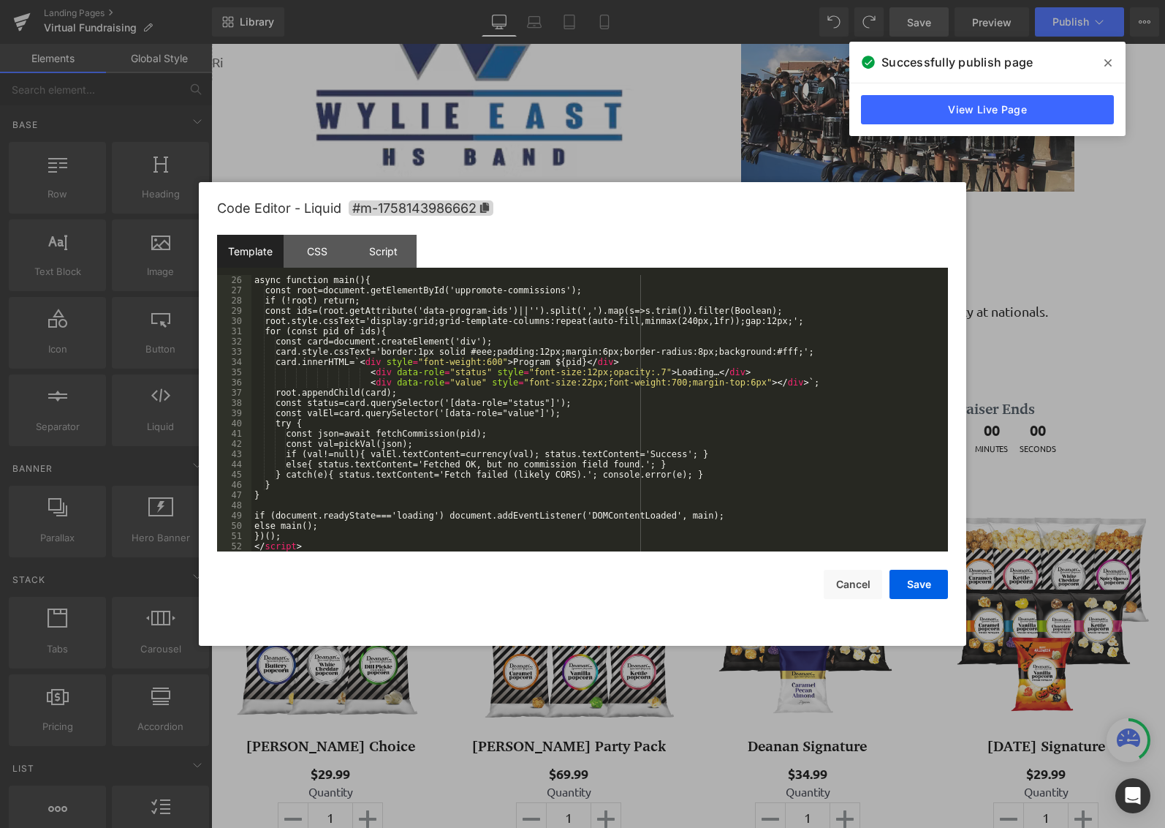
scroll to position [266, 0]
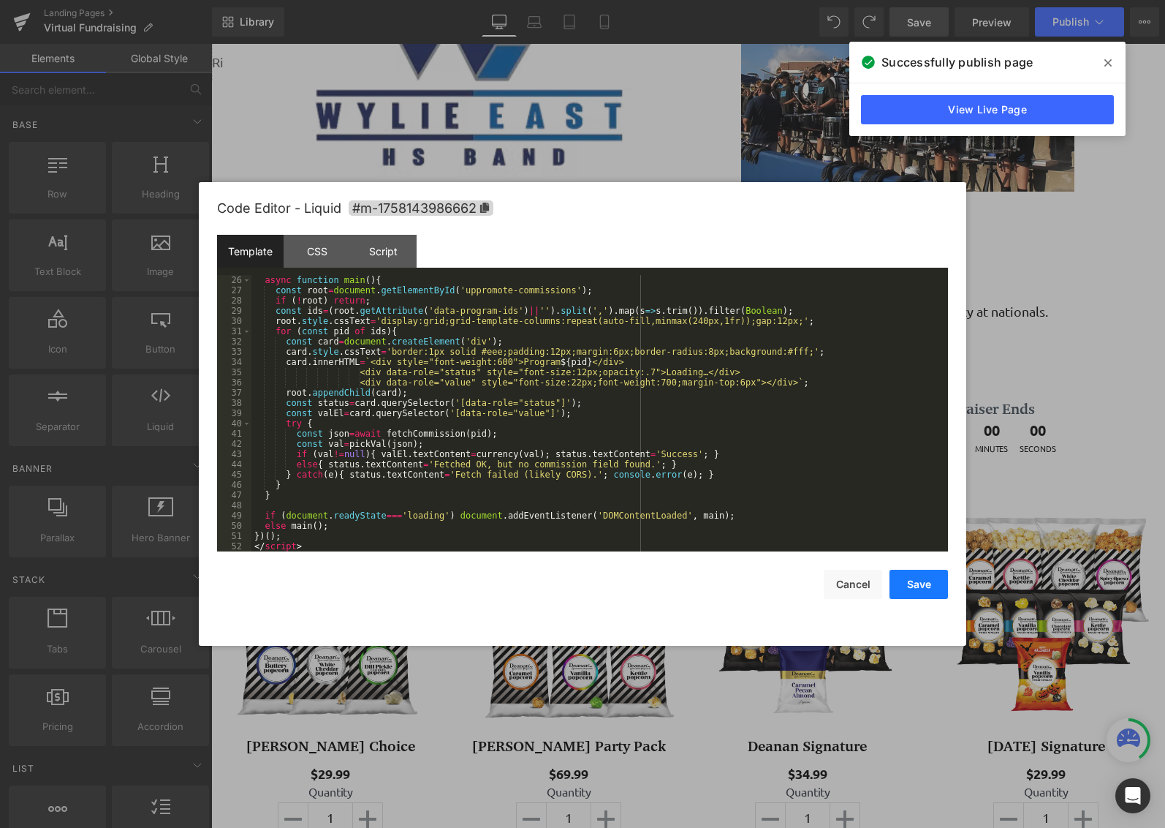
click at [923, 582] on button "Save" at bounding box center [919, 583] width 58 height 29
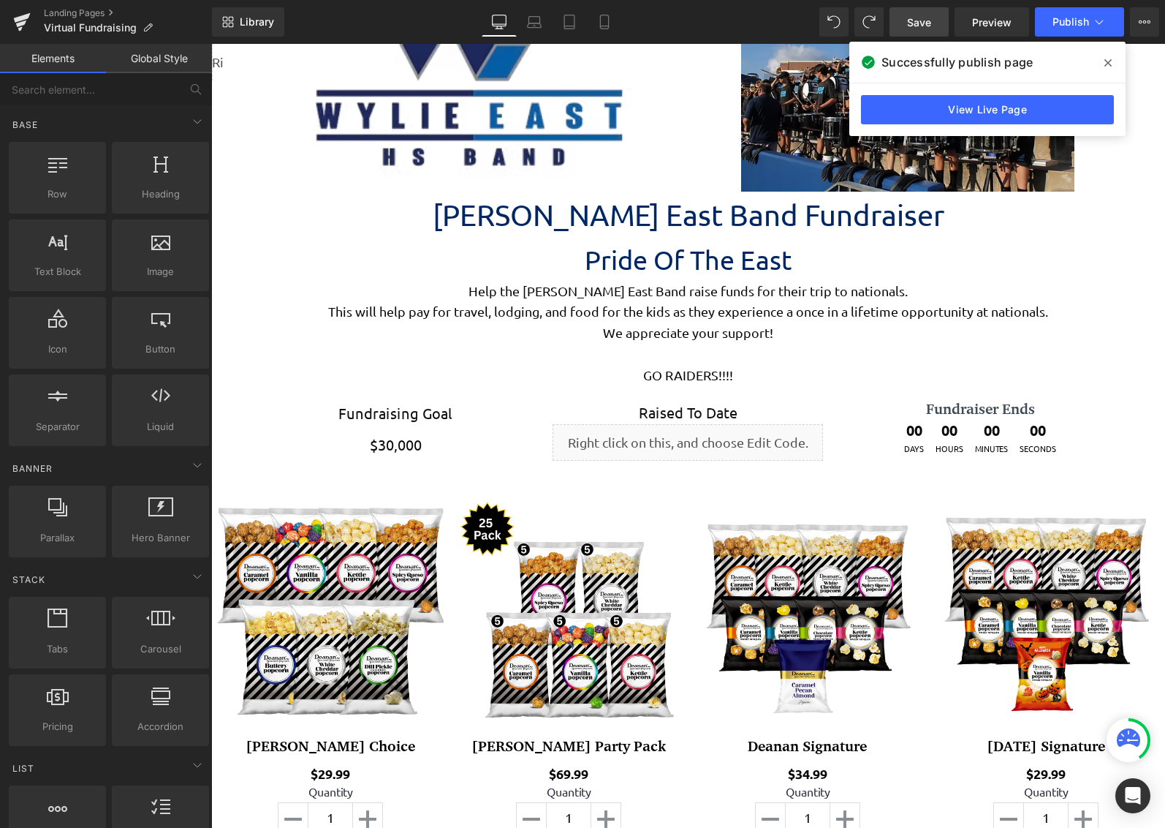
click at [920, 18] on span "Save" at bounding box center [919, 22] width 24 height 15
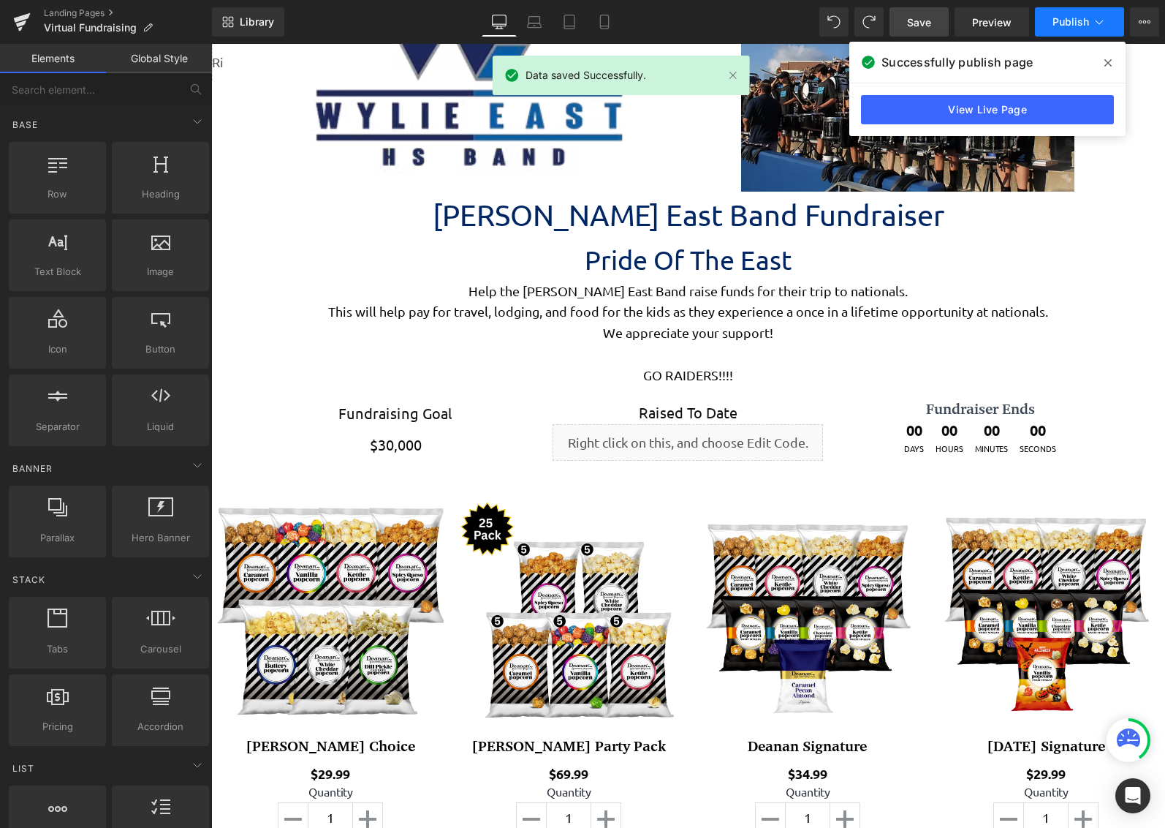
click at [1058, 20] on span "Publish" at bounding box center [1071, 22] width 37 height 12
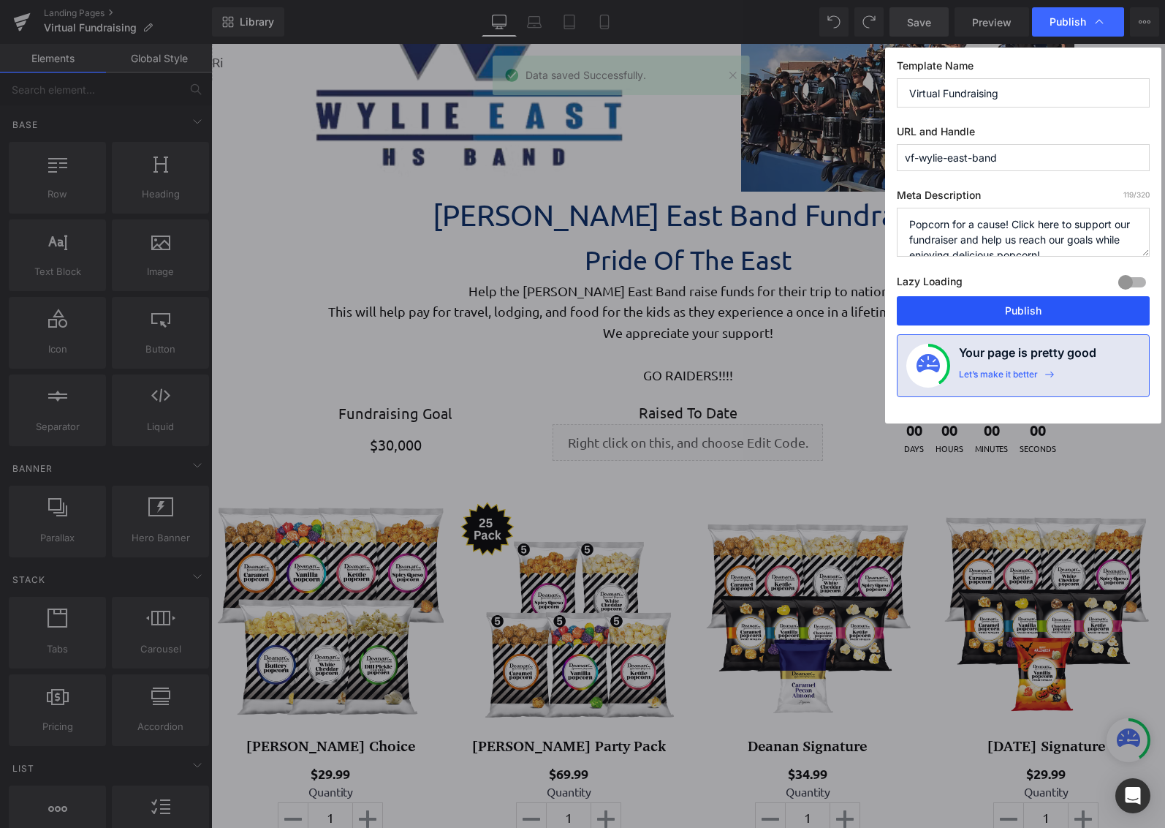
click at [1027, 318] on button "Publish" at bounding box center [1023, 310] width 253 height 29
